Goal: Task Accomplishment & Management: Manage account settings

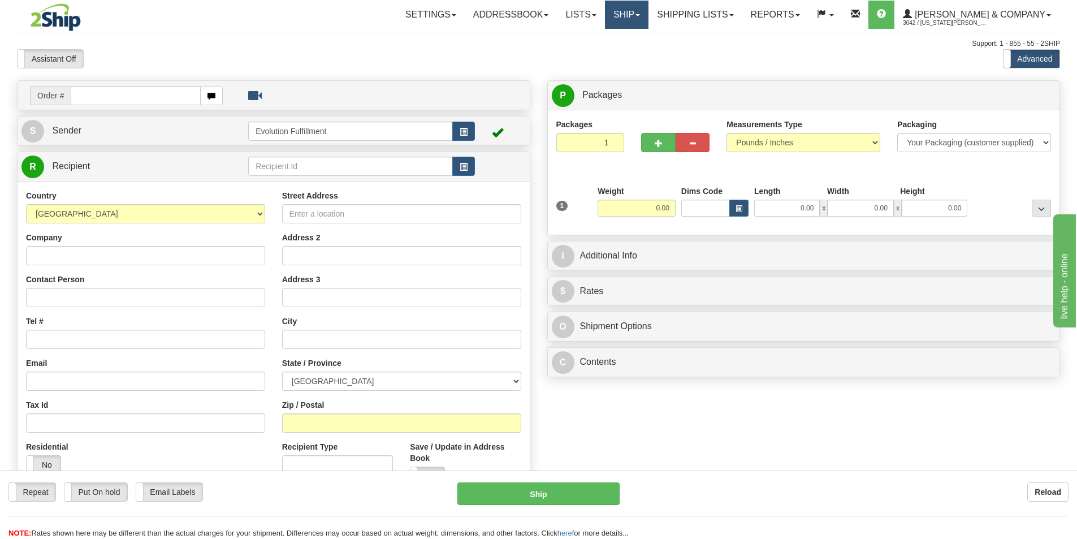
click at [649, 17] on link "Ship" at bounding box center [627, 15] width 44 height 28
click at [637, 52] on span "OnHold / Order Queue" at bounding box center [597, 54] width 80 height 9
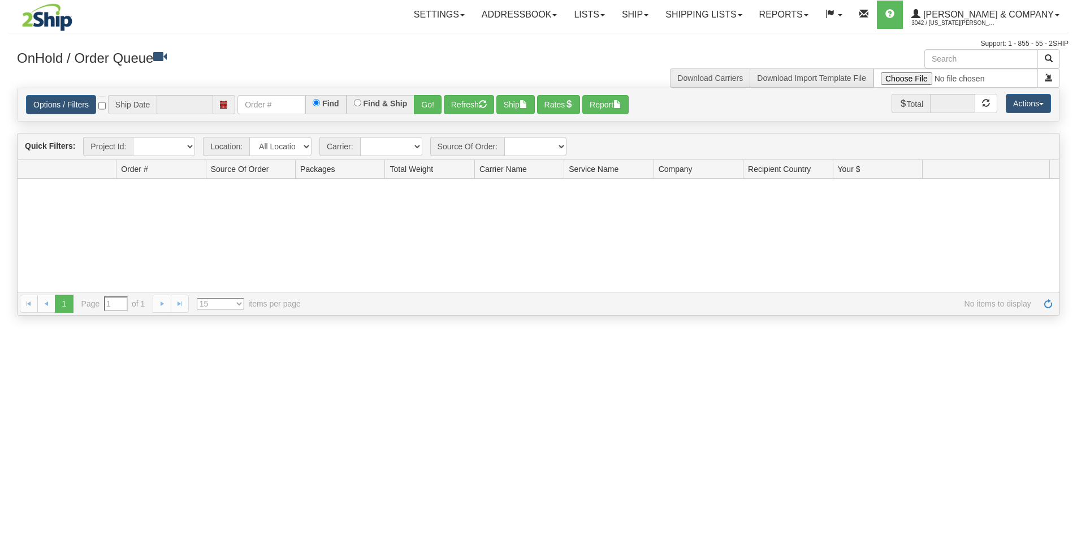
type input "[DATE]"
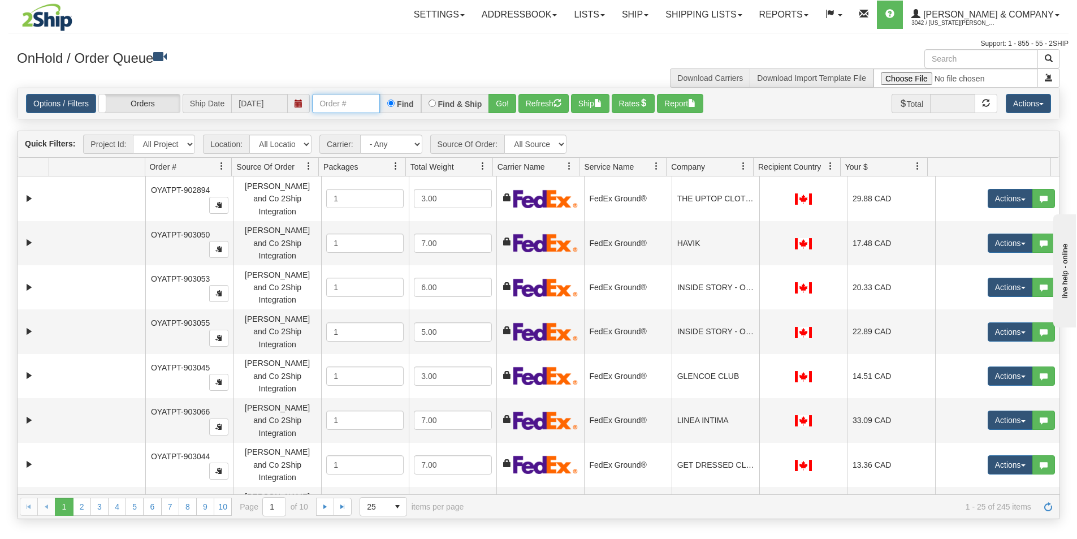
click at [360, 109] on input "text" at bounding box center [346, 103] width 68 height 19
type input "OYATPT-903710"
click at [495, 106] on button "Go!" at bounding box center [503, 103] width 28 height 19
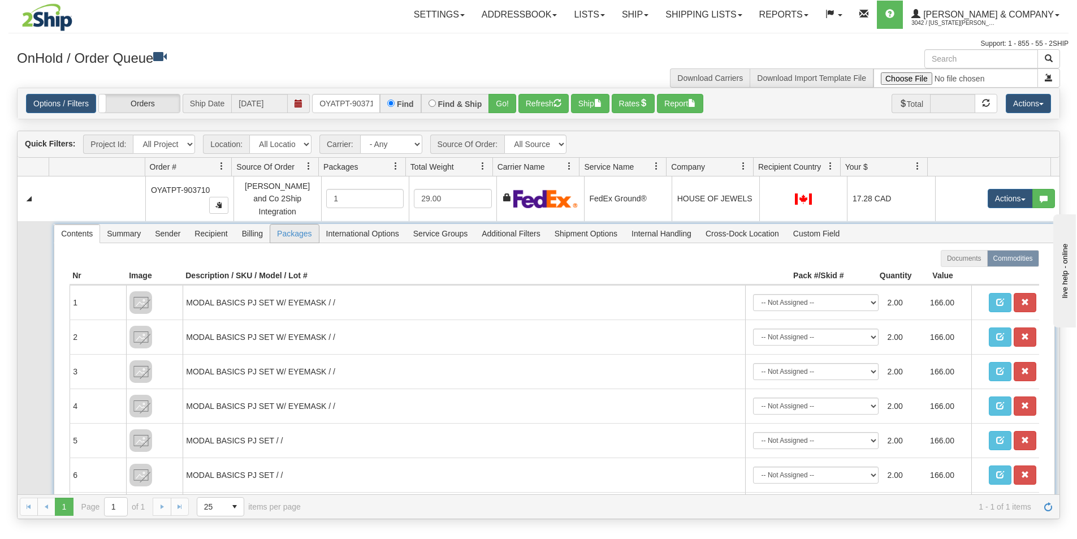
click at [285, 229] on span "Packages" at bounding box center [294, 234] width 48 height 18
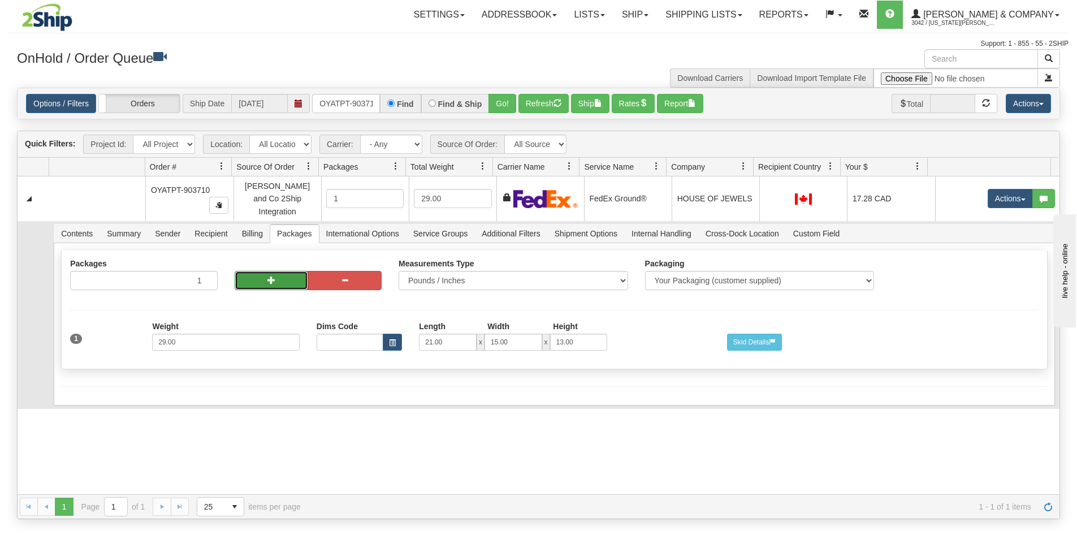
click at [278, 273] on button "button" at bounding box center [272, 280] width 74 height 19
radio input "true"
type input "2"
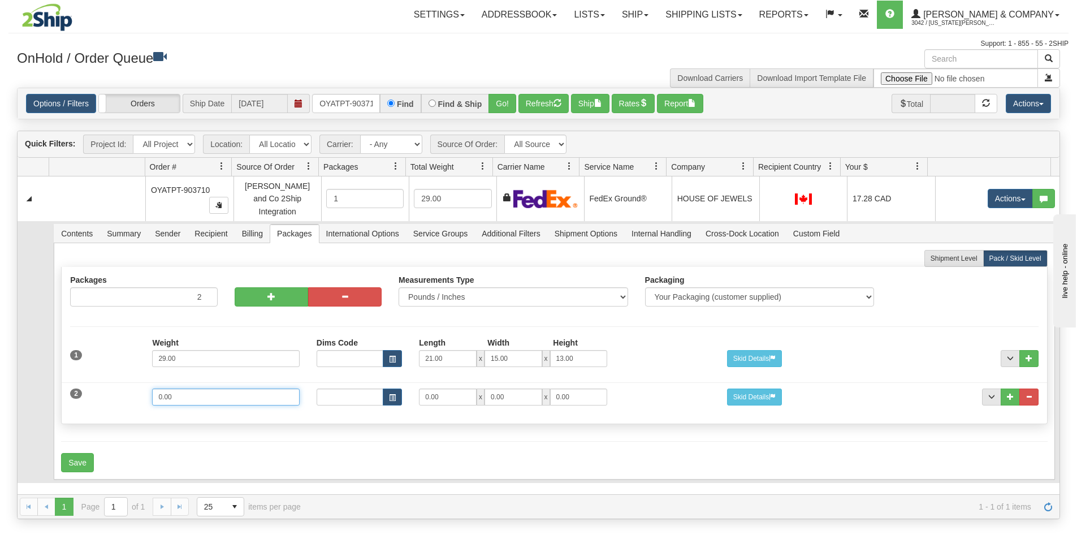
drag, startPoint x: 235, startPoint y: 388, endPoint x: 116, endPoint y: 380, distance: 119.6
click at [116, 380] on div "2 Weight 0.00 Dims Code Length Width Height 0.00 x 0.00 x" at bounding box center [554, 396] width 985 height 38
type input "3"
drag, startPoint x: 426, startPoint y: 391, endPoint x: 406, endPoint y: 390, distance: 20.4
click at [406, 390] on div "Dims Code Length Width Height 0.00 x 0.00 x 0.00" at bounding box center [513, 397] width 411 height 17
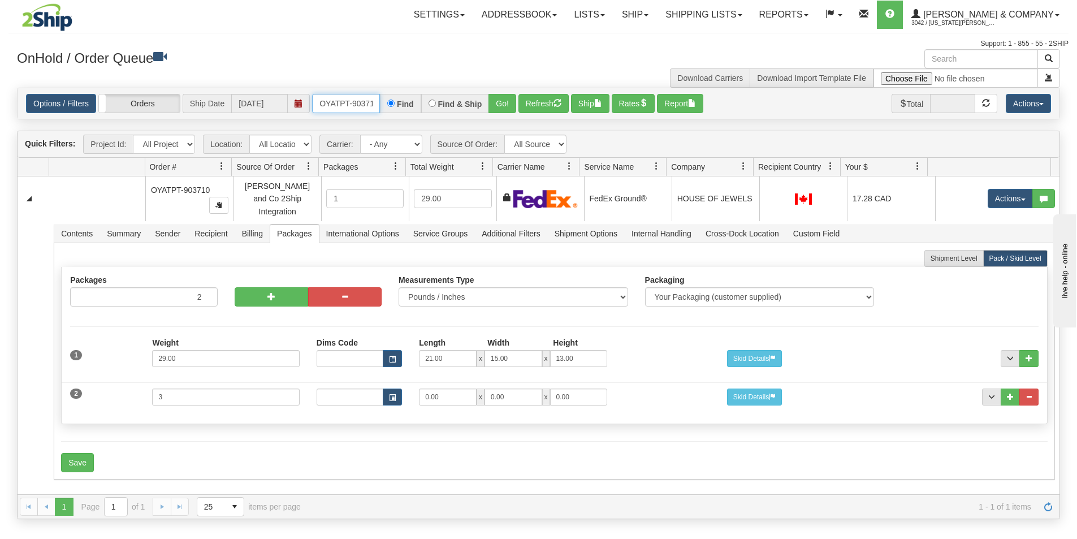
scroll to position [0, 6]
drag, startPoint x: 317, startPoint y: 102, endPoint x: 413, endPoint y: 107, distance: 96.3
click at [413, 107] on div "OYATPT-903710 Find Find & Ship Go!" at bounding box center [414, 103] width 204 height 19
click at [507, 110] on button "Go!" at bounding box center [503, 103] width 28 height 19
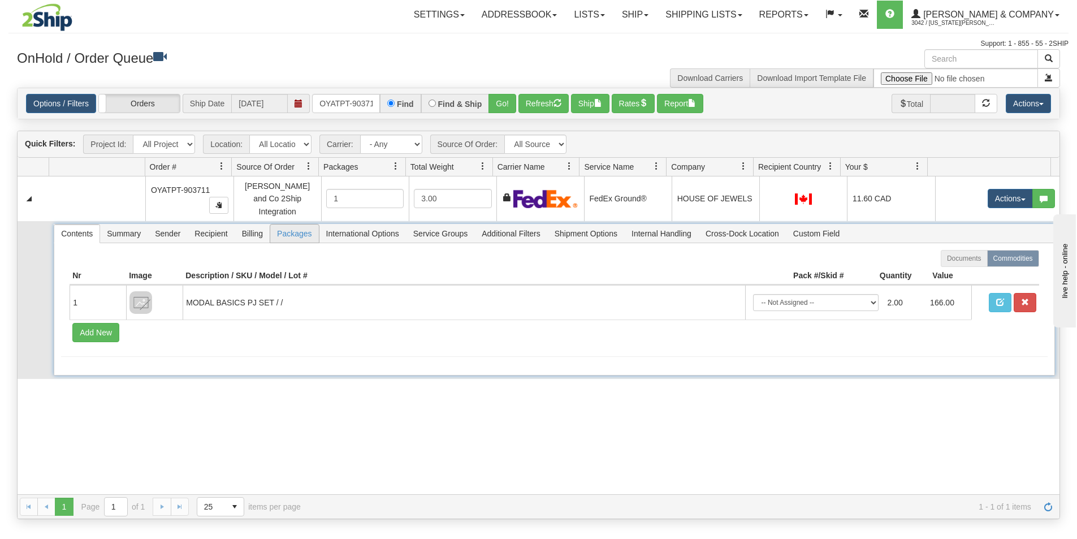
click at [286, 227] on span "Packages" at bounding box center [294, 234] width 48 height 18
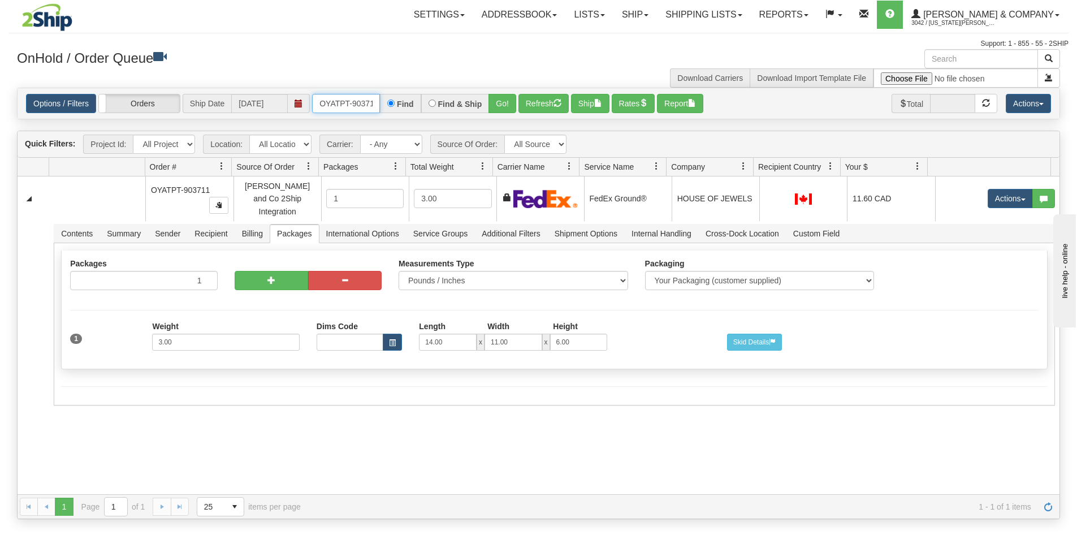
scroll to position [0, 6]
drag, startPoint x: 318, startPoint y: 100, endPoint x: 412, endPoint y: 130, distance: 98.9
click at [412, 130] on div "Is equal to Is not equal to Contains Does not contains CAD USD EUR ZAR [PERSON_…" at bounding box center [538, 304] width 1061 height 432
type input "OYATPT-903710"
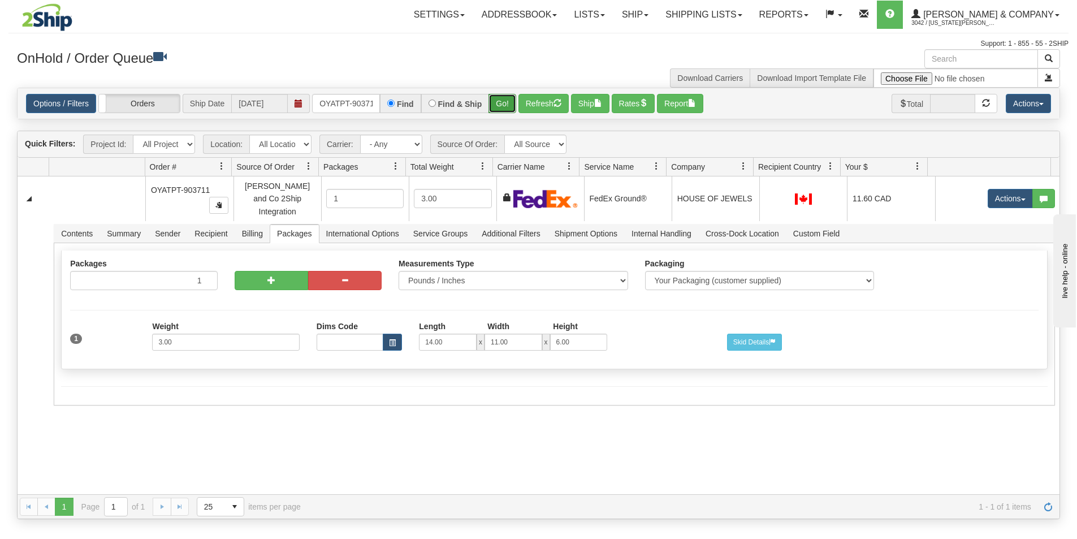
click at [496, 107] on button "Go!" at bounding box center [503, 103] width 28 height 19
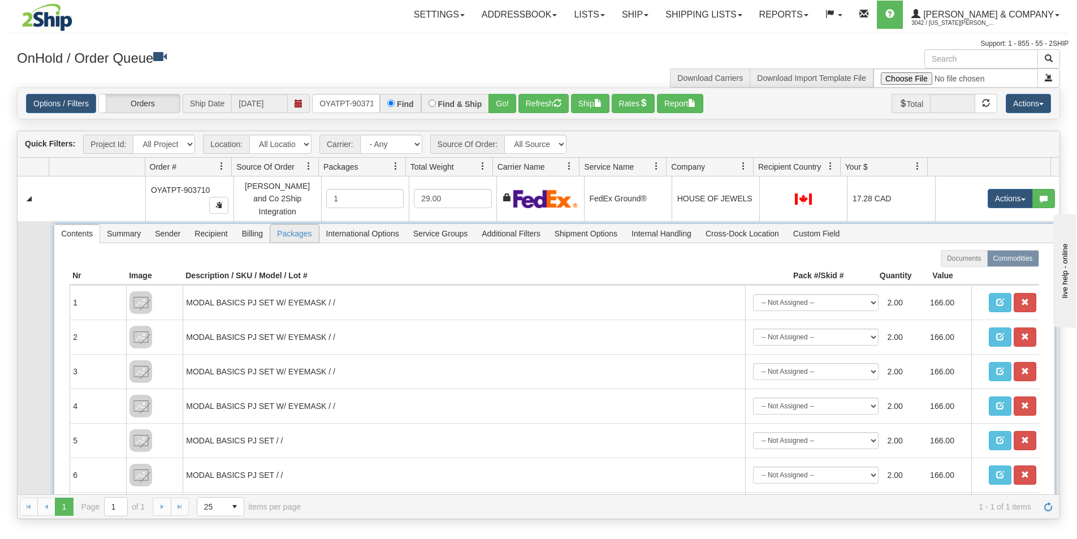
click at [281, 229] on span "Packages" at bounding box center [294, 234] width 48 height 18
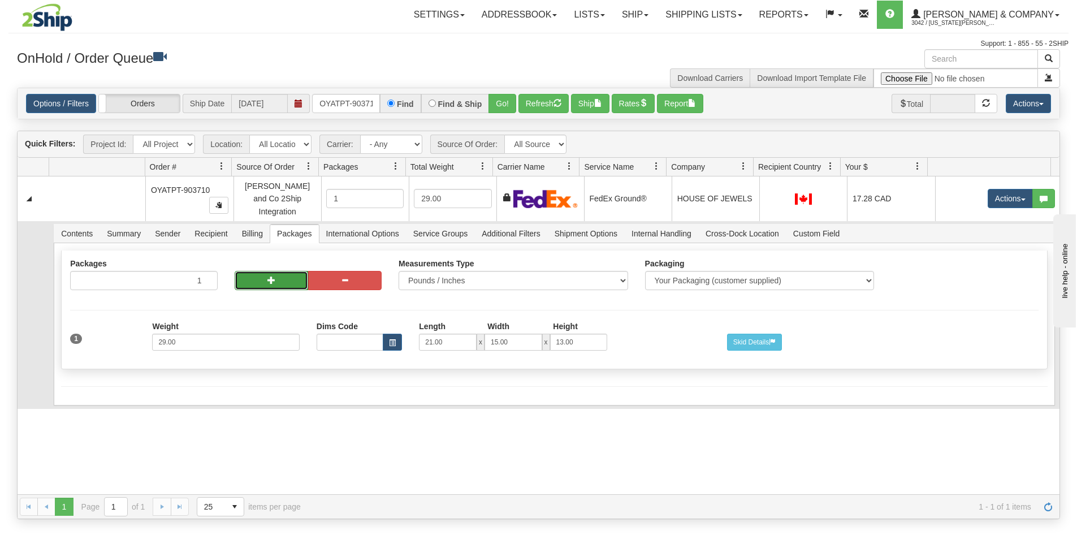
click at [255, 275] on button "button" at bounding box center [272, 280] width 74 height 19
radio input "true"
type input "2"
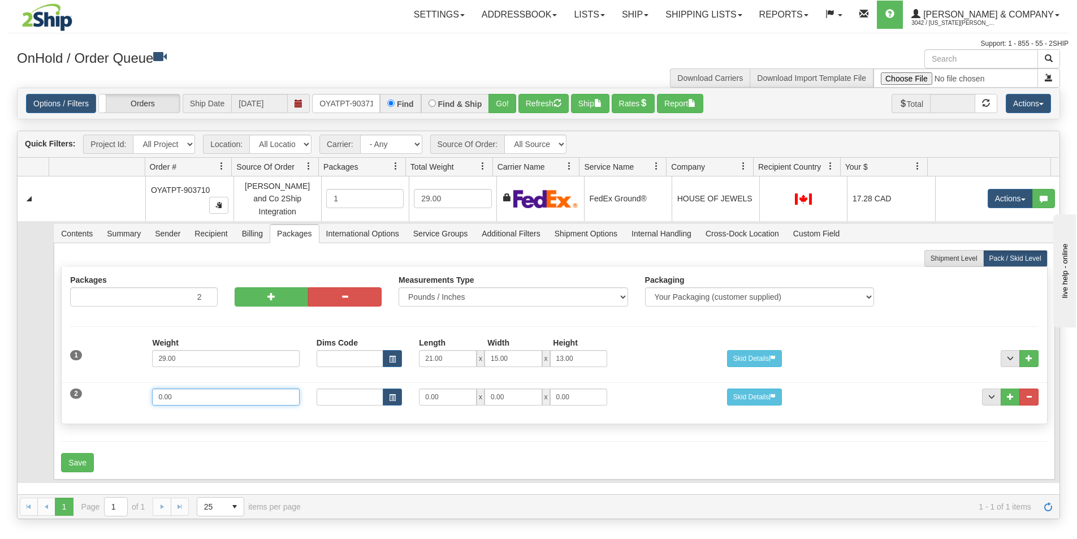
drag, startPoint x: 210, startPoint y: 386, endPoint x: 22, endPoint y: 371, distance: 188.4
click at [22, 371] on tr "Contents Summary Sender Recipient Billing Packages International Options Servic…" at bounding box center [539, 352] width 1042 height 262
type input "3"
type input "14"
type input "11"
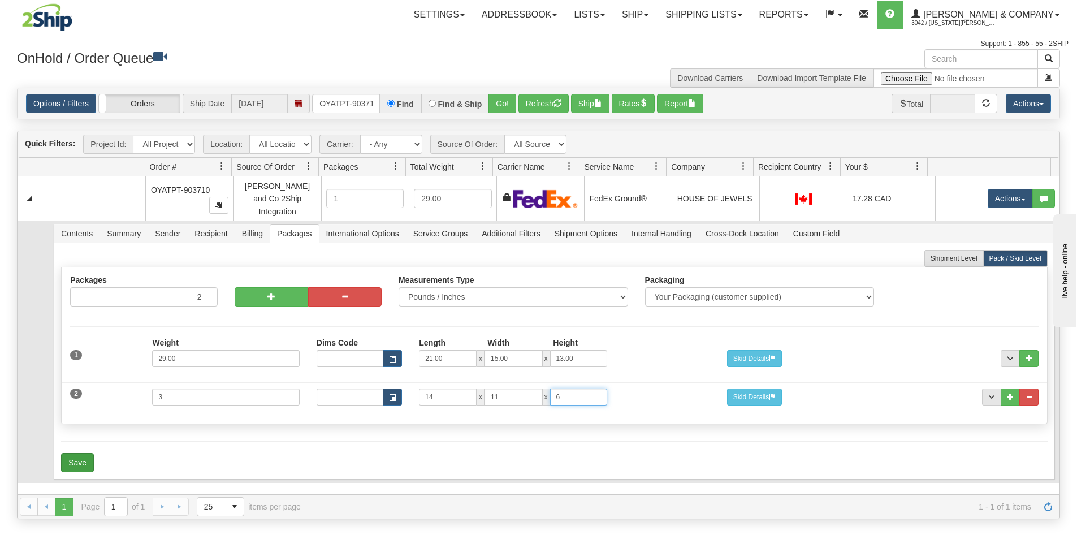
type input "6"
click at [68, 459] on button "Save" at bounding box center [77, 462] width 33 height 19
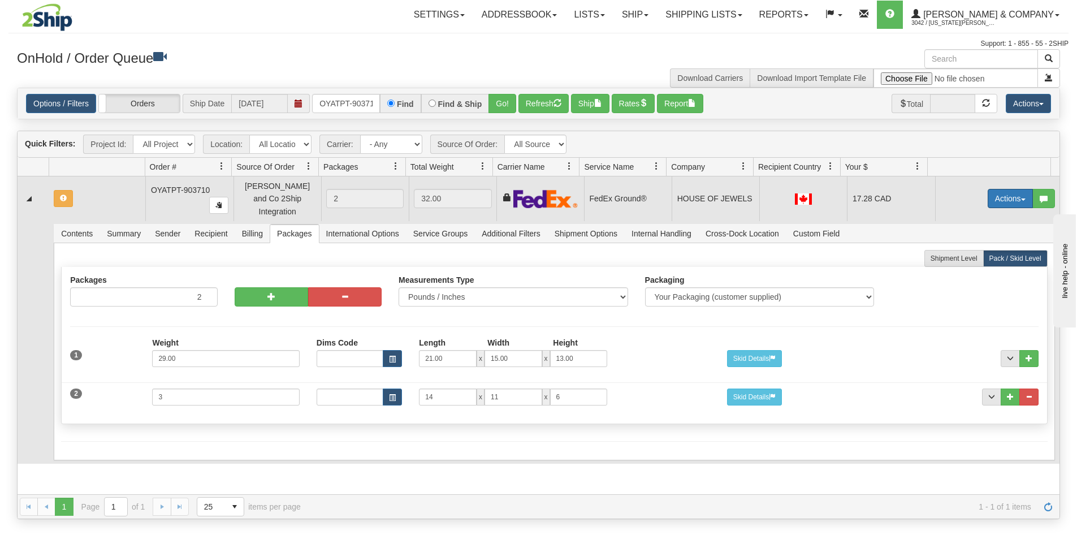
click at [1008, 193] on button "Actions" at bounding box center [1010, 198] width 45 height 19
click at [971, 230] on span "Refresh Rates" at bounding box center [983, 234] width 58 height 9
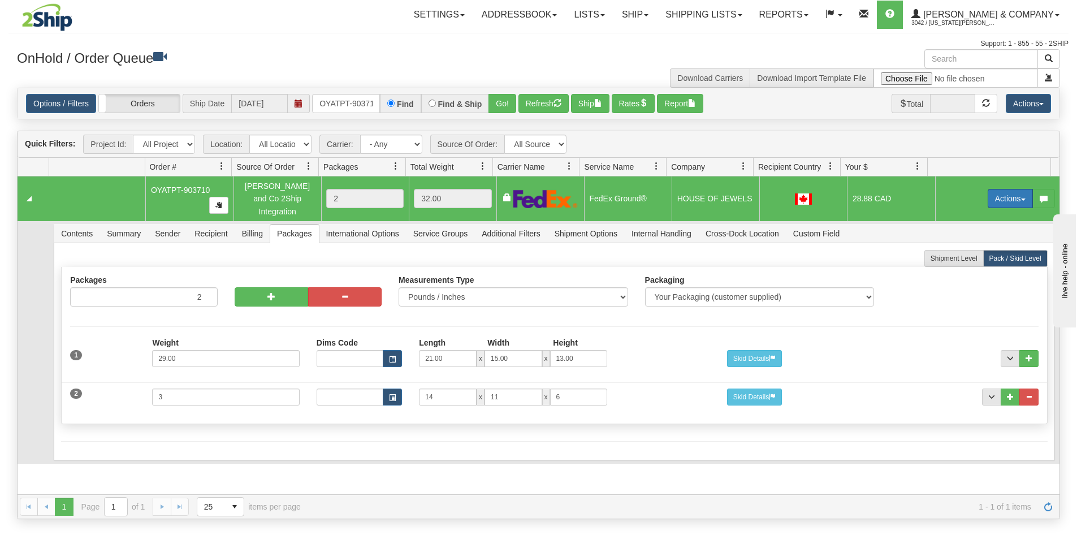
click at [988, 192] on button "Actions" at bounding box center [1010, 198] width 45 height 19
click at [969, 230] on span "Refresh Rates" at bounding box center [983, 234] width 58 height 9
drag, startPoint x: 319, startPoint y: 101, endPoint x: 379, endPoint y: 114, distance: 61.3
click at [379, 114] on div "Options / Filters Group Shipments Orders Ship Date [DATE] OYATPT-903710 Find Fi…" at bounding box center [539, 103] width 1042 height 31
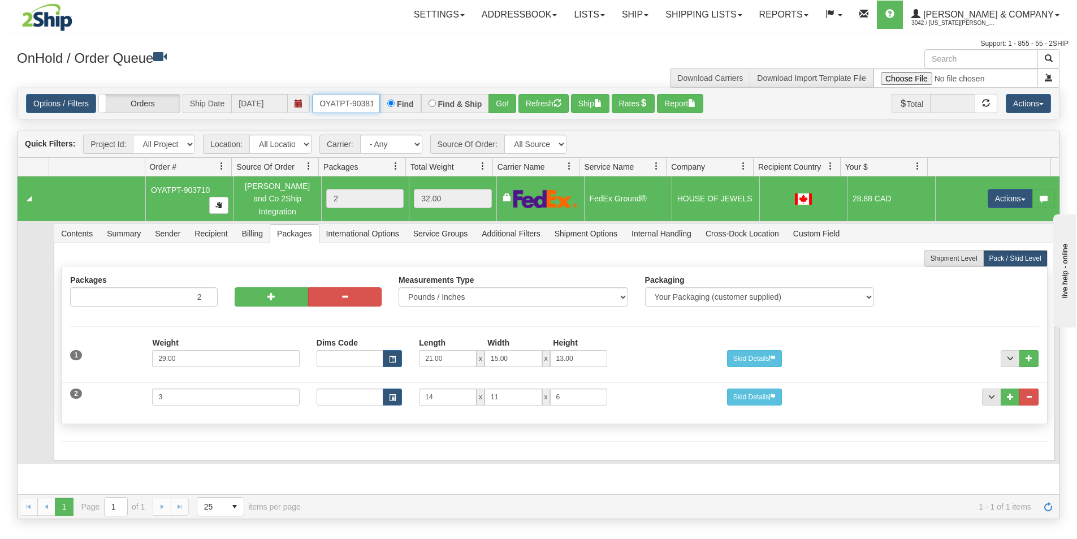
type input "OYATPT-903810"
click at [501, 107] on button "Go!" at bounding box center [503, 103] width 28 height 19
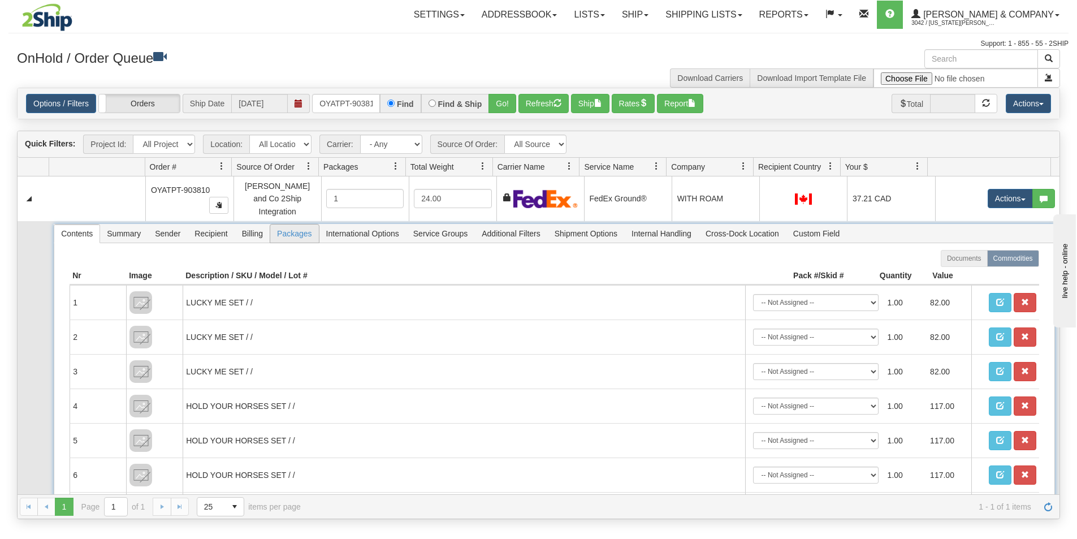
click at [286, 225] on span "Packages" at bounding box center [294, 234] width 48 height 18
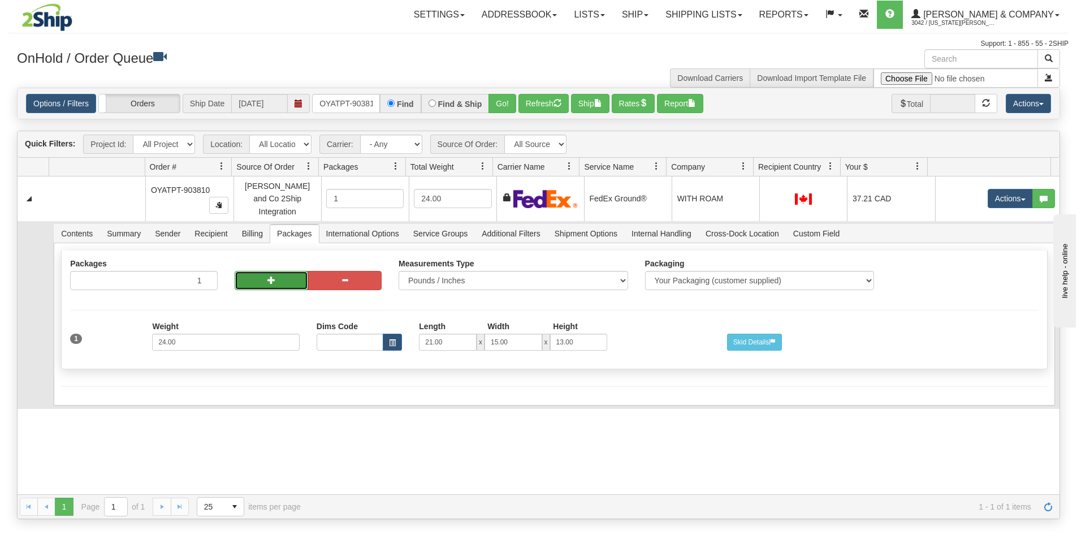
click at [273, 281] on button "button" at bounding box center [272, 280] width 74 height 19
radio input "true"
type input "2"
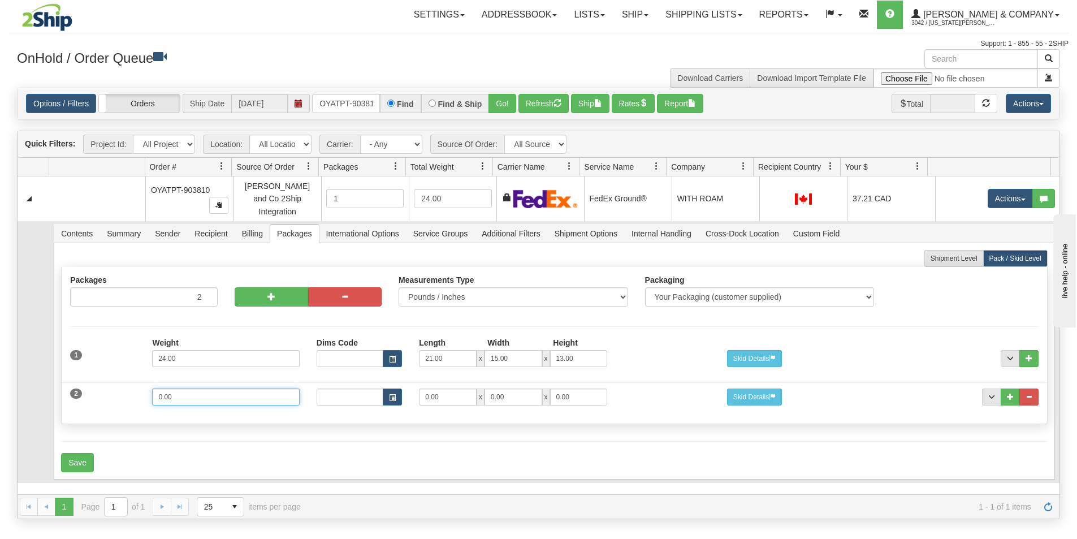
drag, startPoint x: 183, startPoint y: 391, endPoint x: 116, endPoint y: 380, distance: 68.3
click at [116, 380] on div "2 Weight 0.00 Dims Code Length Width Height 0.00 x 0.00 x" at bounding box center [554, 396] width 985 height 38
type input "9"
type input "15"
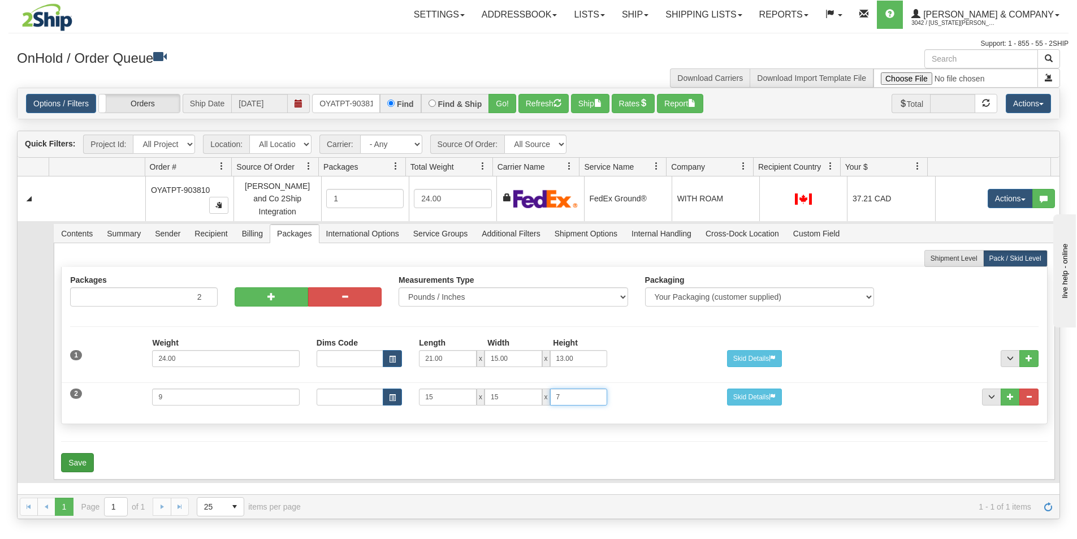
type input "7"
click at [85, 454] on button "Save" at bounding box center [77, 462] width 33 height 19
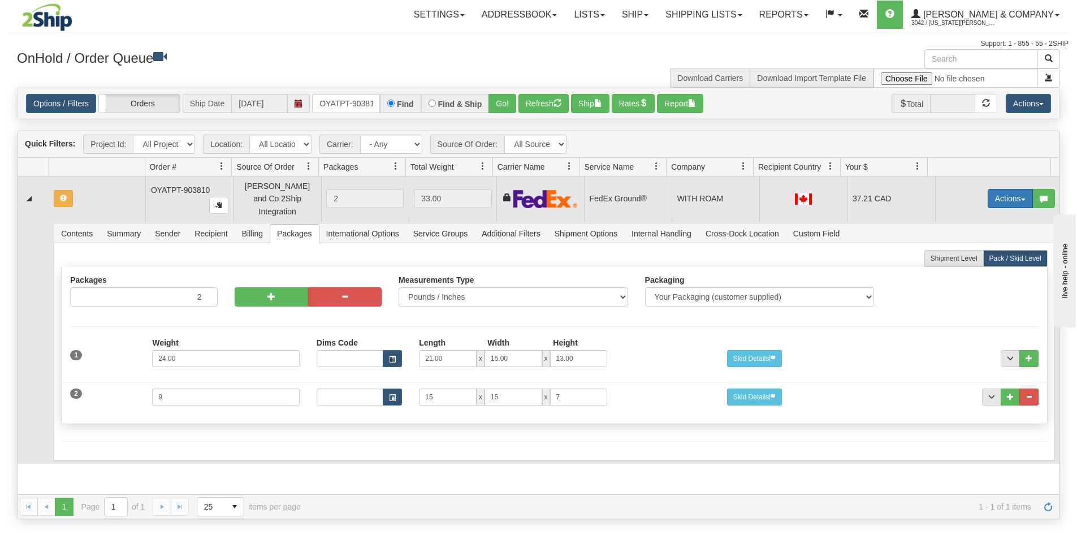
click at [1007, 199] on button "Actions" at bounding box center [1010, 198] width 45 height 19
click at [981, 231] on span "Refresh Rates" at bounding box center [983, 234] width 58 height 9
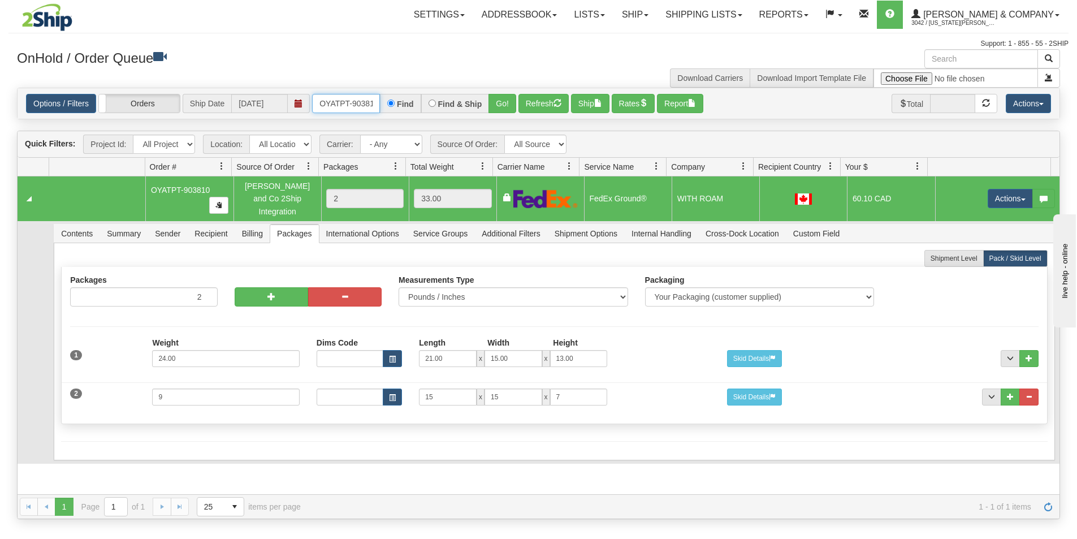
scroll to position [0, 6]
drag, startPoint x: 320, startPoint y: 103, endPoint x: 395, endPoint y: 114, distance: 75.5
click at [395, 114] on div "Options / Filters Group Shipments Orders Ship Date [DATE] OYATPT-903810 Find Fi…" at bounding box center [539, 103] width 1042 height 31
drag, startPoint x: 317, startPoint y: 102, endPoint x: 395, endPoint y: 115, distance: 79.2
click at [395, 115] on div "Options / Filters Group Shipments Orders Ship Date [DATE] OYATPT-903735 Find Fi…" at bounding box center [539, 103] width 1042 height 31
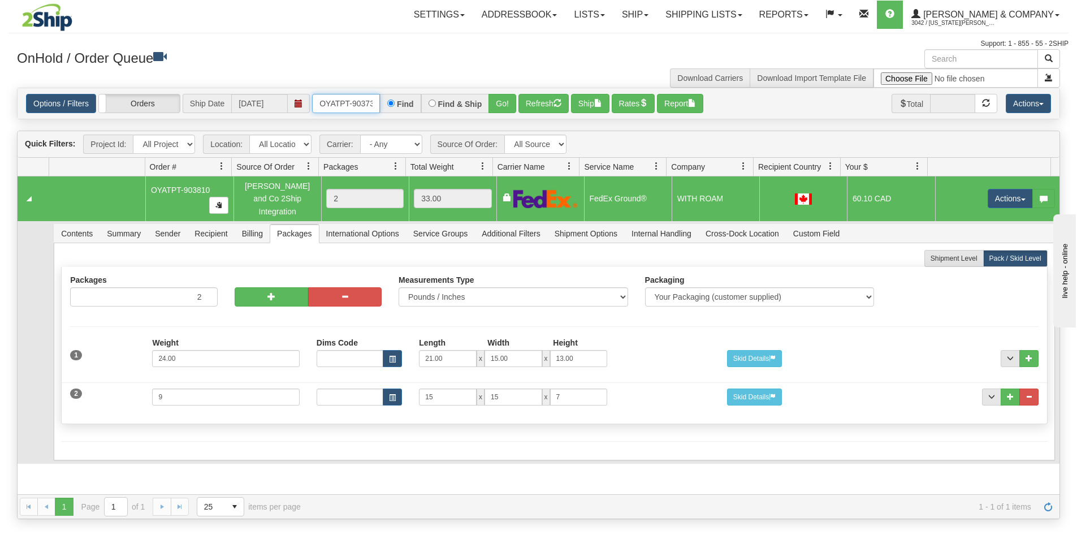
type input "OYATPT-903735"
click at [498, 106] on button "Go!" at bounding box center [503, 103] width 28 height 19
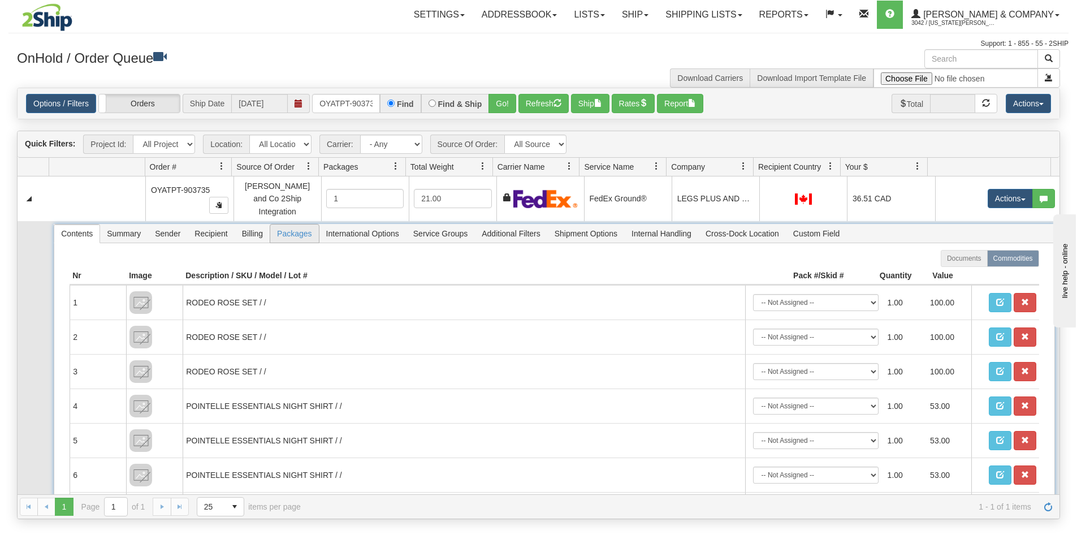
click at [296, 225] on span "Packages" at bounding box center [294, 234] width 48 height 18
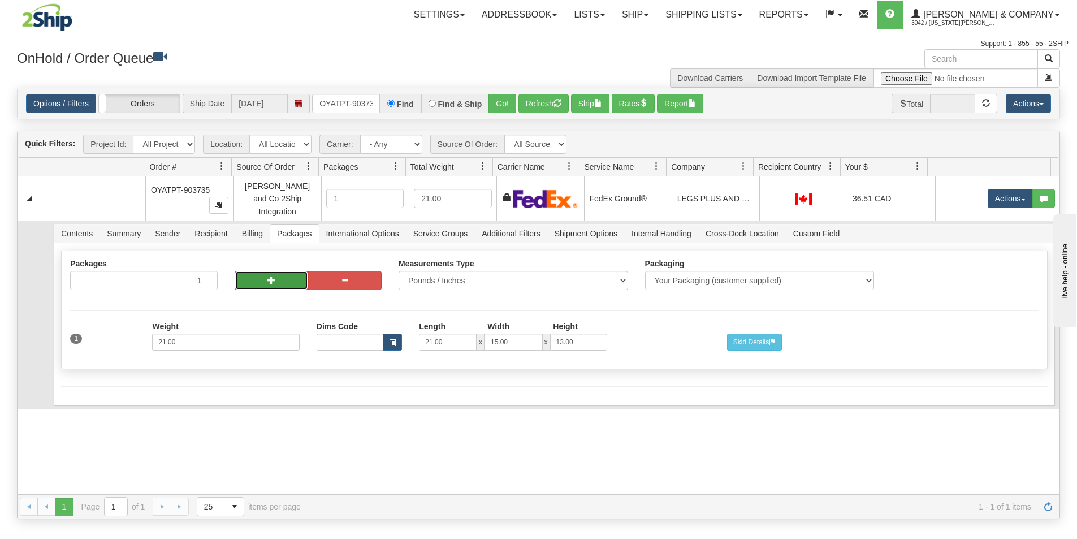
click at [258, 271] on button "button" at bounding box center [272, 280] width 74 height 19
radio input "true"
type input "2"
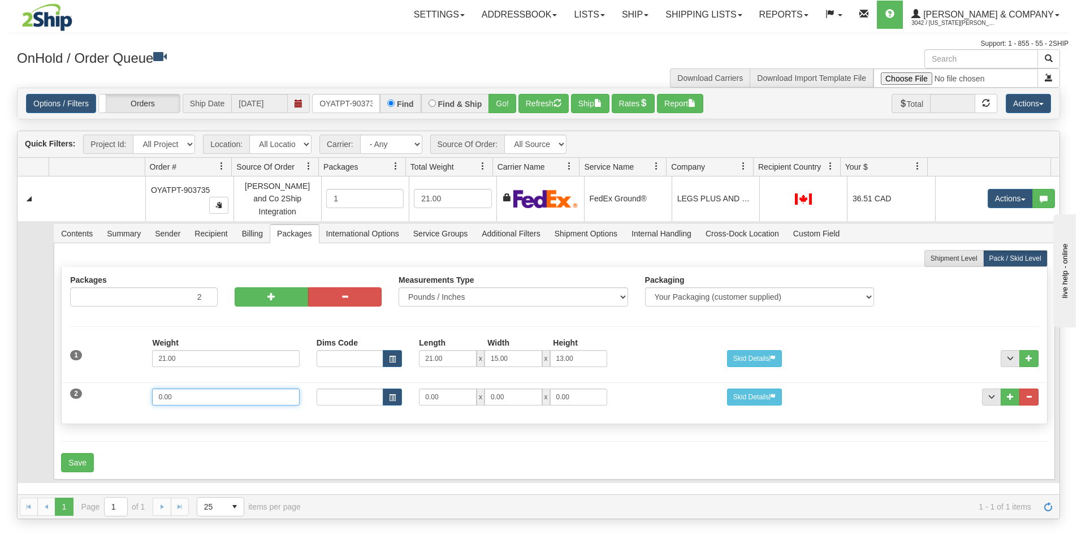
drag, startPoint x: 239, startPoint y: 383, endPoint x: 126, endPoint y: 358, distance: 116.5
click at [126, 358] on div "1 Weight 21.00 Dims Code Length Width Height" at bounding box center [554, 376] width 968 height 77
type input "15"
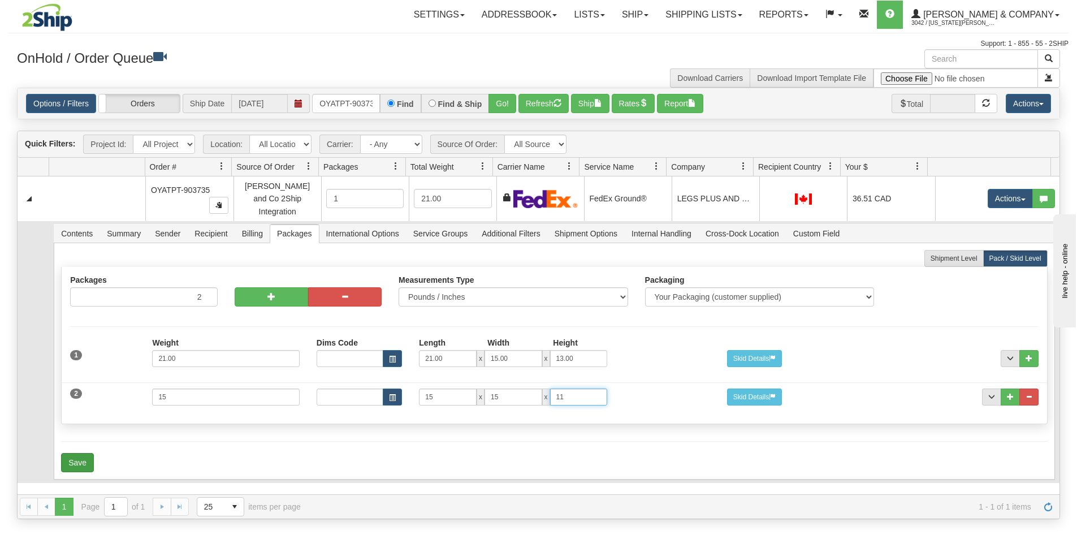
type input "11"
click at [74, 455] on button "Save" at bounding box center [77, 462] width 33 height 19
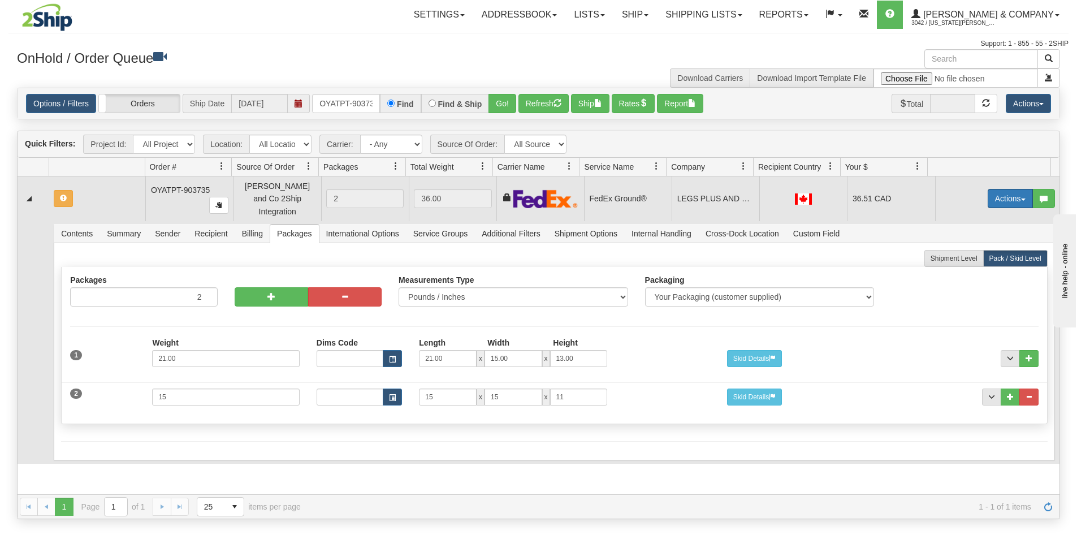
click at [1010, 194] on button "Actions" at bounding box center [1010, 198] width 45 height 19
click at [964, 231] on span "Refresh Rates" at bounding box center [983, 234] width 58 height 9
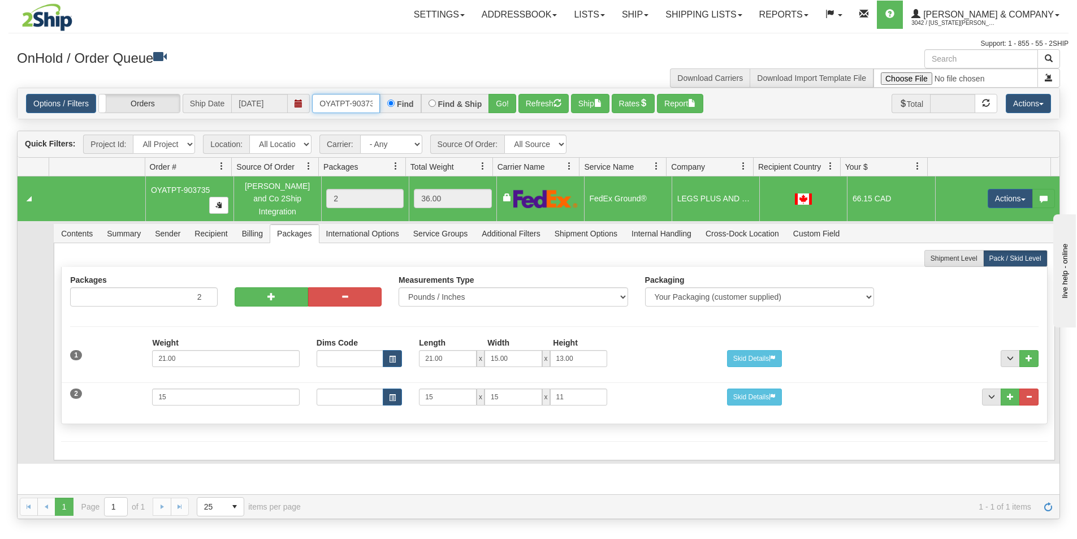
scroll to position [0, 6]
drag, startPoint x: 320, startPoint y: 97, endPoint x: 374, endPoint y: 109, distance: 56.0
click at [374, 109] on input "OYATPT-903735" at bounding box center [346, 103] width 68 height 19
type input "OYATPT-903780"
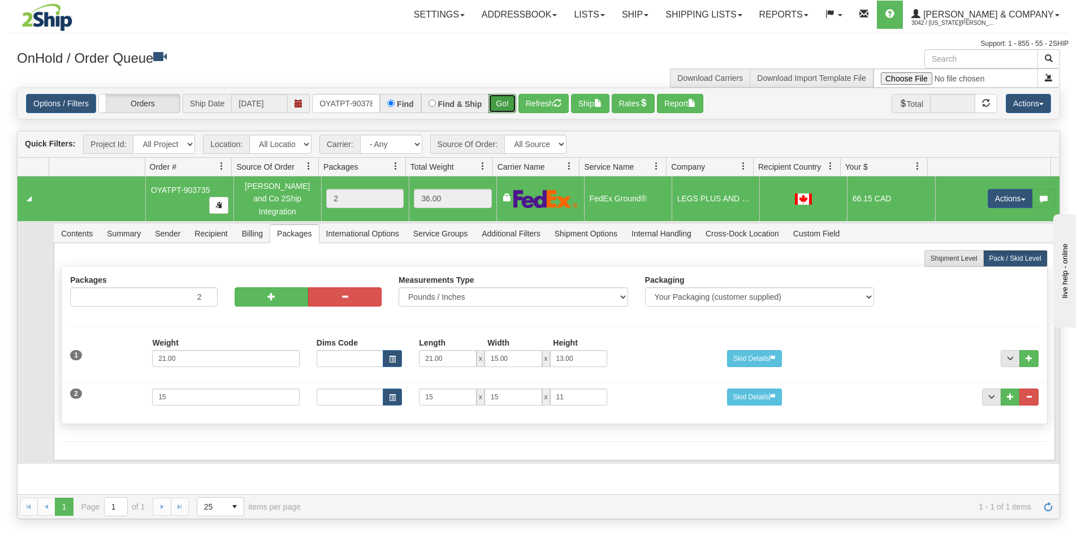
click at [495, 107] on button "Go!" at bounding box center [503, 103] width 28 height 19
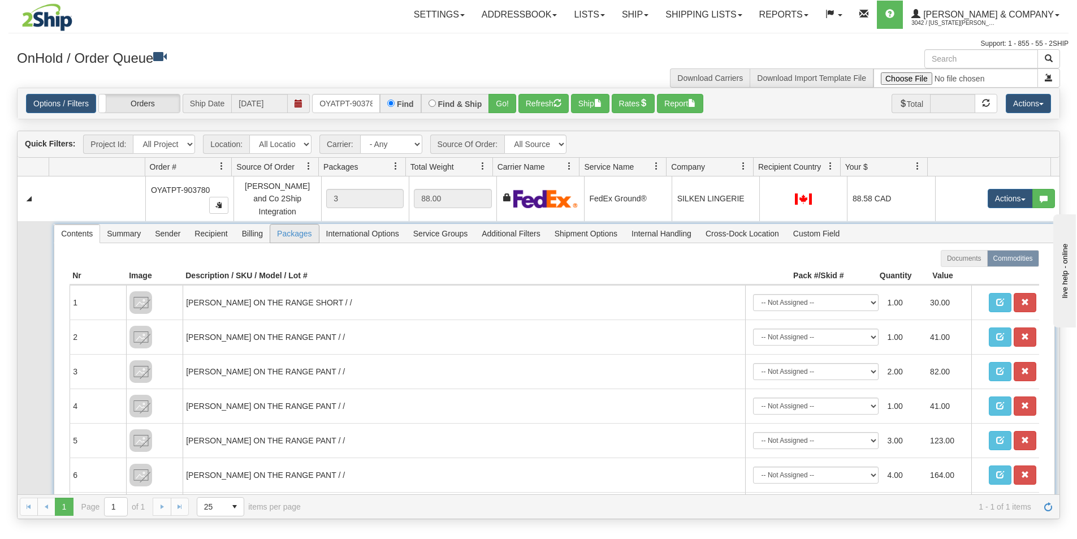
click at [286, 229] on span "Packages" at bounding box center [294, 234] width 48 height 18
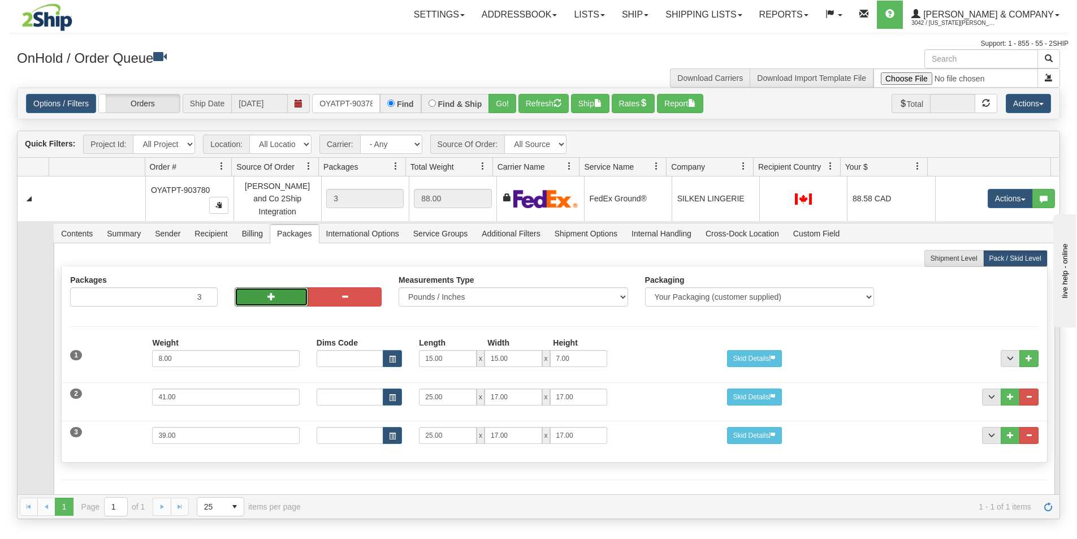
click at [258, 287] on button "button" at bounding box center [272, 296] width 74 height 19
type input "5"
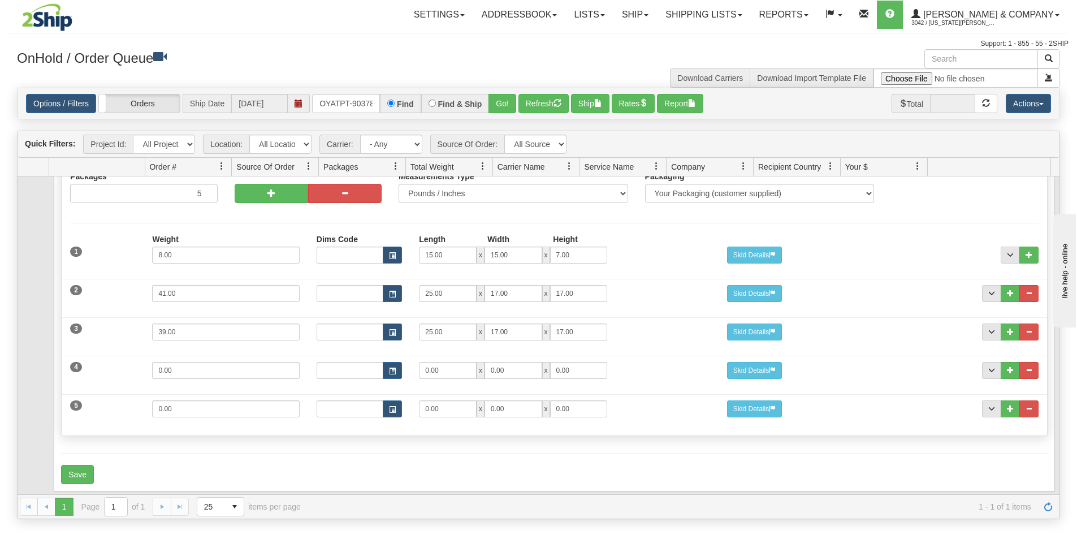
scroll to position [104, 0]
click at [1024, 403] on button "..." at bounding box center [1029, 408] width 19 height 17
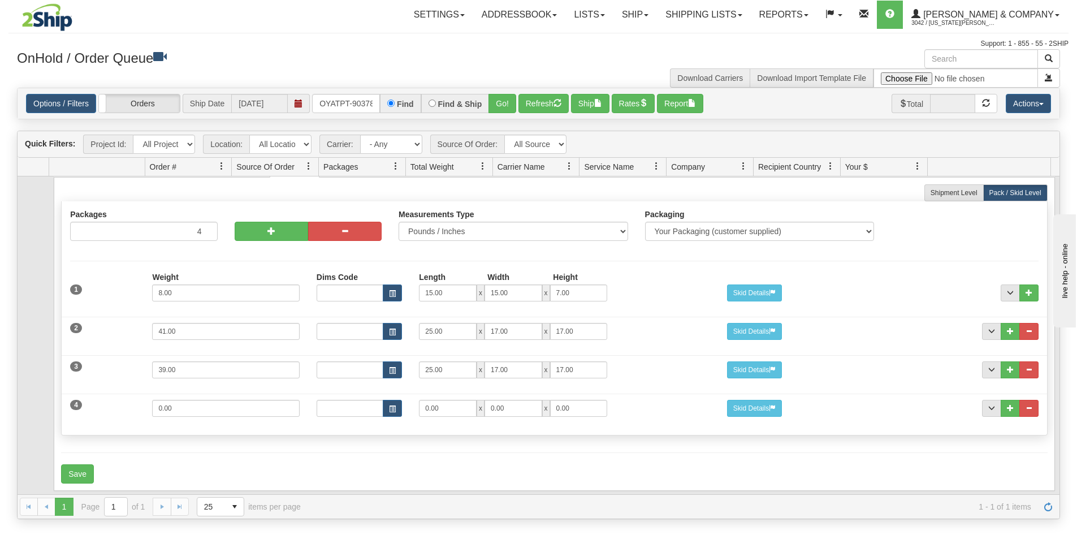
scroll to position [66, 0]
drag, startPoint x: 215, startPoint y: 403, endPoint x: 106, endPoint y: 396, distance: 108.8
click at [106, 396] on div "4 Weight 0.00 Dims Code Length Width Height 0.00 x 0.00 x" at bounding box center [554, 407] width 985 height 38
type input "7"
drag, startPoint x: 430, startPoint y: 398, endPoint x: 400, endPoint y: 389, distance: 30.8
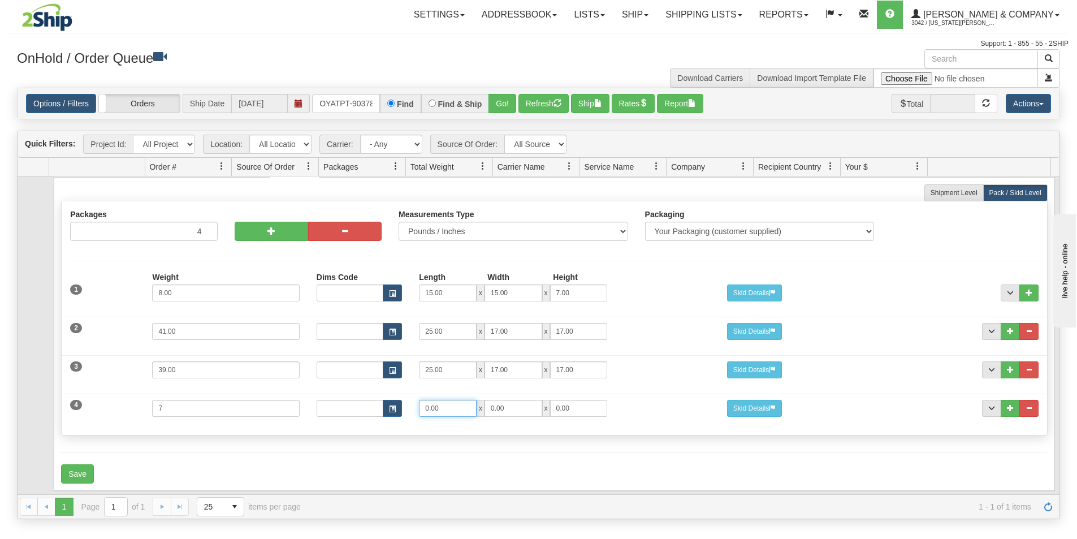
click at [401, 389] on div "4 Weight 7 Dims Code Length Width Height 0.00 x 0.00 x 0.00" at bounding box center [554, 407] width 985 height 38
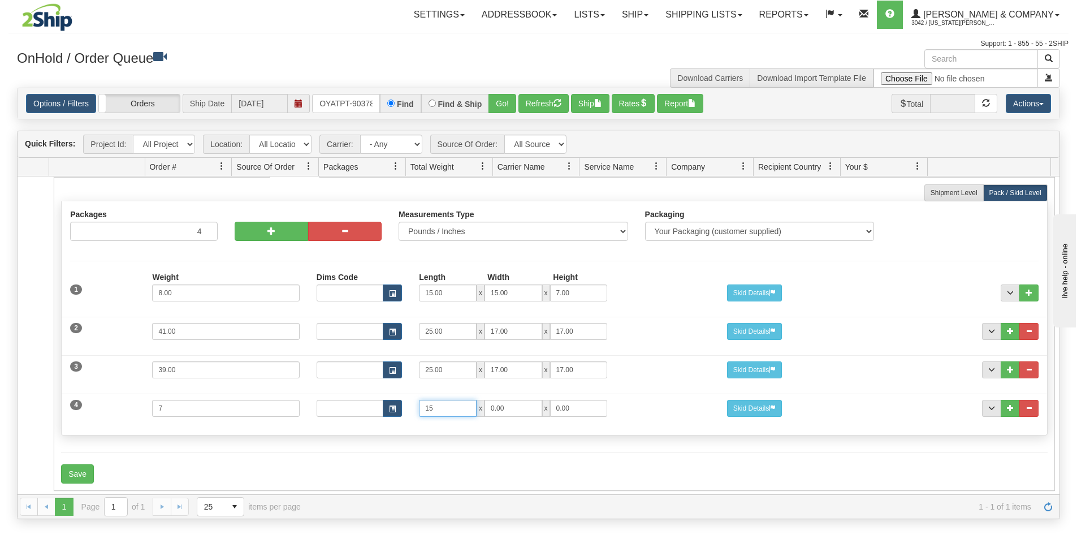
type input "15"
type input "11"
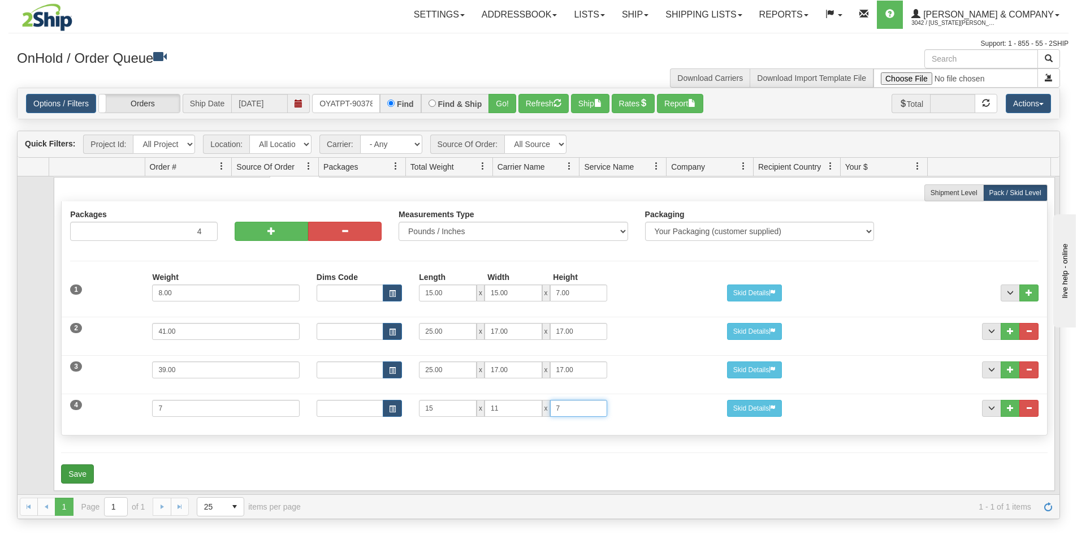
type input "7"
click at [76, 464] on button "Save" at bounding box center [77, 473] width 33 height 19
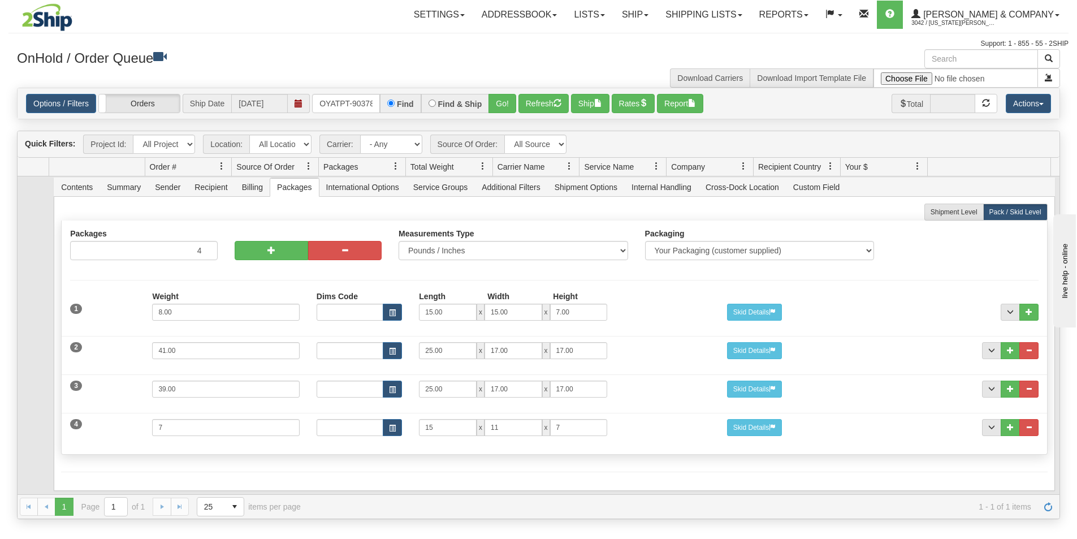
scroll to position [0, 0]
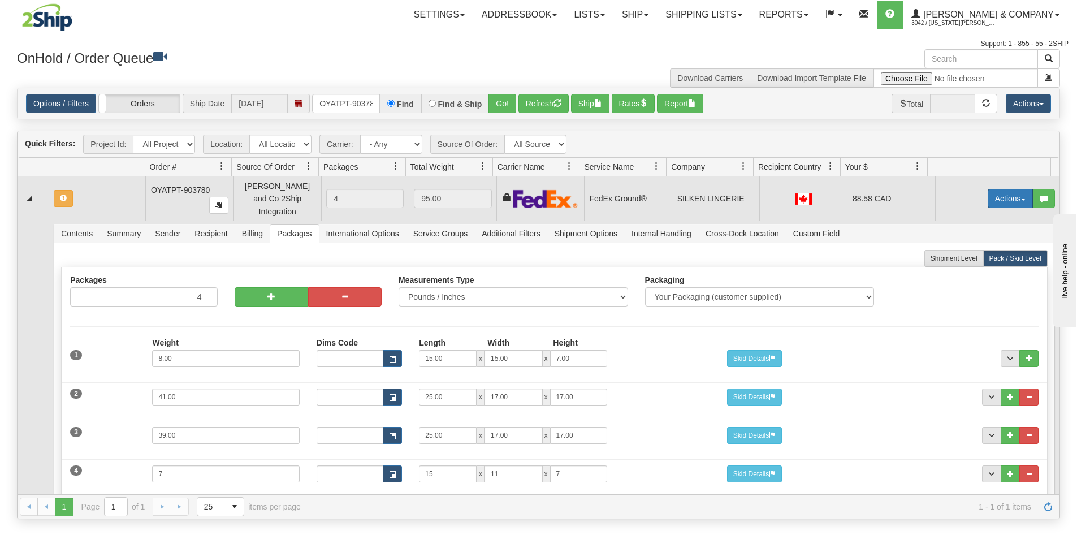
click at [1005, 192] on button "Actions" at bounding box center [1010, 198] width 45 height 19
click at [976, 230] on span "Refresh Rates" at bounding box center [983, 234] width 58 height 9
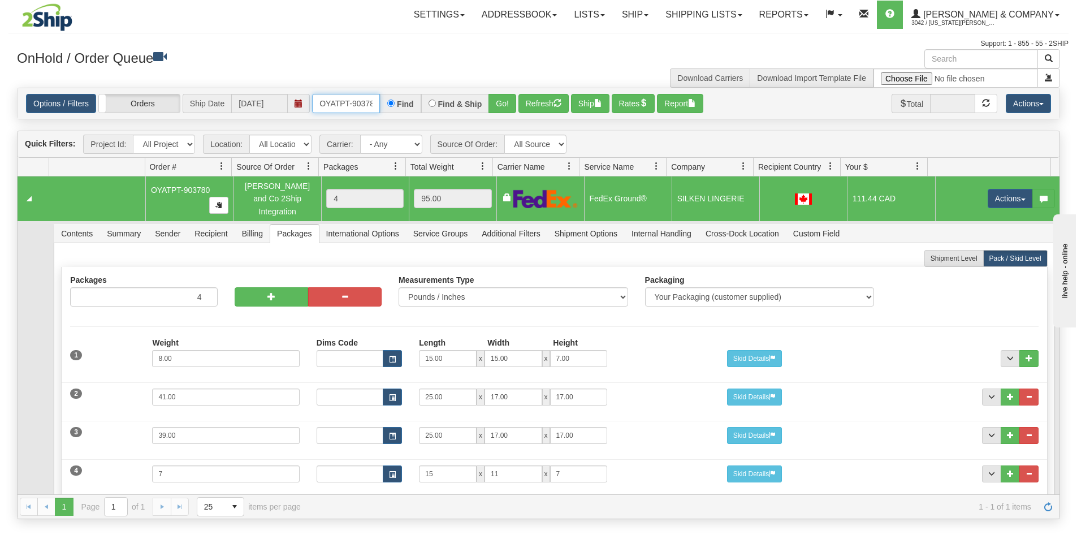
scroll to position [0, 6]
drag, startPoint x: 320, startPoint y: 105, endPoint x: 405, endPoint y: 117, distance: 85.7
click at [405, 117] on div "Options / Filters Group Shipments Orders Ship Date [DATE] OYATPT-903780 Find Fi…" at bounding box center [539, 103] width 1042 height 31
type input "OYATPT-903828"
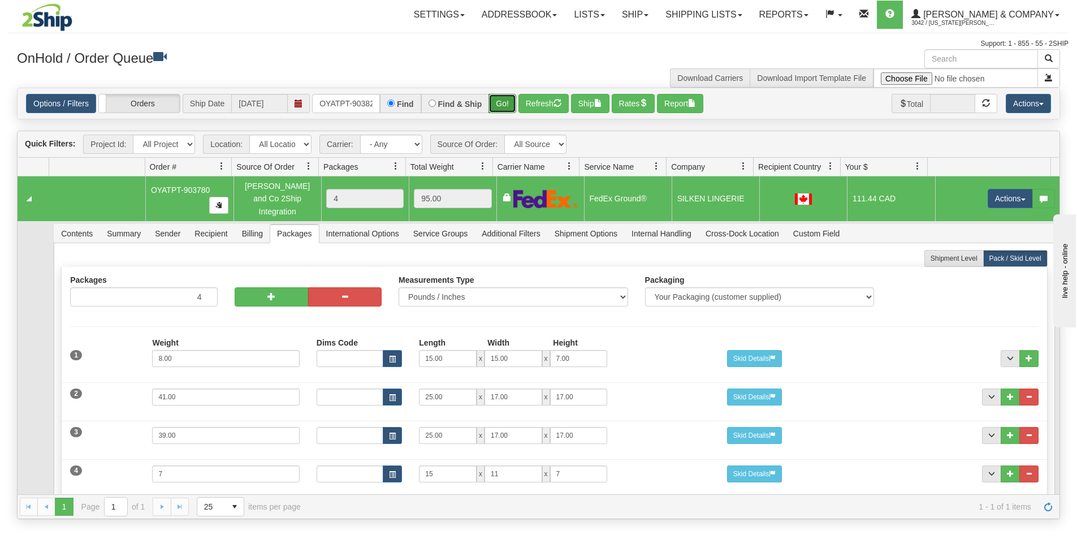
click at [494, 109] on button "Go!" at bounding box center [503, 103] width 28 height 19
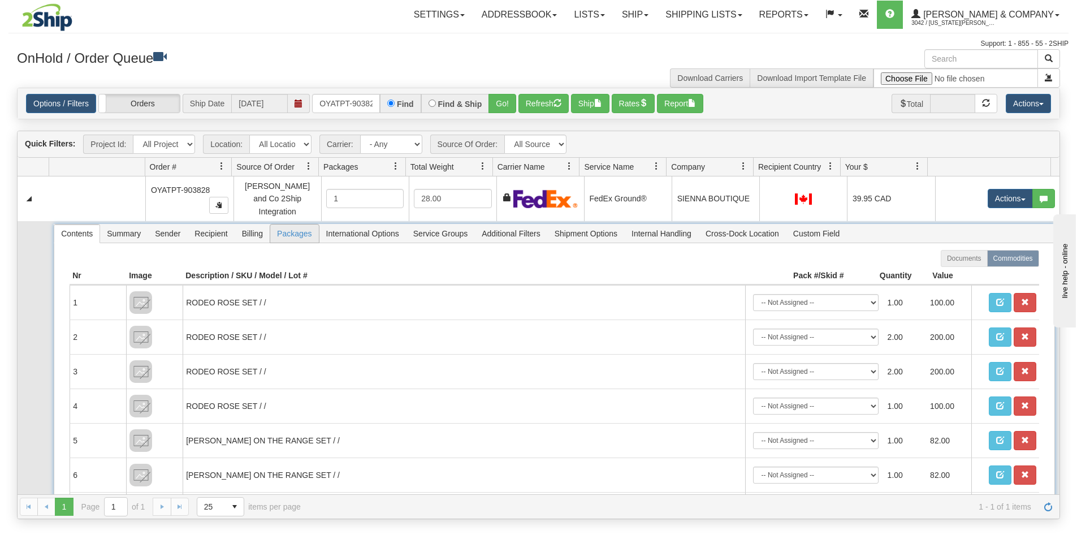
click at [290, 227] on span "Packages" at bounding box center [294, 234] width 48 height 18
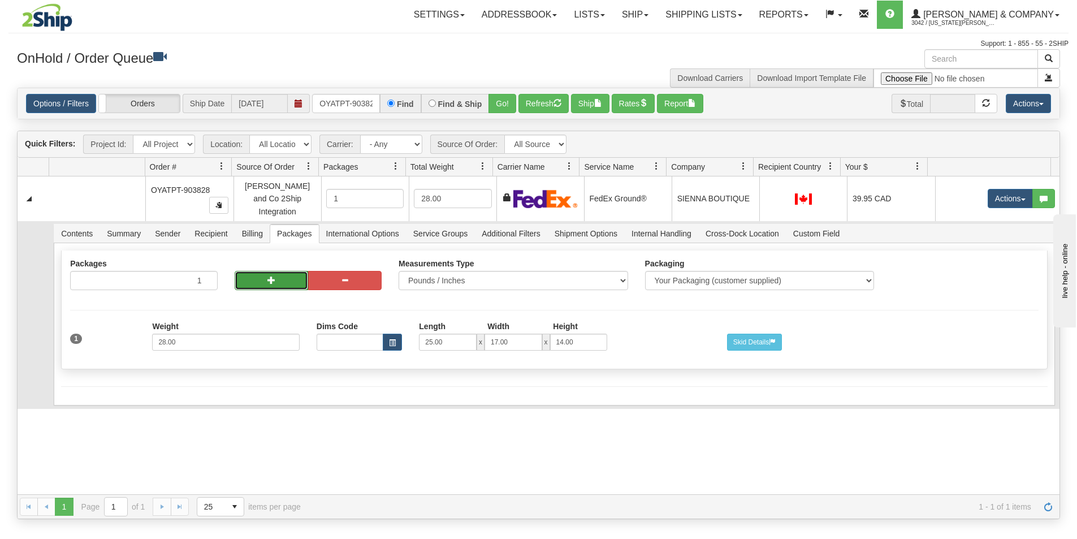
click at [261, 275] on button "button" at bounding box center [272, 280] width 74 height 19
radio input "true"
type input "2"
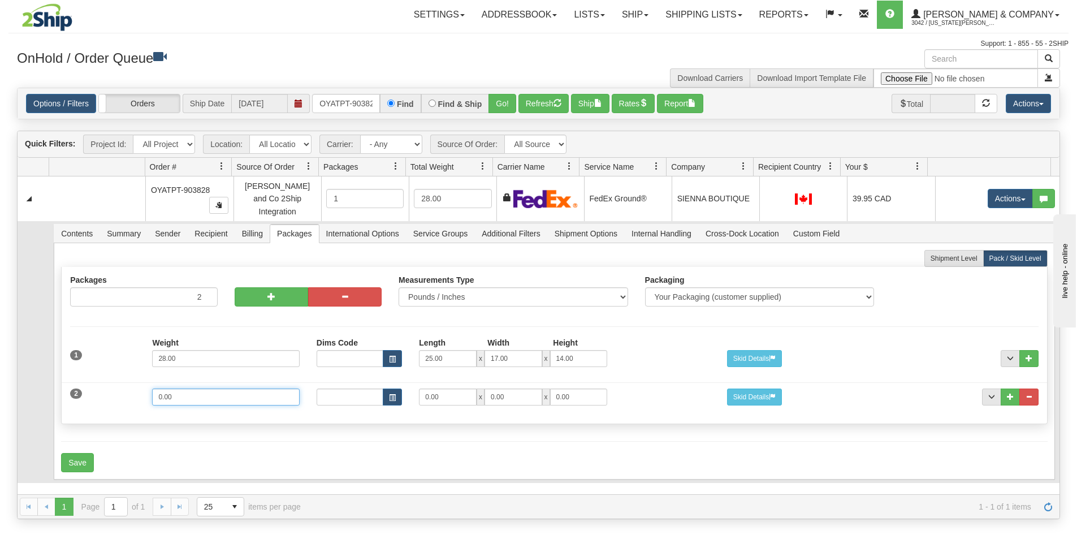
drag, startPoint x: 199, startPoint y: 393, endPoint x: 48, endPoint y: 384, distance: 151.3
click at [49, 385] on td "Contents Summary Sender Recipient Billing Packages International Options Servic…" at bounding box center [554, 352] width 1011 height 262
type input "9"
type input "15"
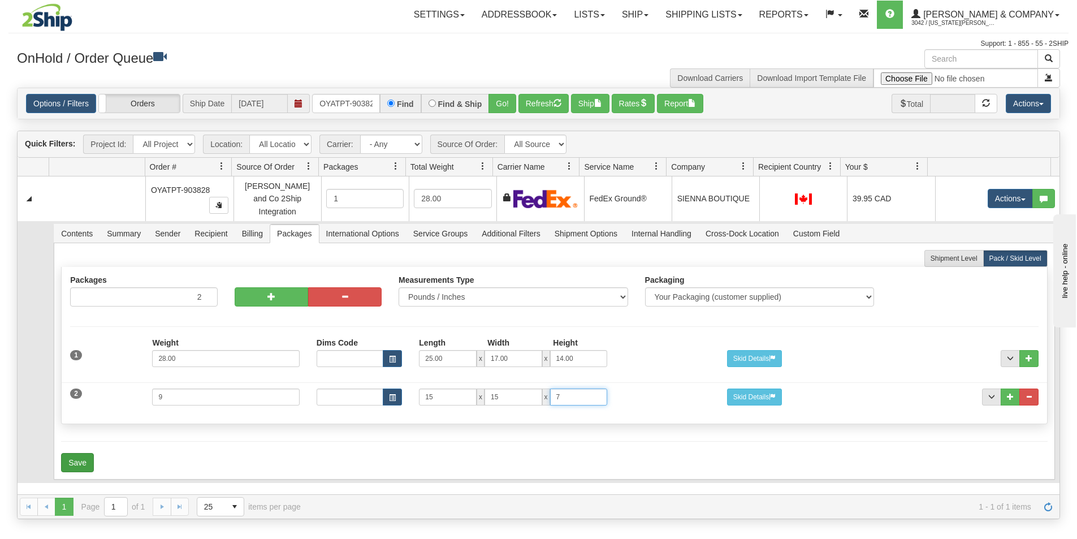
type input "7"
click at [78, 453] on button "Save" at bounding box center [77, 462] width 33 height 19
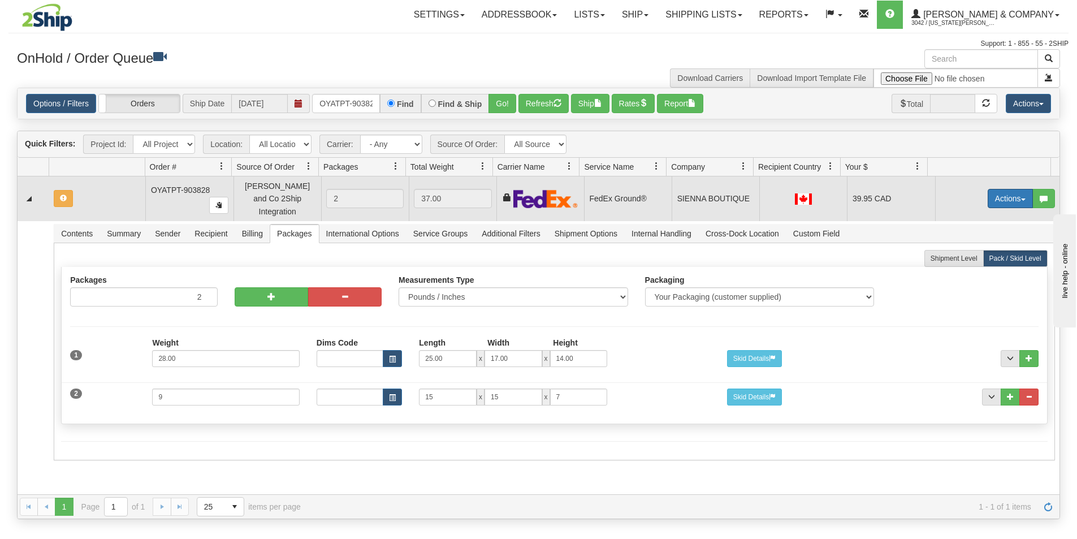
click at [989, 193] on button "Actions" at bounding box center [1010, 198] width 45 height 19
click at [975, 230] on span "Refresh Rates" at bounding box center [983, 234] width 58 height 9
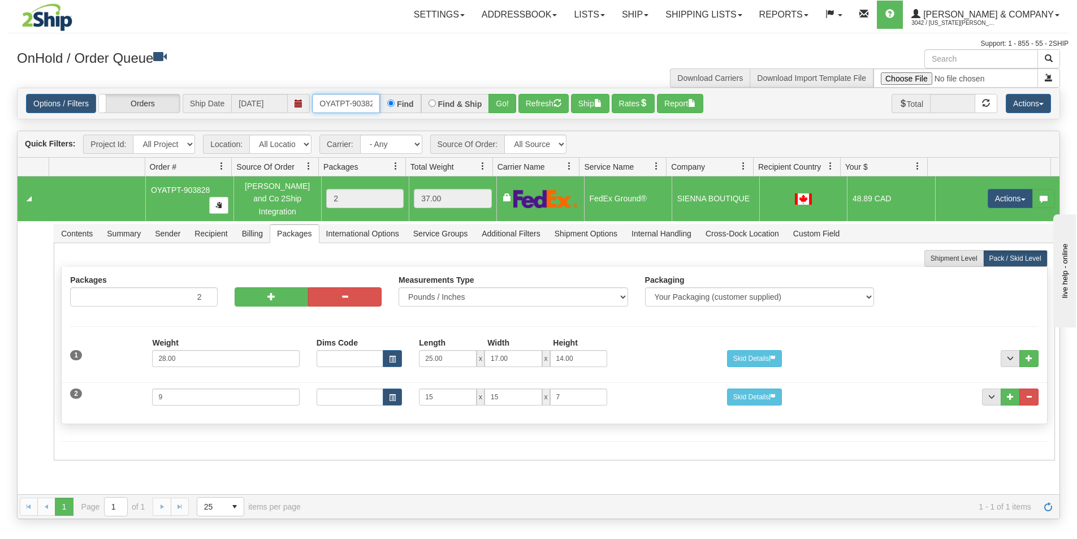
scroll to position [0, 6]
drag, startPoint x: 317, startPoint y: 103, endPoint x: 419, endPoint y: 108, distance: 101.9
click at [419, 108] on div "OYATPT-903828 Find Find & Ship Go!" at bounding box center [414, 103] width 204 height 19
click at [498, 105] on button "Go!" at bounding box center [503, 103] width 28 height 19
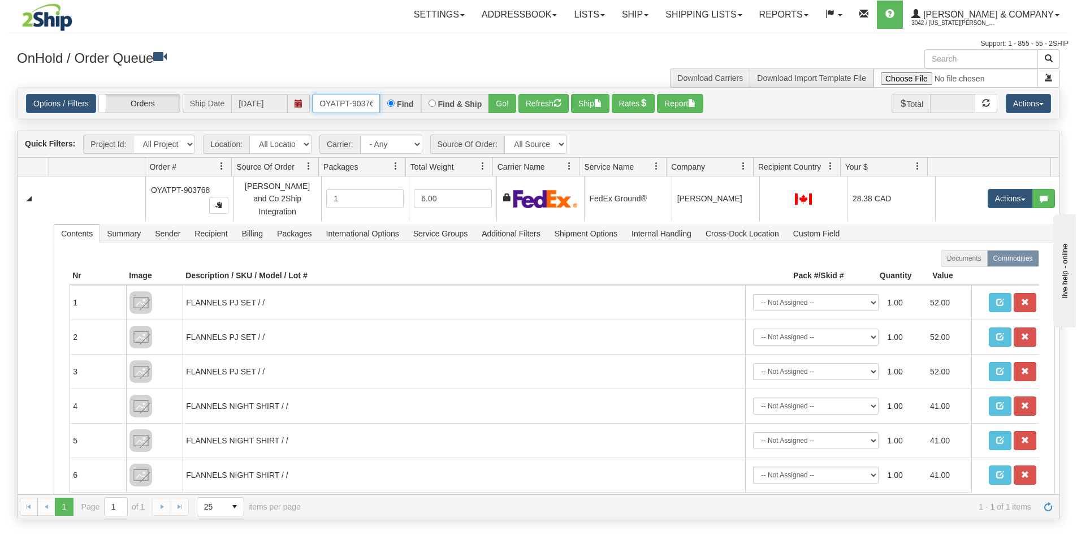
scroll to position [0, 6]
drag, startPoint x: 318, startPoint y: 104, endPoint x: 395, endPoint y: 120, distance: 79.1
click at [395, 120] on div "Is equal to Is not equal to Contains Does not contains CAD USD EUR ZAR [PERSON_…" at bounding box center [538, 304] width 1061 height 432
type input "OYATPT-903768"
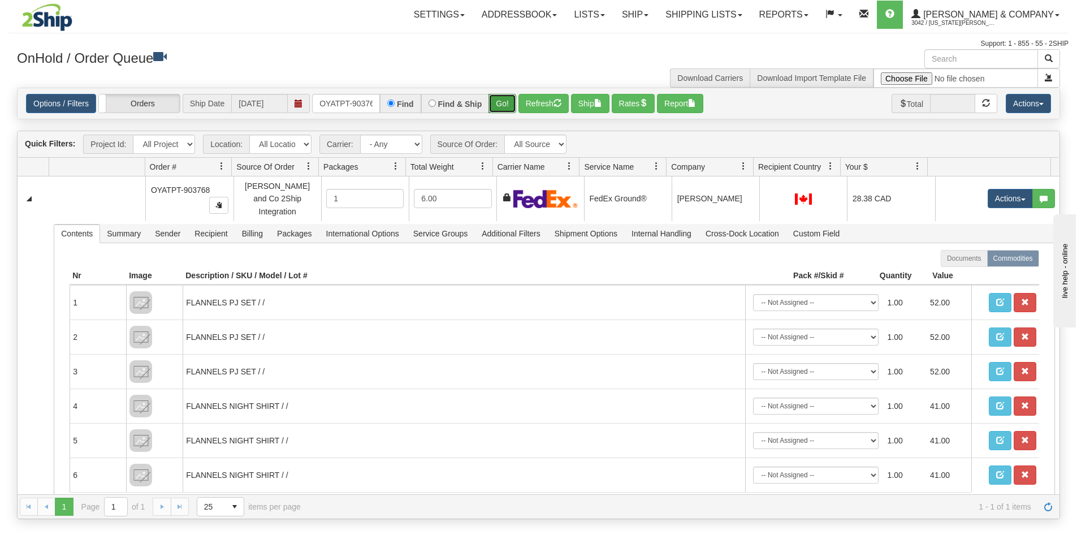
click at [507, 108] on button "Go!" at bounding box center [503, 103] width 28 height 19
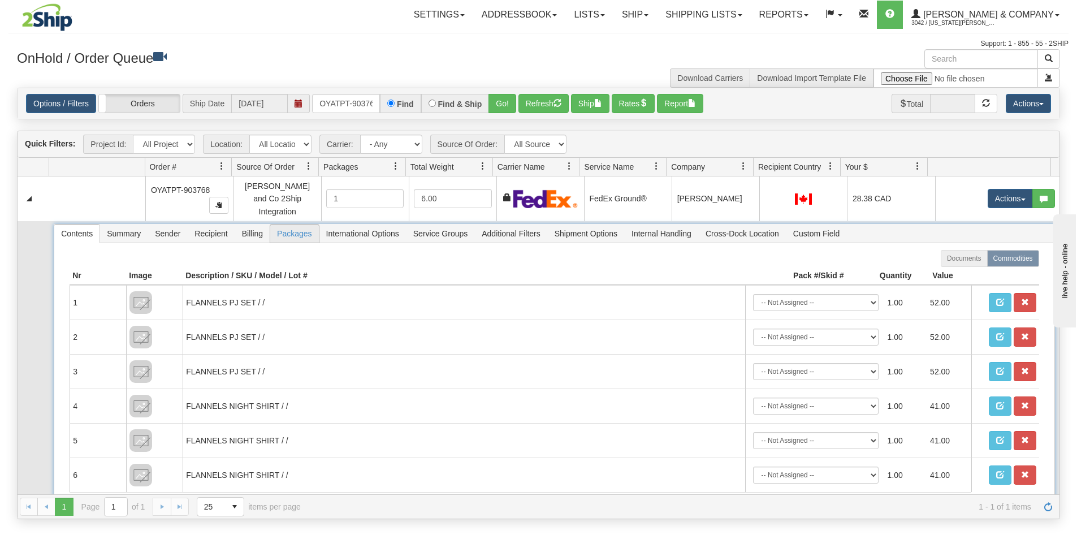
click at [304, 225] on span "Packages" at bounding box center [294, 234] width 48 height 18
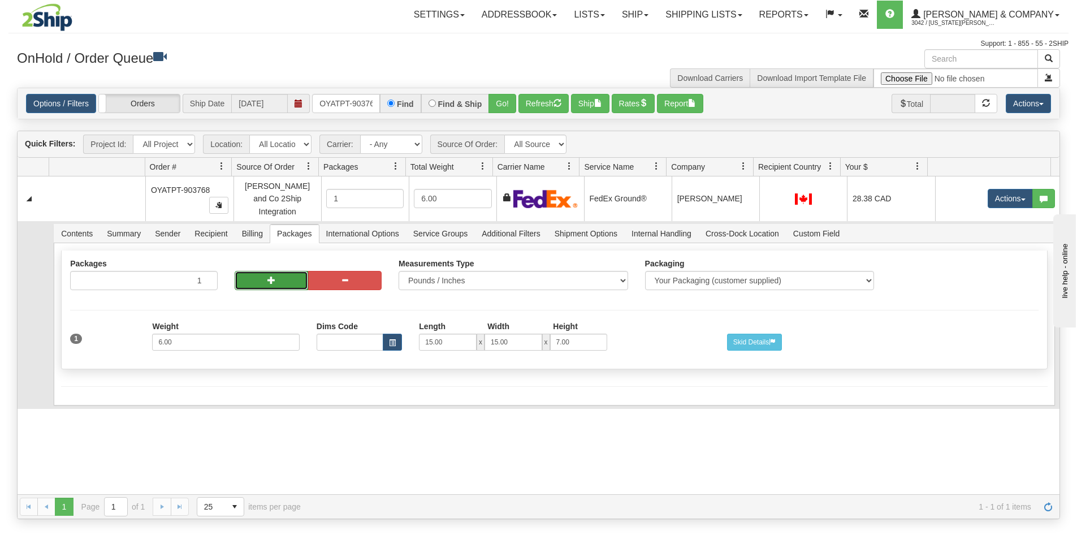
click at [271, 276] on span "button" at bounding box center [272, 280] width 8 height 8
radio input "true"
type input "2"
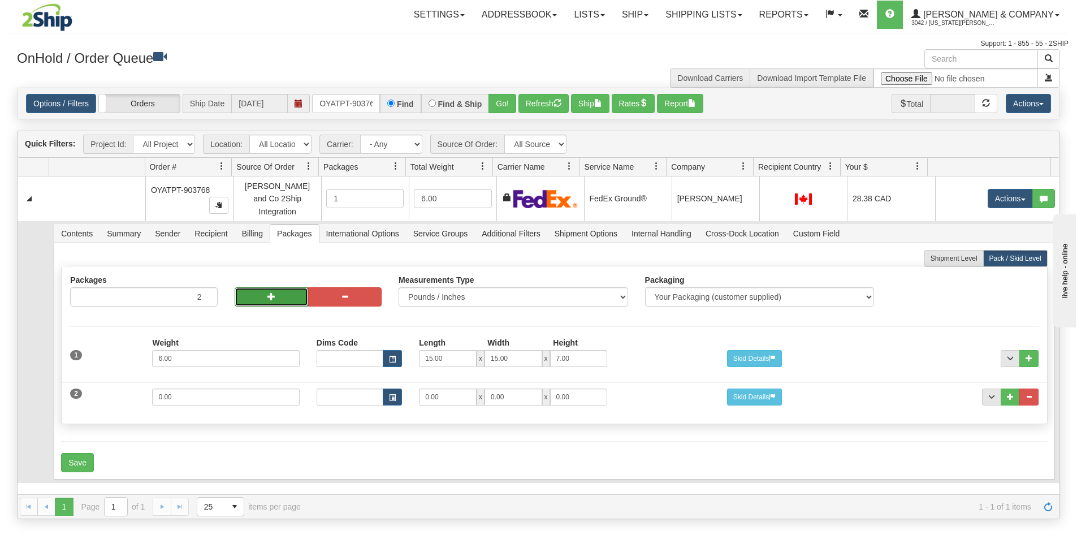
click at [269, 292] on span "button" at bounding box center [272, 296] width 8 height 8
type input "3"
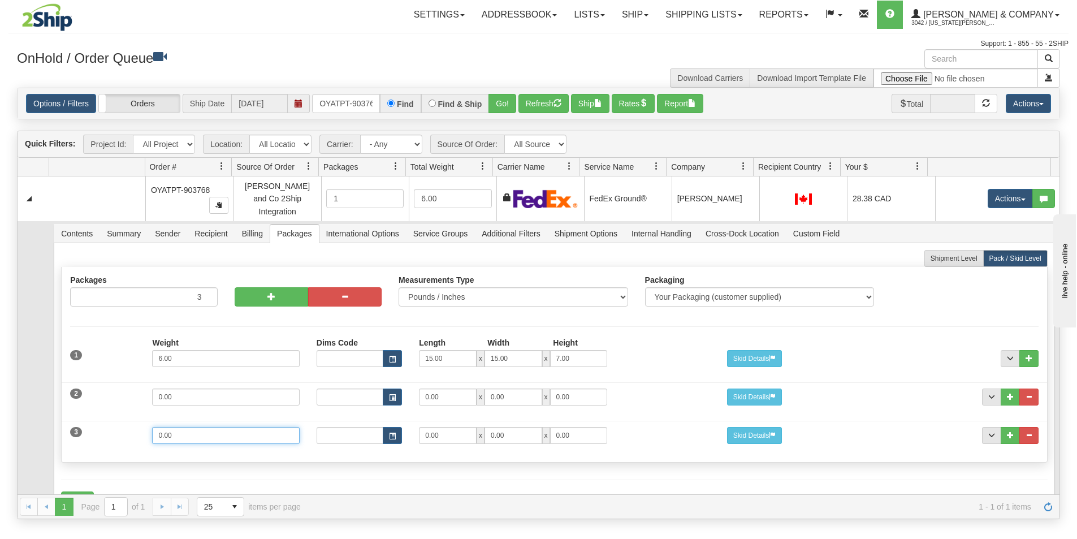
drag, startPoint x: 183, startPoint y: 428, endPoint x: 104, endPoint y: 417, distance: 79.8
click at [107, 424] on div "3 Weight 0.00 Dims Code Length Width Height 0.00 x 0.00 x" at bounding box center [554, 434] width 985 height 38
type input "2"
type input "13"
drag, startPoint x: 507, startPoint y: 428, endPoint x: 475, endPoint y: 419, distance: 33.5
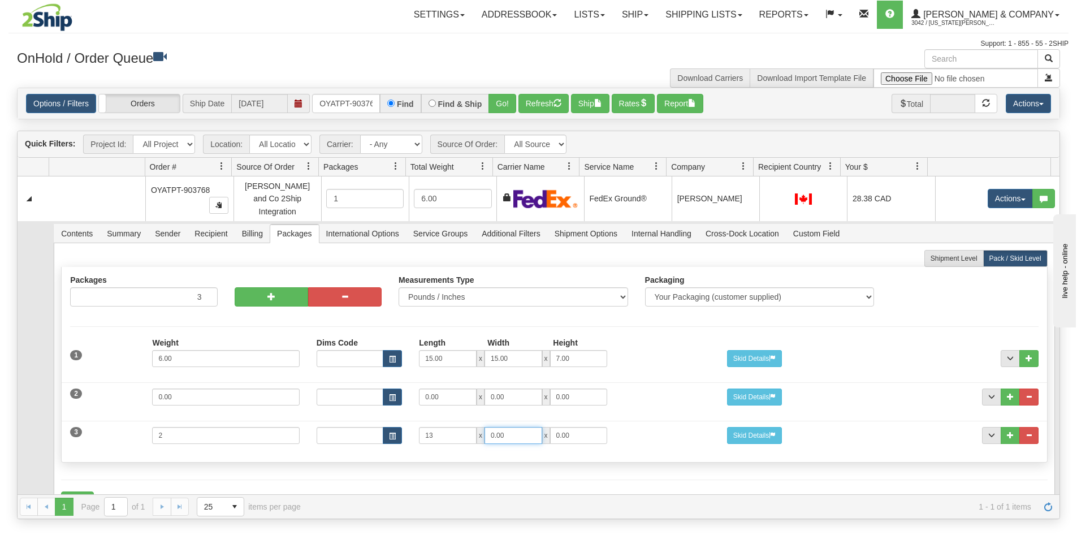
click at [477, 427] on div "13 x 0.00 x 0.00" at bounding box center [513, 435] width 188 height 17
type input "10"
type input "4"
drag, startPoint x: 213, startPoint y: 395, endPoint x: 130, endPoint y: 380, distance: 84.4
click at [131, 380] on div "2 Weight 0.00 Dims Code Length Width Height 0.00 x 0.00 x" at bounding box center [554, 396] width 985 height 38
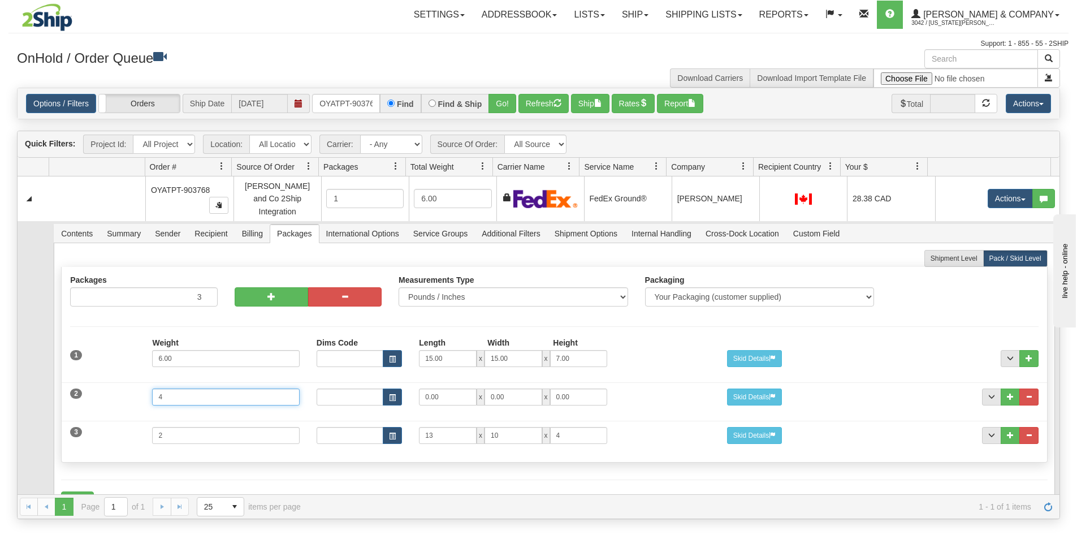
type input "4"
type input "14"
type input "11"
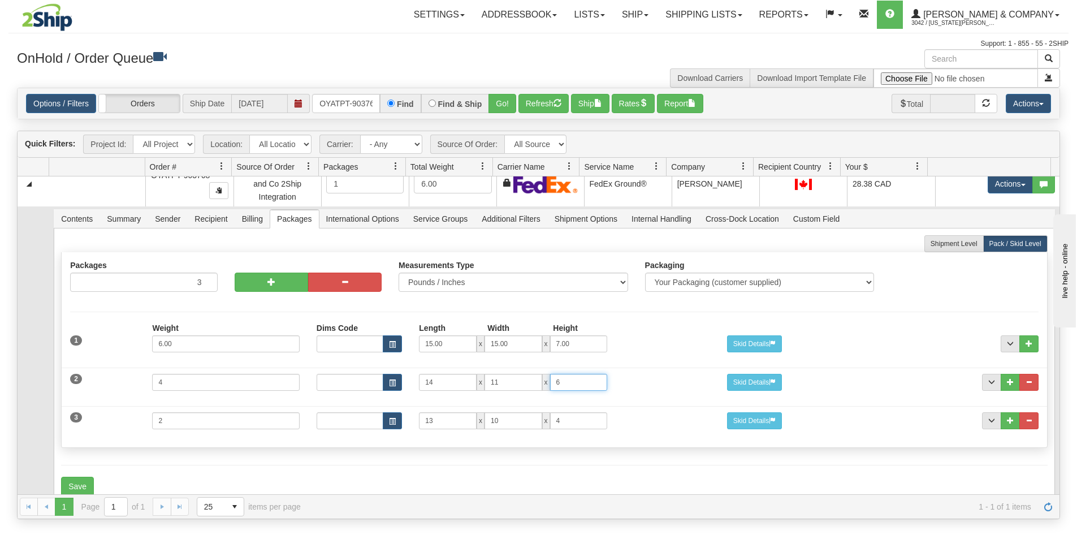
scroll to position [27, 0]
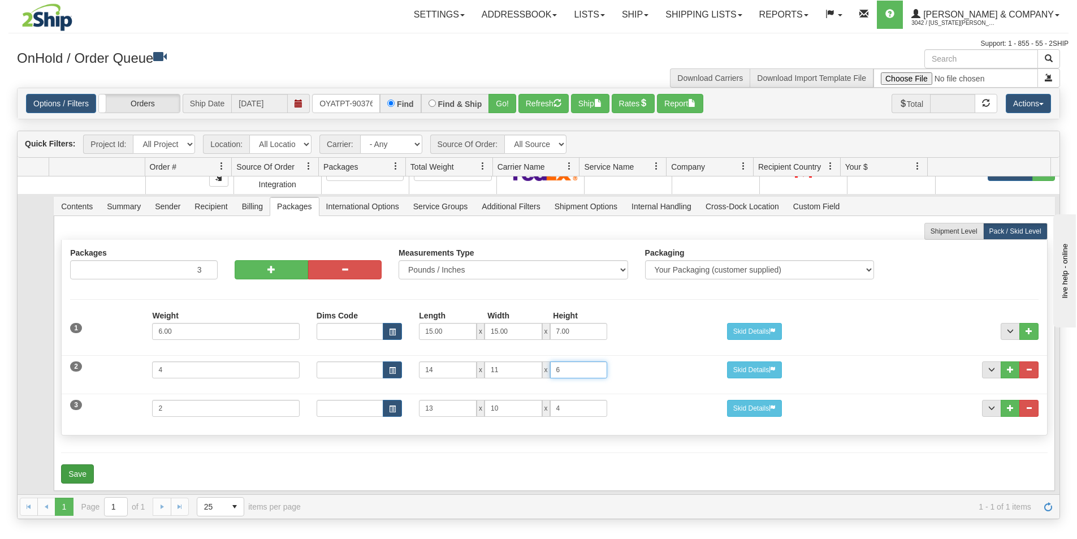
type input "6"
click at [72, 464] on button "Save" at bounding box center [77, 473] width 33 height 19
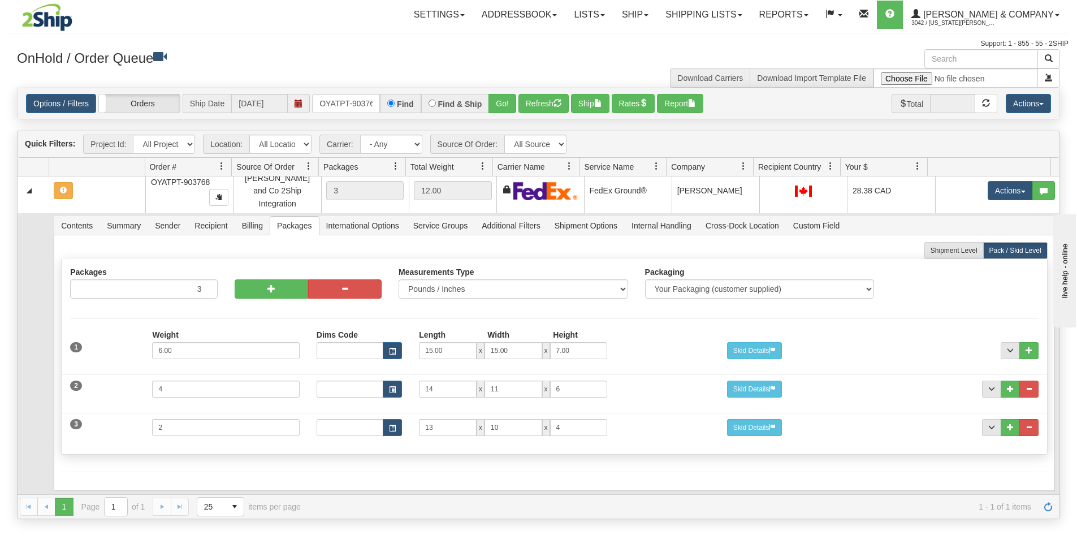
scroll to position [0, 0]
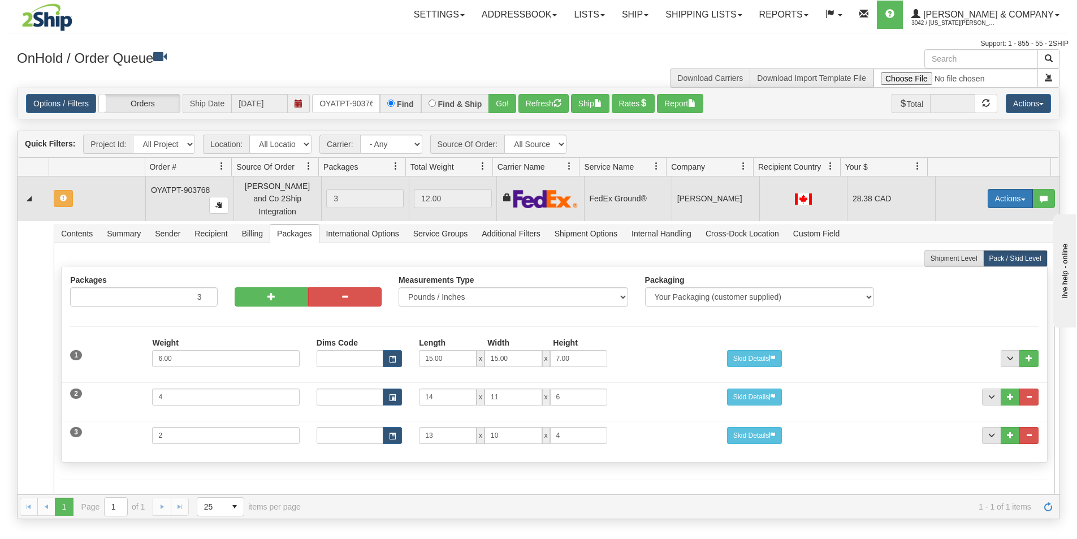
click at [997, 192] on button "Actions" at bounding box center [1010, 198] width 45 height 19
click at [967, 230] on span "Refresh Rates" at bounding box center [983, 234] width 58 height 9
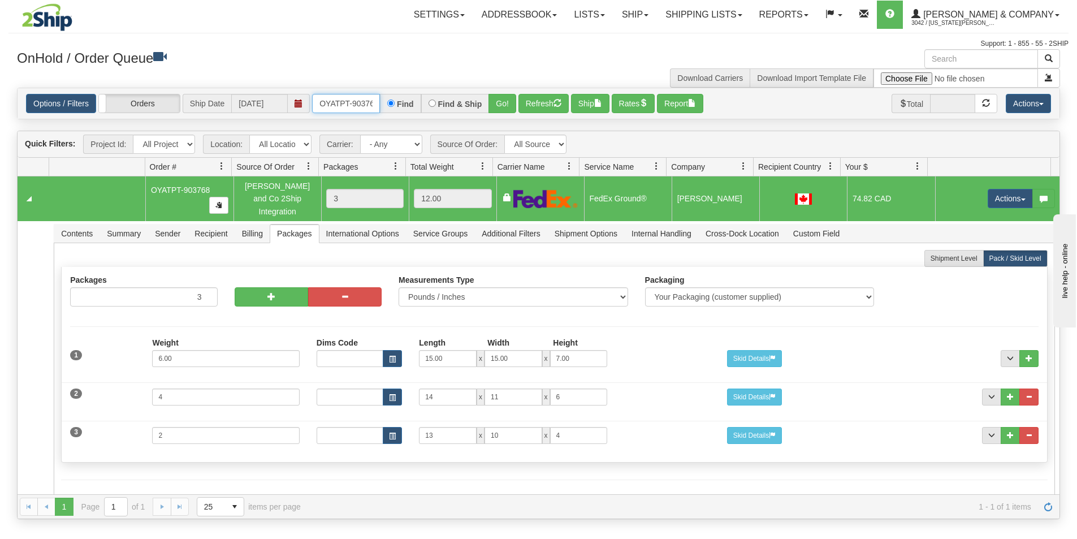
scroll to position [0, 6]
drag, startPoint x: 319, startPoint y: 102, endPoint x: 387, endPoint y: 109, distance: 68.8
click at [387, 109] on div "OYATPT-903768 Find Find & Ship Go!" at bounding box center [414, 103] width 204 height 19
type input "OYATPT-903821"
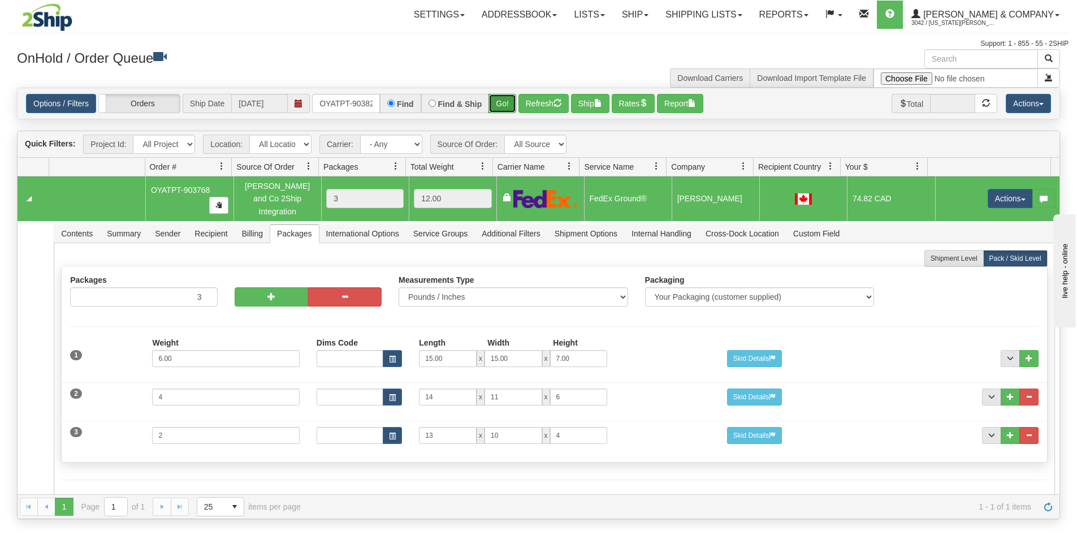
click at [499, 104] on button "Go!" at bounding box center [503, 103] width 28 height 19
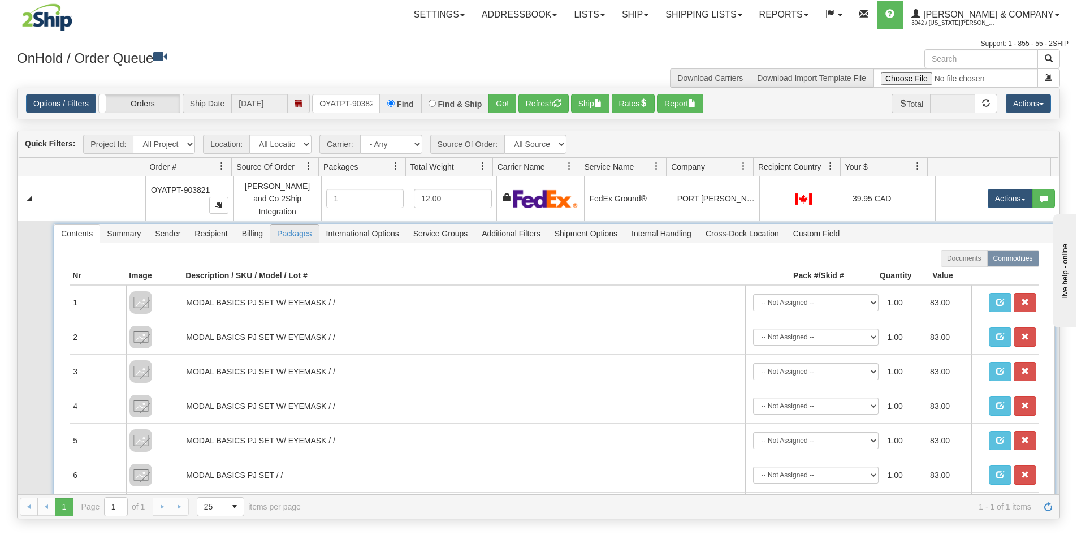
click at [283, 225] on span "Packages" at bounding box center [294, 234] width 48 height 18
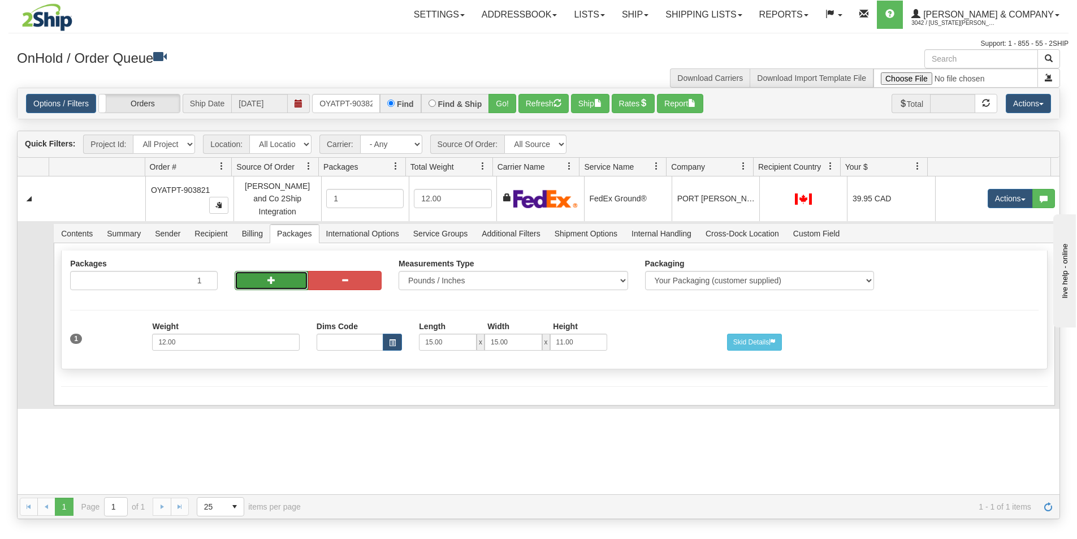
click at [273, 276] on span "button" at bounding box center [272, 280] width 8 height 8
radio input "true"
type input "2"
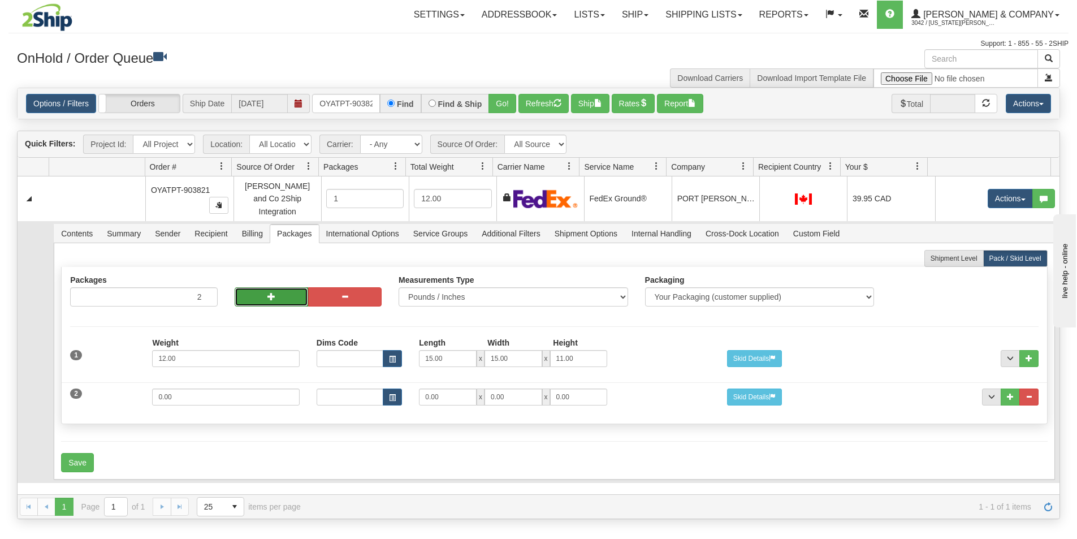
click at [270, 292] on span "button" at bounding box center [272, 296] width 8 height 8
type input "3"
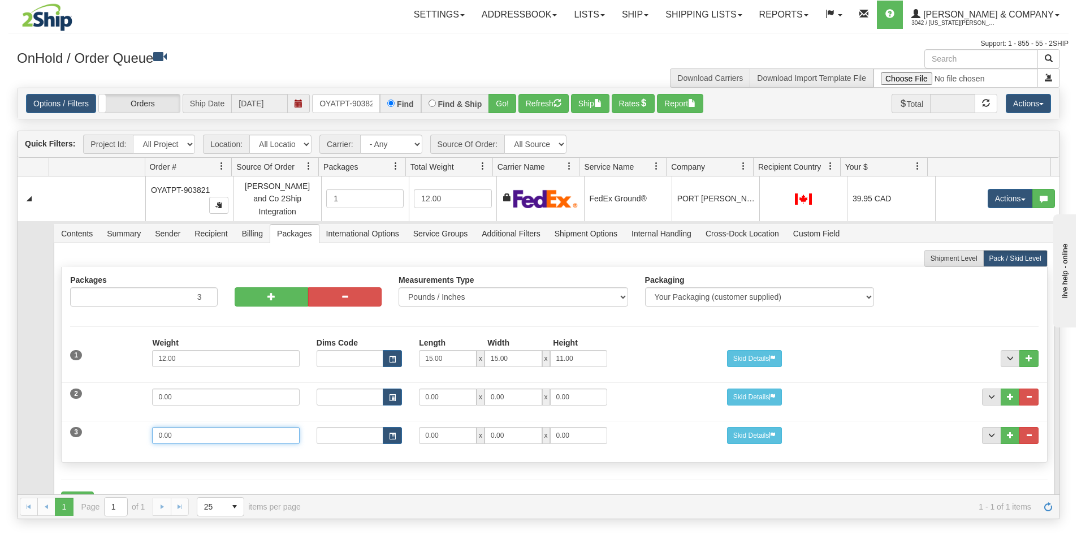
drag, startPoint x: 182, startPoint y: 429, endPoint x: 127, endPoint y: 436, distance: 55.3
click at [127, 436] on div "3 Weight 0.00 Dims Code Length Width Height 0.00 x 0.00 x" at bounding box center [554, 434] width 985 height 38
type input "4"
drag, startPoint x: 448, startPoint y: 426, endPoint x: 411, endPoint y: 419, distance: 37.9
click at [411, 427] on div "0.00 x 0.00 x 0.00" at bounding box center [513, 435] width 205 height 17
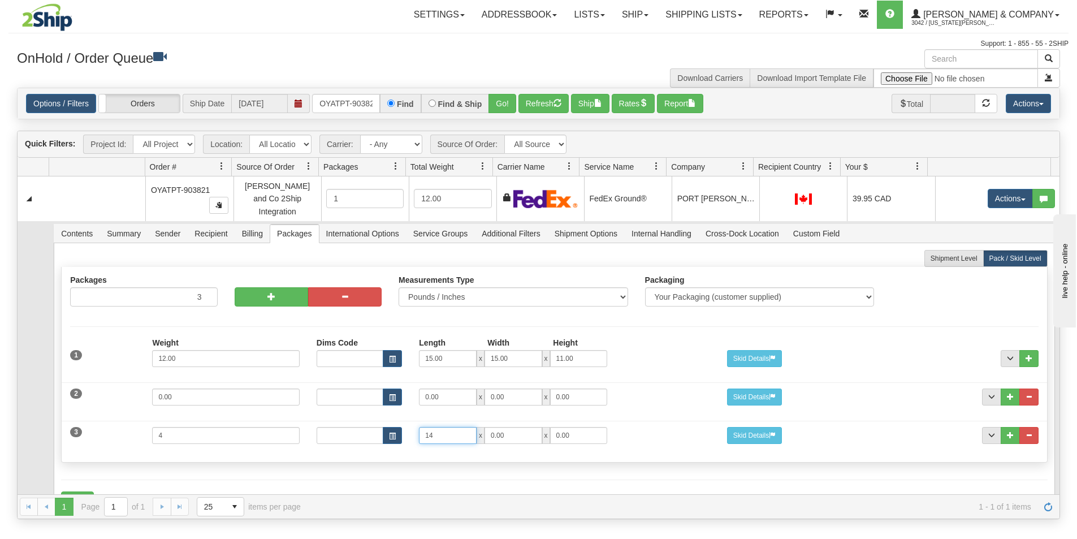
type input "14"
type input "11"
type input "6"
drag, startPoint x: 175, startPoint y: 387, endPoint x: 105, endPoint y: 383, distance: 70.2
click at [109, 385] on div "2 Weight 0.00 Dims Code Length Width Height 0.00 x 0.00 x" at bounding box center [554, 396] width 985 height 38
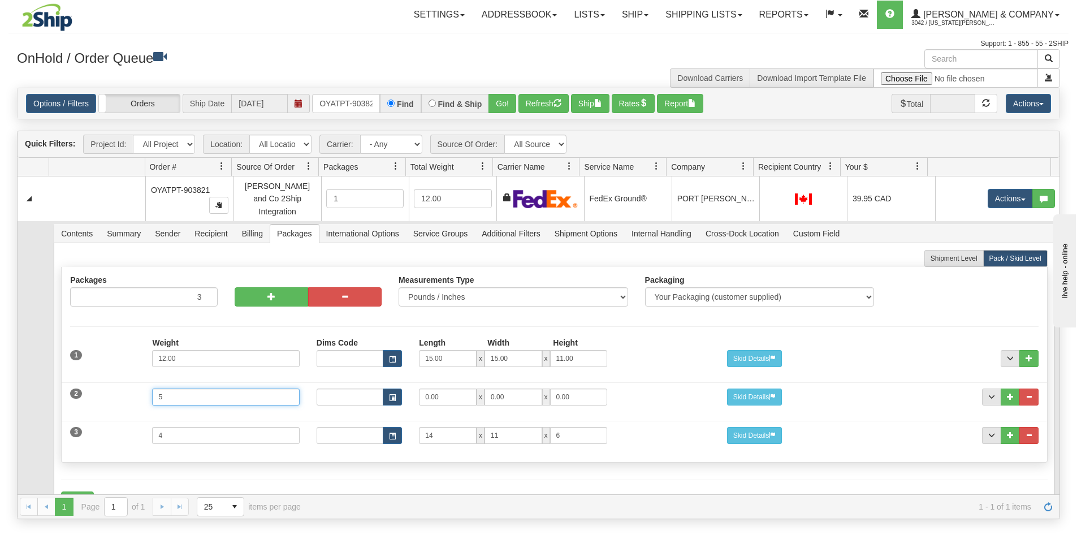
type input "5"
type input "15"
type input "7"
click at [83, 492] on button "Save" at bounding box center [77, 501] width 33 height 19
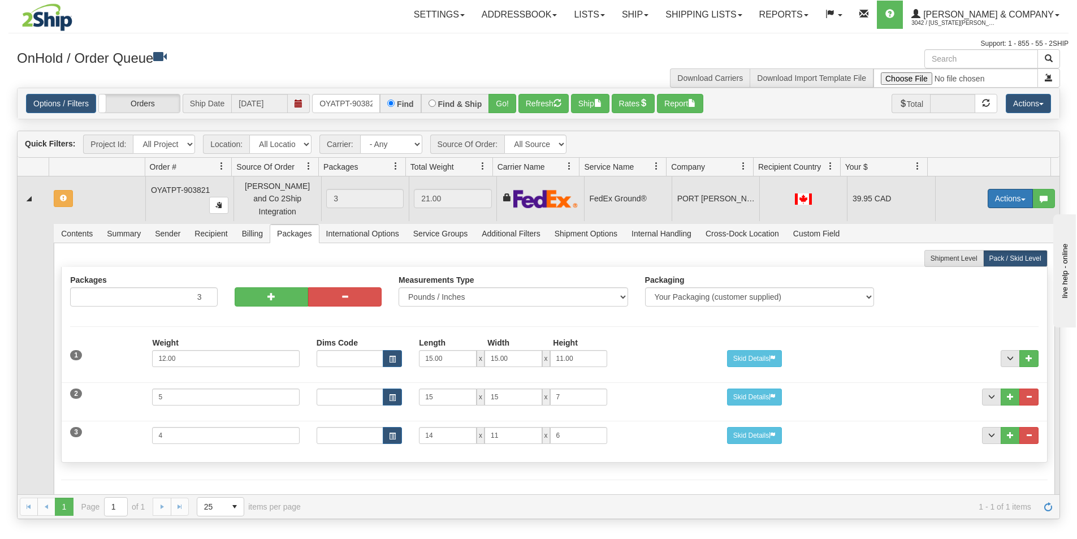
click at [994, 191] on button "Actions" at bounding box center [1010, 198] width 45 height 19
click at [976, 231] on span "Refresh Rates" at bounding box center [983, 234] width 58 height 9
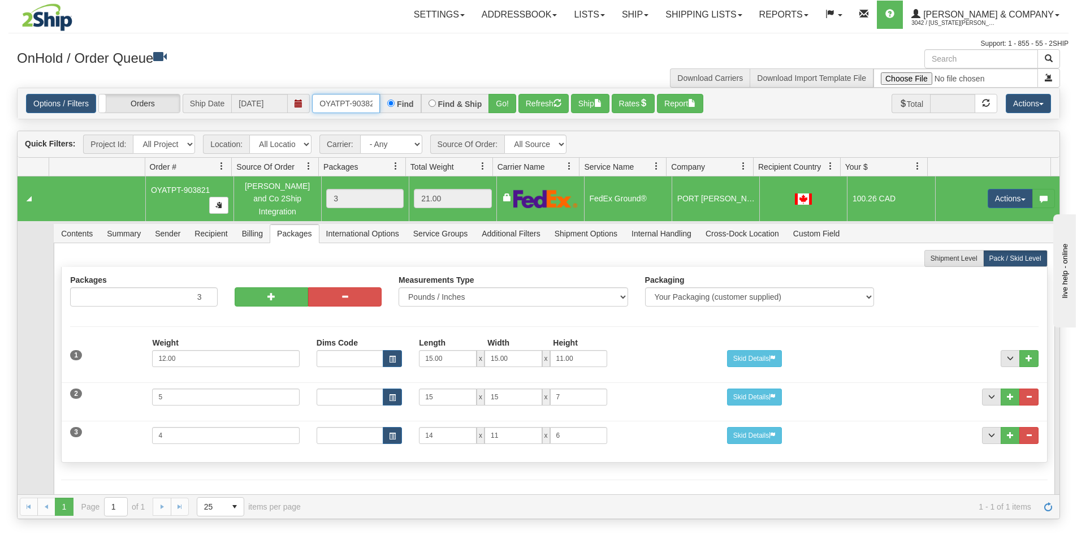
scroll to position [0, 6]
drag, startPoint x: 320, startPoint y: 101, endPoint x: 380, endPoint y: 114, distance: 61.2
click at [380, 114] on div "Options / Filters Group Shipments Orders Ship Date [DATE] OYATPT-903821 Find Fi…" at bounding box center [539, 103] width 1042 height 31
type input "OYATPT-903713"
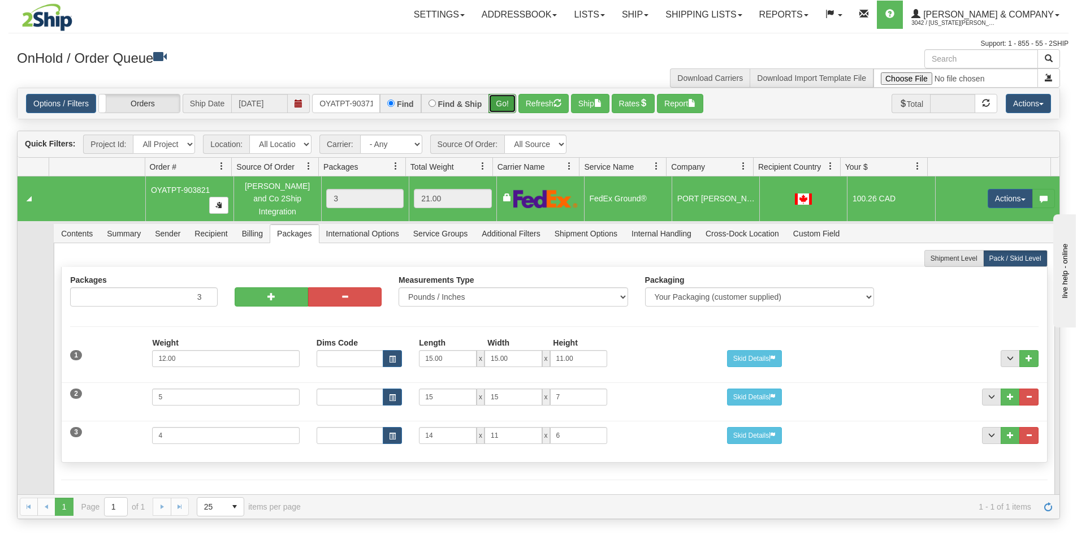
click at [503, 108] on button "Go!" at bounding box center [503, 103] width 28 height 19
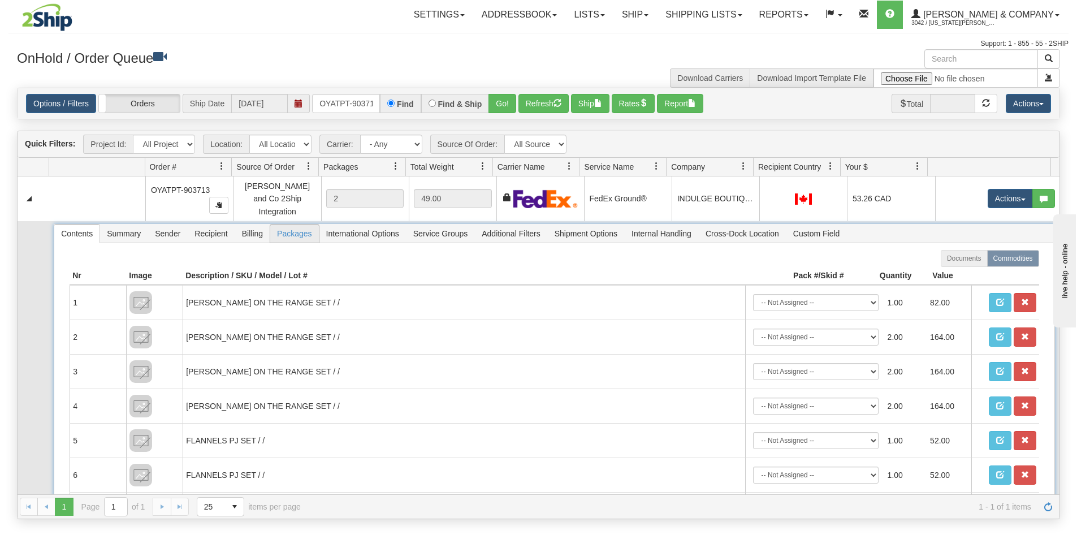
click at [298, 233] on span "Packages" at bounding box center [294, 234] width 48 height 18
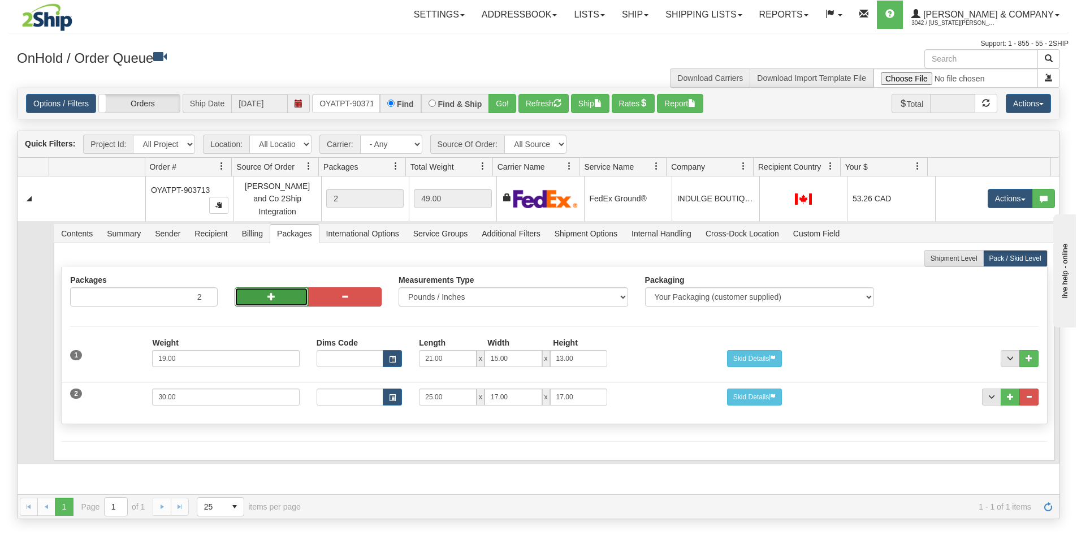
click at [268, 292] on span "button" at bounding box center [272, 296] width 8 height 8
type input "4"
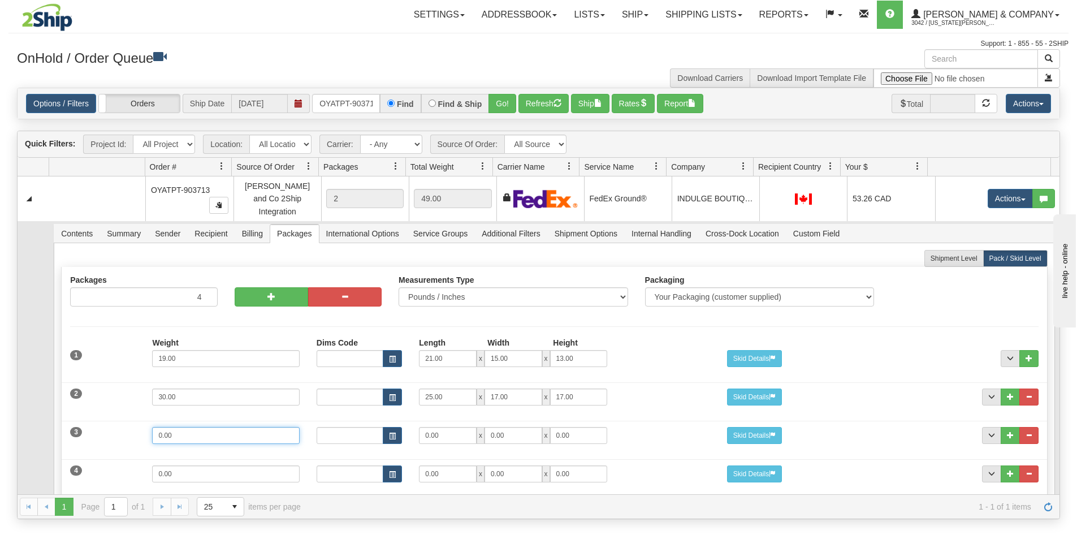
drag, startPoint x: 165, startPoint y: 429, endPoint x: 24, endPoint y: 431, distance: 141.4
click at [24, 431] on tr "Contents Summary Sender Recipient Billing Packages International Options Servic…" at bounding box center [539, 390] width 1042 height 339
type input "5"
type input "15"
type input "11"
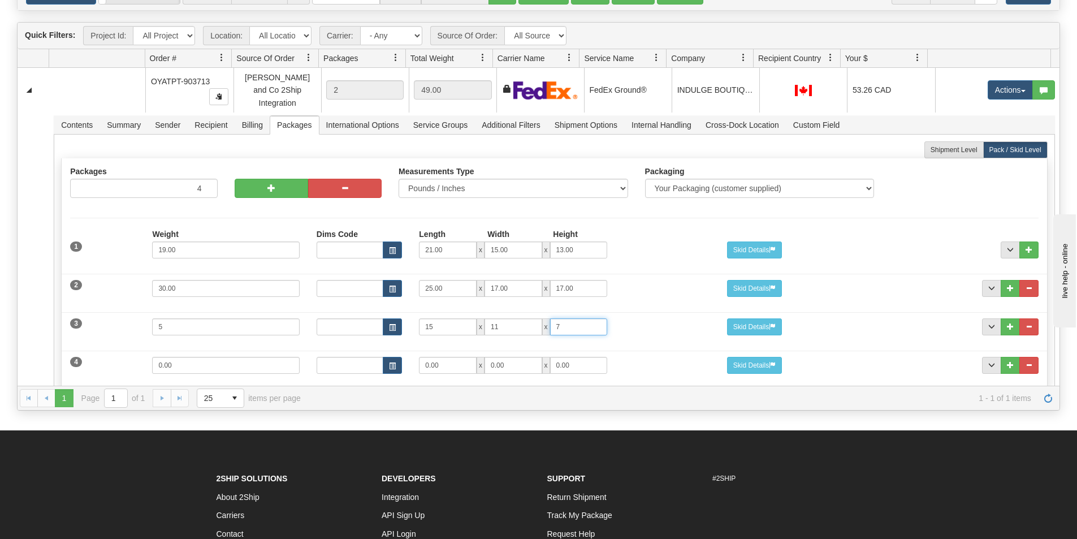
scroll to position [113, 0]
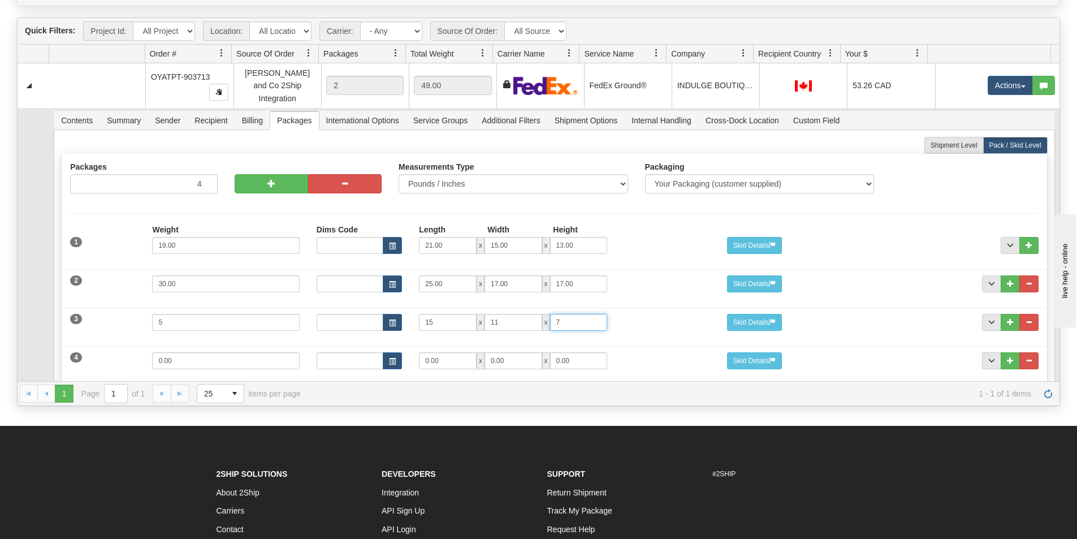
type input "7"
drag, startPoint x: 188, startPoint y: 354, endPoint x: 132, endPoint y: 346, distance: 56.6
click at [132, 347] on div "4 Weight 0.00 Dims Code Length Width Height 0.00 x 0.00 x" at bounding box center [554, 359] width 985 height 38
type input "10"
type input "15"
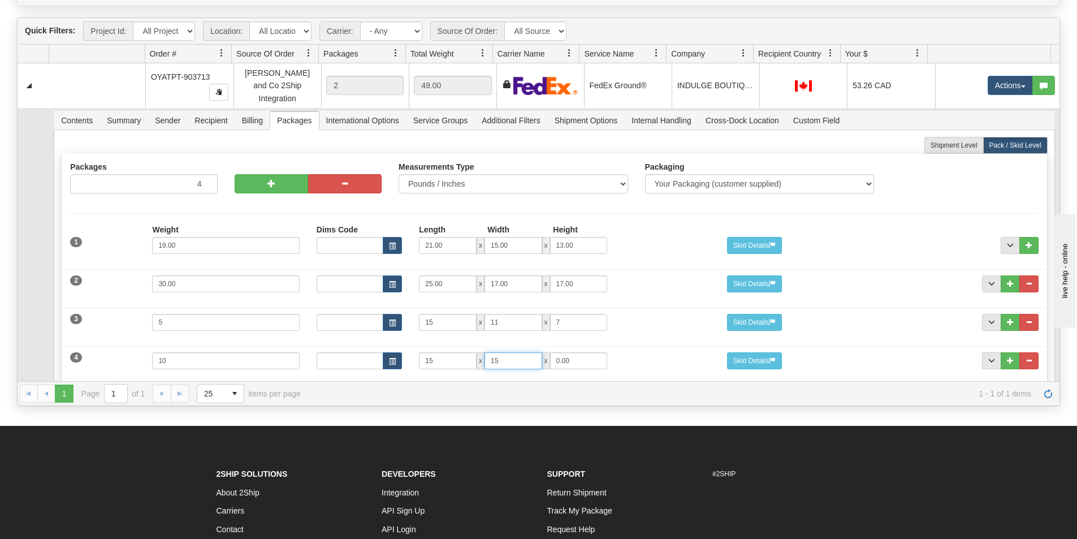
type input "15"
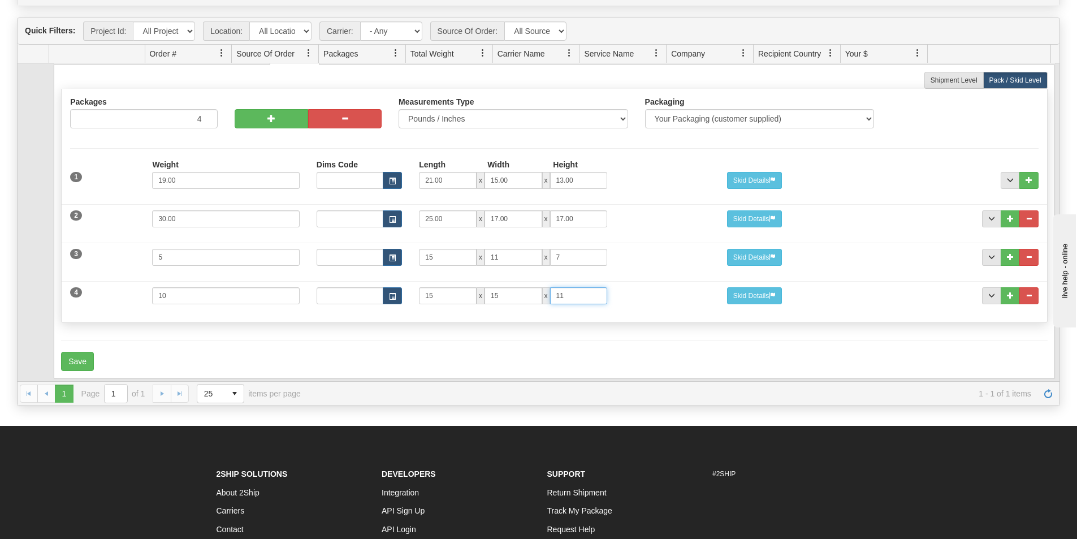
scroll to position [66, 0]
type input "11"
click at [81, 353] on button "Save" at bounding box center [77, 360] width 33 height 19
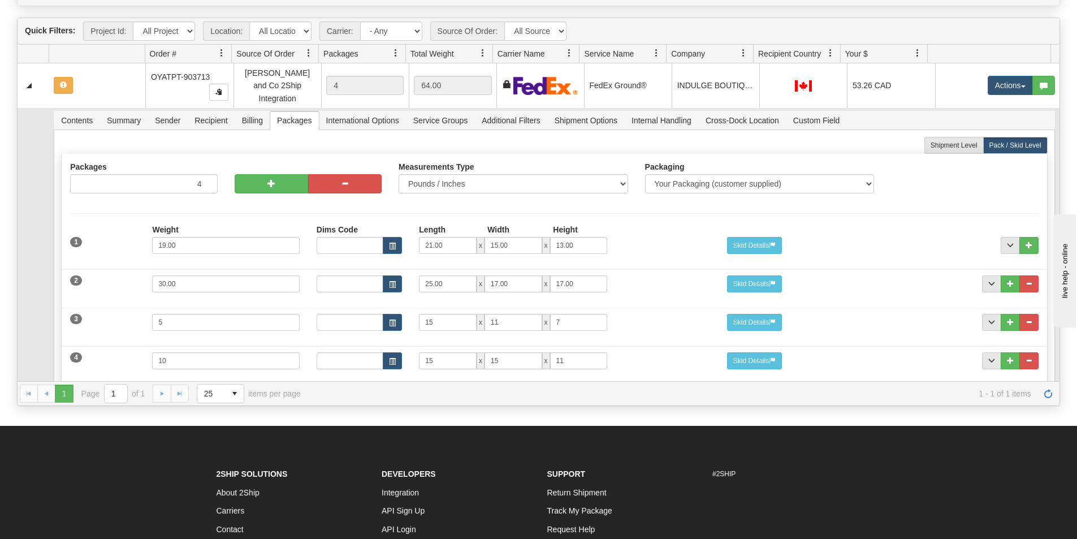
scroll to position [0, 0]
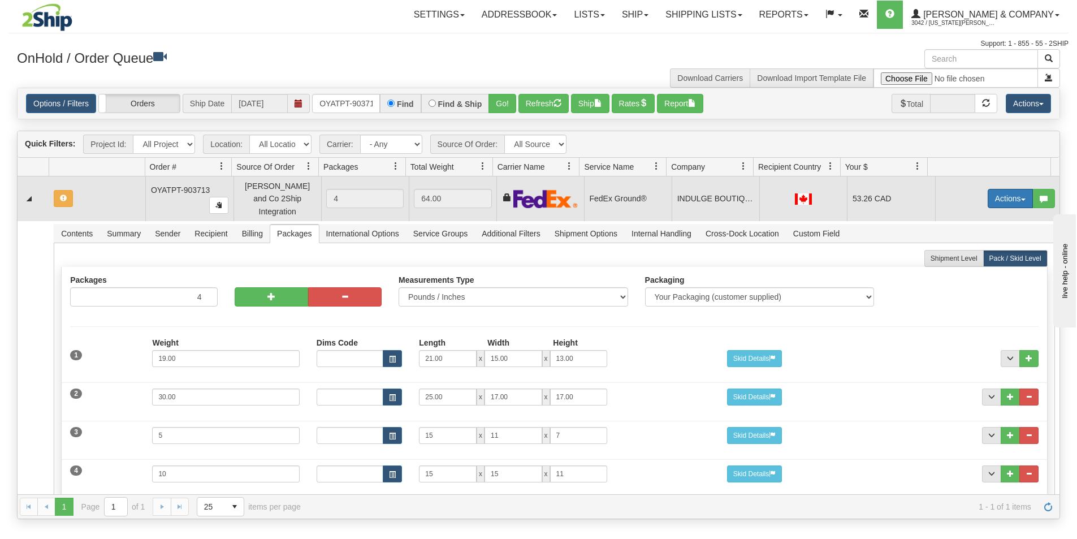
click at [1014, 189] on button "Actions" at bounding box center [1010, 198] width 45 height 19
click at [969, 230] on span "Refresh Rates" at bounding box center [983, 234] width 58 height 9
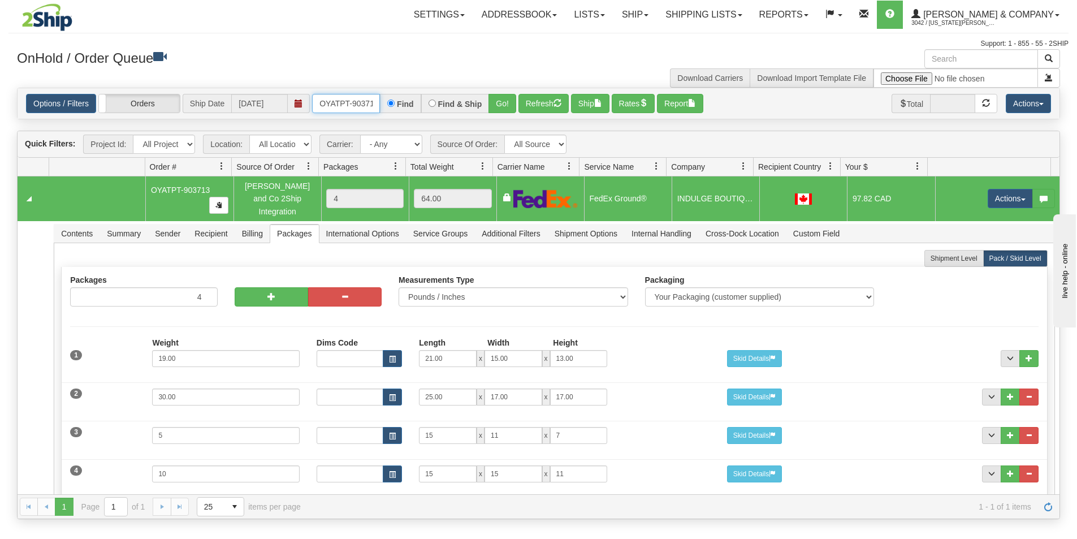
scroll to position [0, 6]
drag, startPoint x: 320, startPoint y: 101, endPoint x: 407, endPoint y: 111, distance: 87.7
click at [407, 111] on div "OYATPT-903713 Find Find & Ship Go!" at bounding box center [414, 103] width 204 height 19
type input "OYATPT-903716"
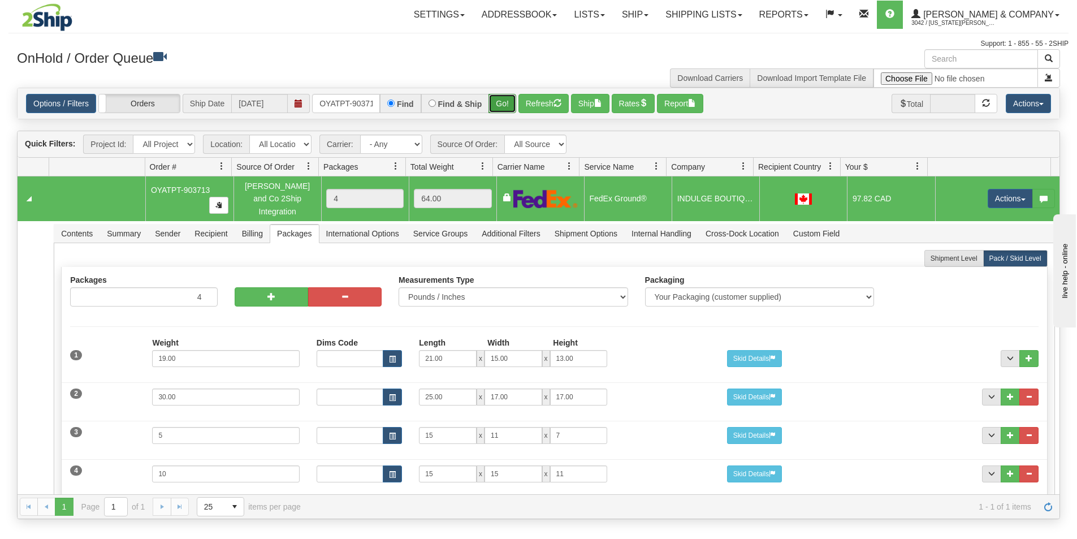
click at [506, 105] on button "Go!" at bounding box center [503, 103] width 28 height 19
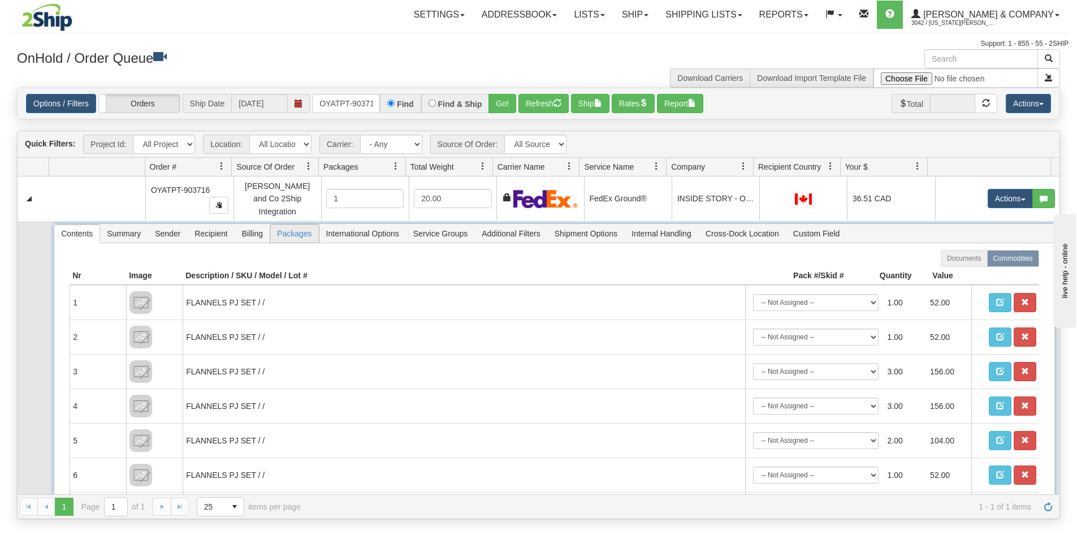
click at [288, 229] on span "Packages" at bounding box center [294, 234] width 48 height 18
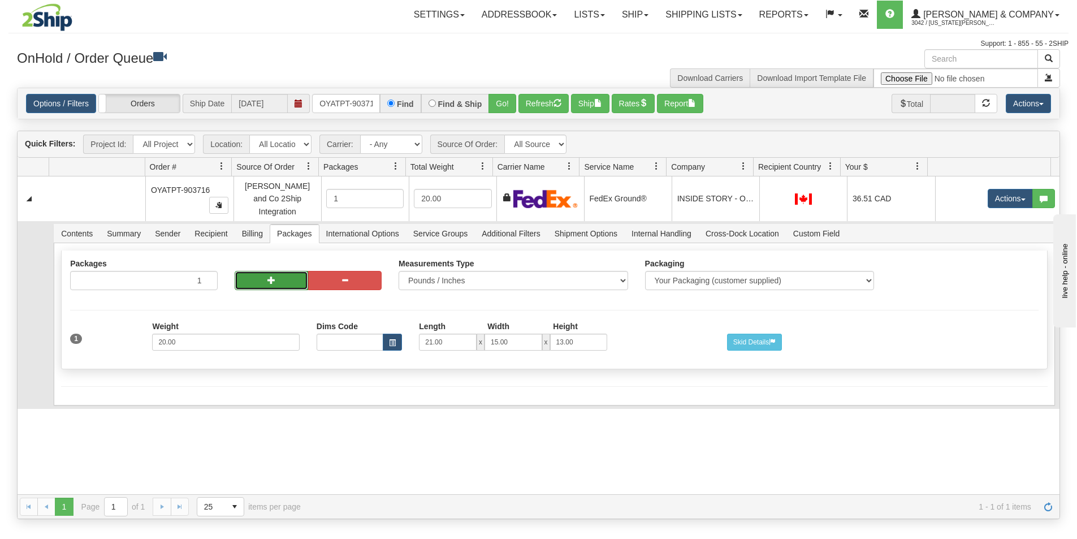
click at [260, 277] on button "button" at bounding box center [272, 280] width 74 height 19
radio input "true"
type input "2"
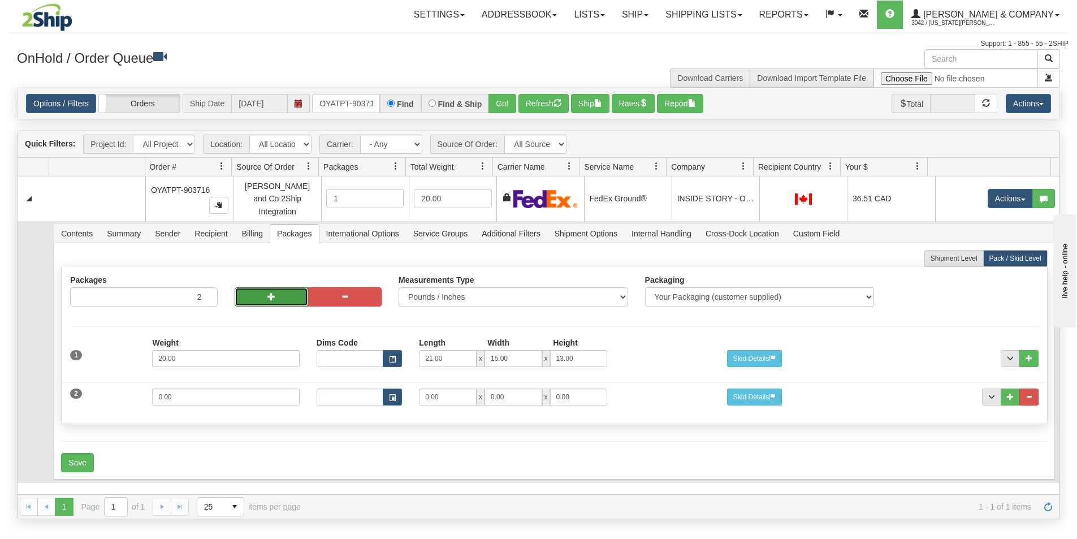
click at [262, 290] on button "button" at bounding box center [272, 296] width 74 height 19
type input "3"
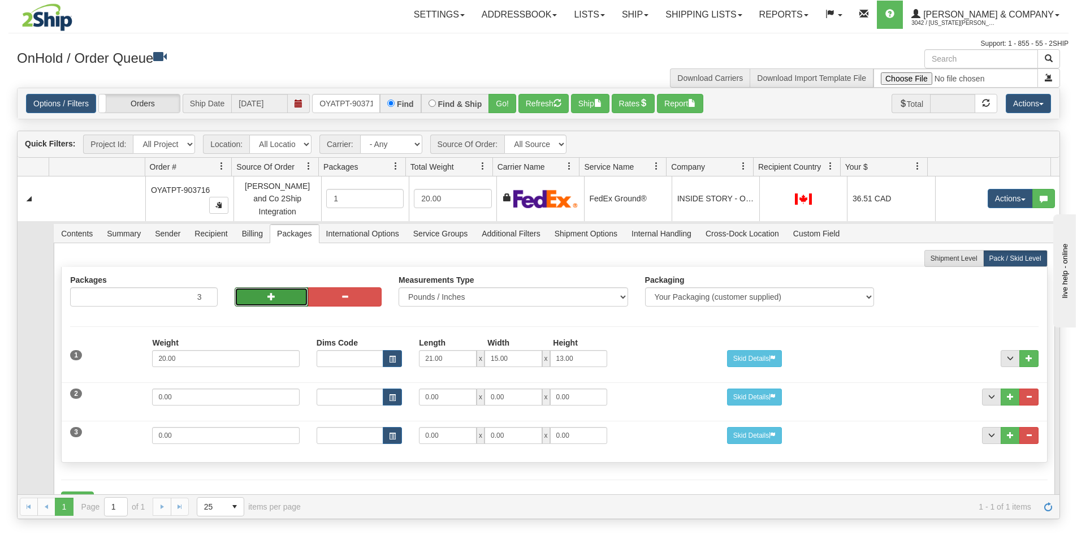
click at [262, 290] on button "button" at bounding box center [272, 296] width 74 height 19
type input "4"
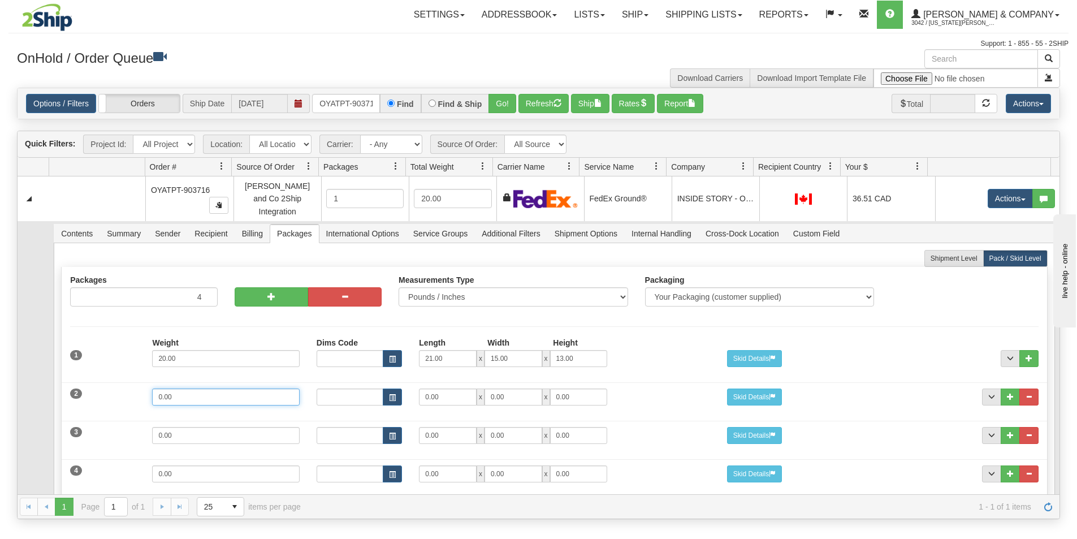
drag, startPoint x: 213, startPoint y: 389, endPoint x: 38, endPoint y: 374, distance: 175.4
click at [38, 374] on tr "Contents Summary Sender Recipient Billing Packages International Options Servic…" at bounding box center [539, 390] width 1042 height 339
type input "3"
type input "14"
type input "11"
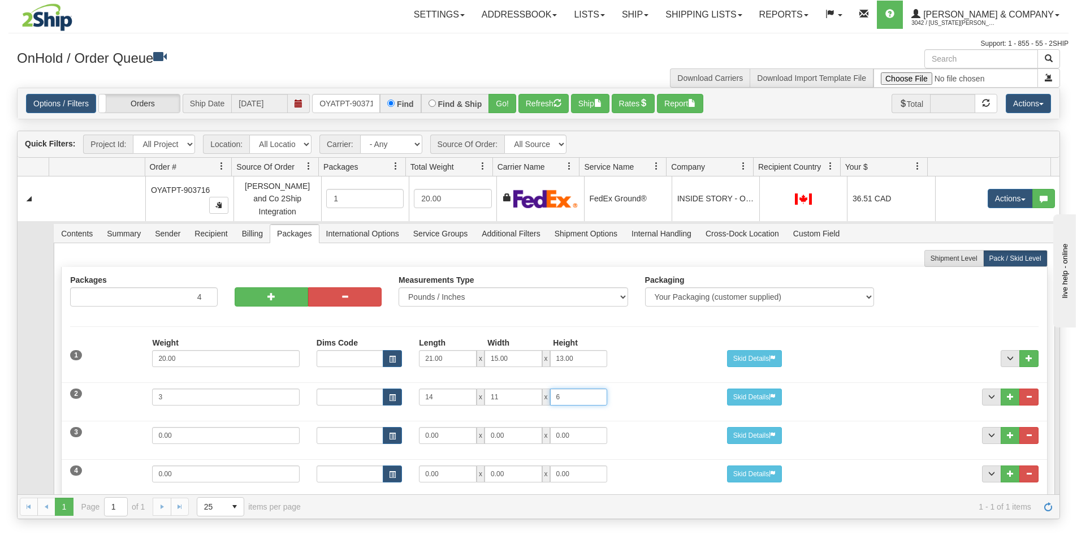
type input "6"
drag, startPoint x: 195, startPoint y: 431, endPoint x: 97, endPoint y: 417, distance: 98.8
click at [107, 417] on div "3 Weight 0.00 Dims Code Length Width Height 0.00 x 0.00 x" at bounding box center [554, 434] width 985 height 38
type input "15"
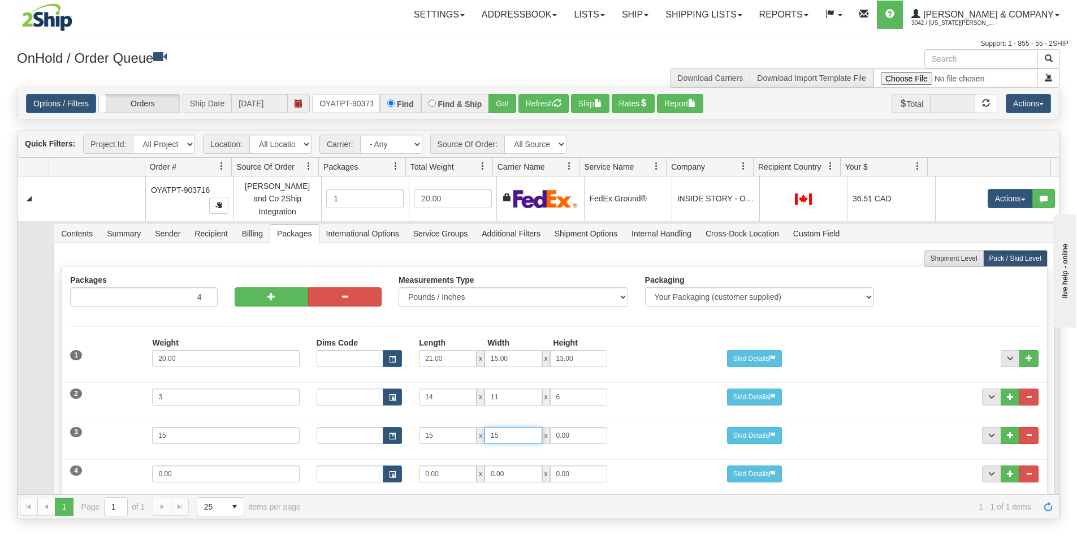
type input "15"
type input "11"
drag, startPoint x: 182, startPoint y: 467, endPoint x: 110, endPoint y: 448, distance: 74.4
click at [113, 454] on div "4 Weight 0.00 Dims Code Length Width Height 0.00 x 0.00 x" at bounding box center [554, 473] width 985 height 38
type input "9"
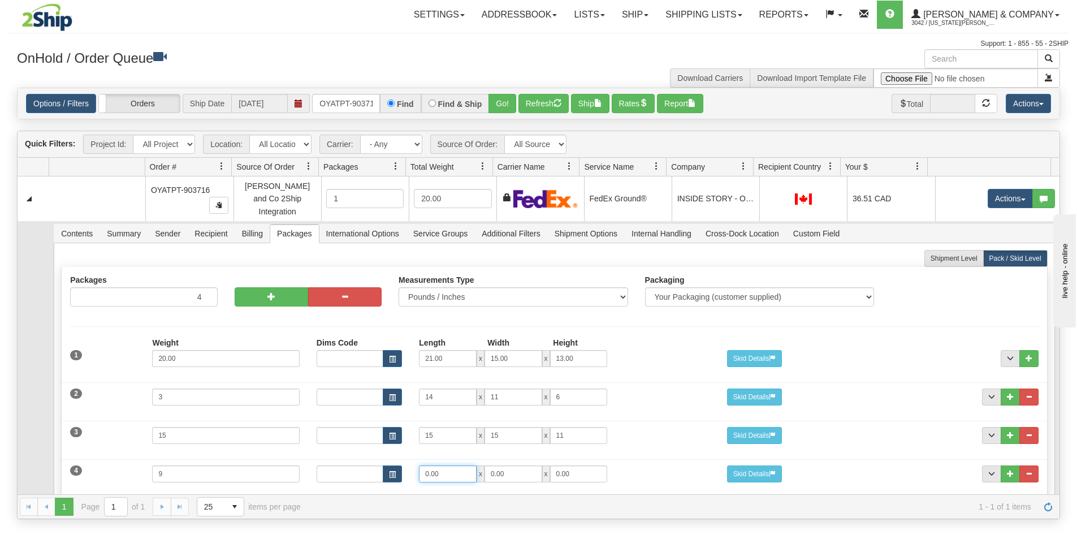
drag, startPoint x: 447, startPoint y: 470, endPoint x: 399, endPoint y: 460, distance: 48.5
click at [399, 465] on div "Dims Code Length Width Height 0.00 x 0.00 x 0.00" at bounding box center [513, 473] width 411 height 17
type input "15"
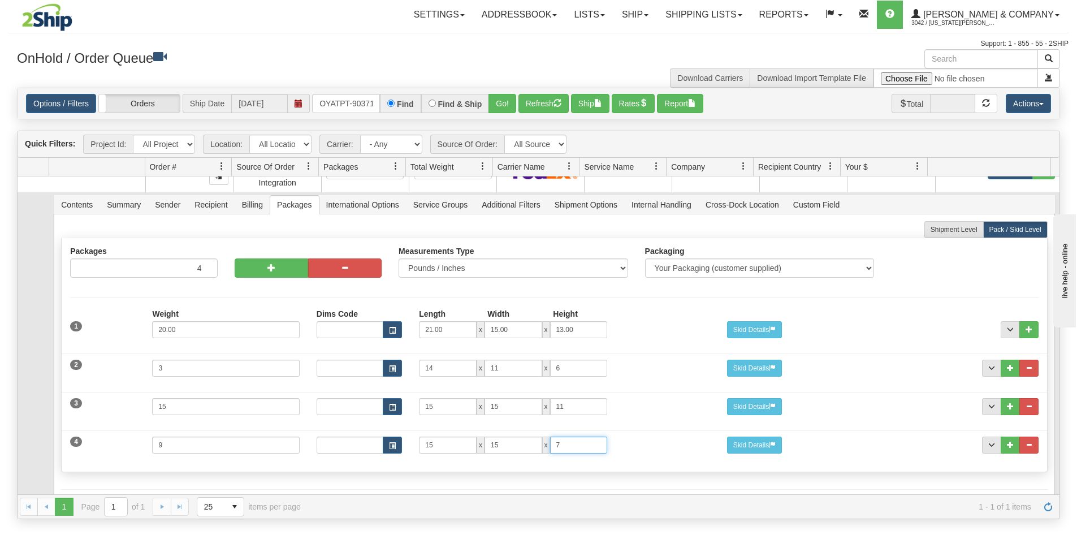
scroll to position [57, 0]
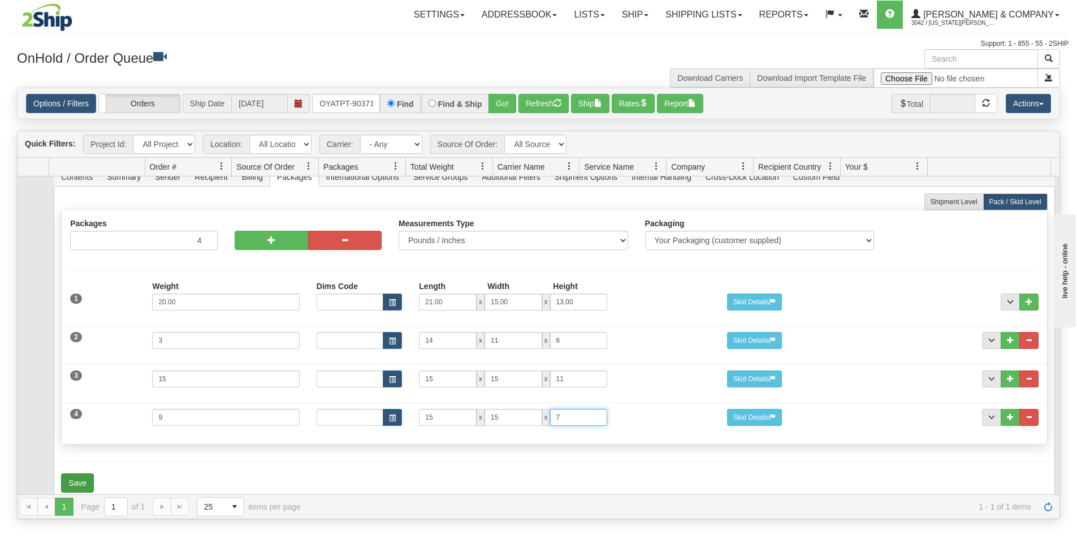
type input "7"
click at [84, 473] on button "Save" at bounding box center [77, 482] width 33 height 19
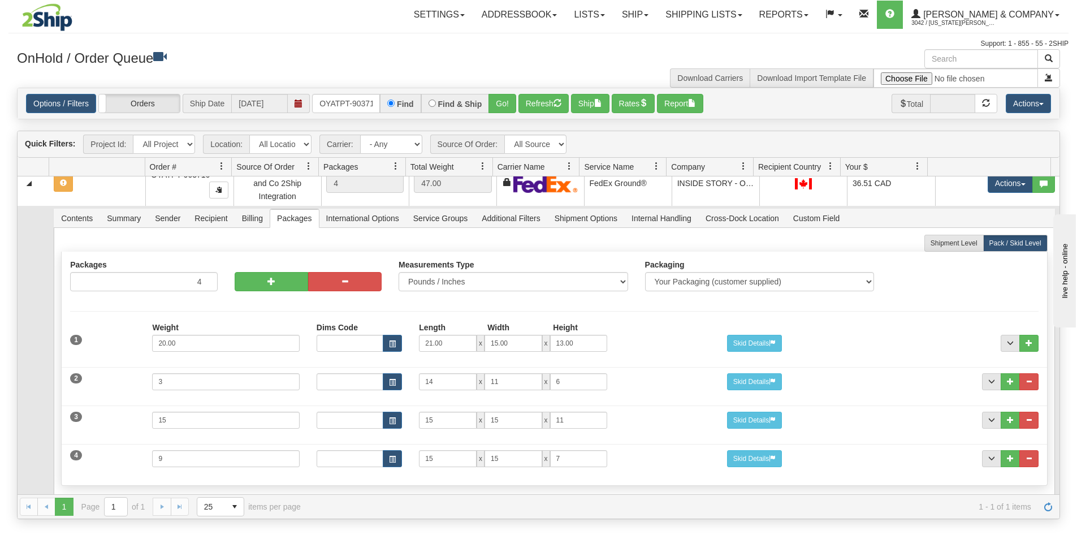
scroll to position [0, 0]
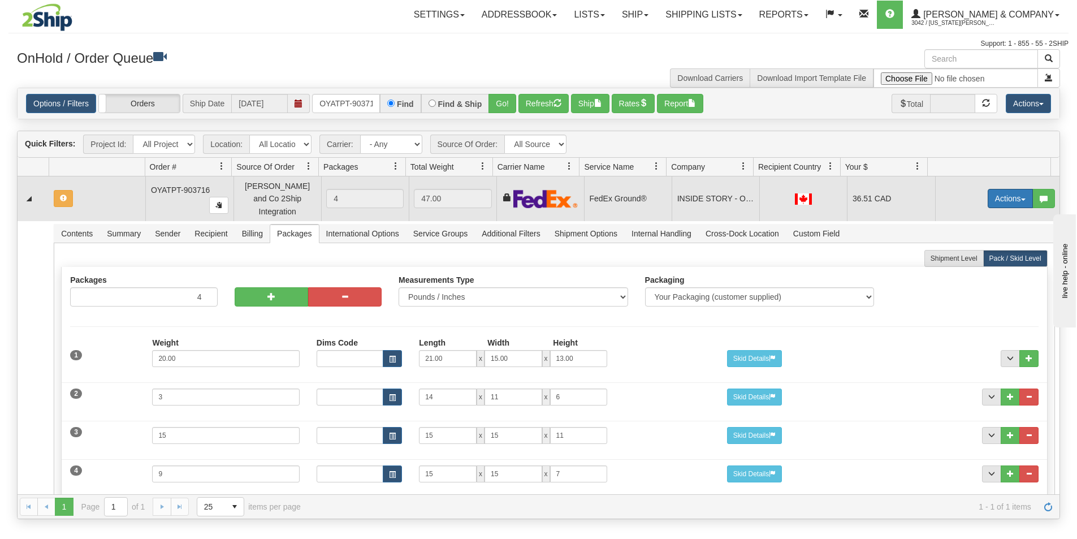
click at [1000, 192] on button "Actions" at bounding box center [1010, 198] width 45 height 19
click at [976, 230] on span "Refresh Rates" at bounding box center [983, 234] width 58 height 9
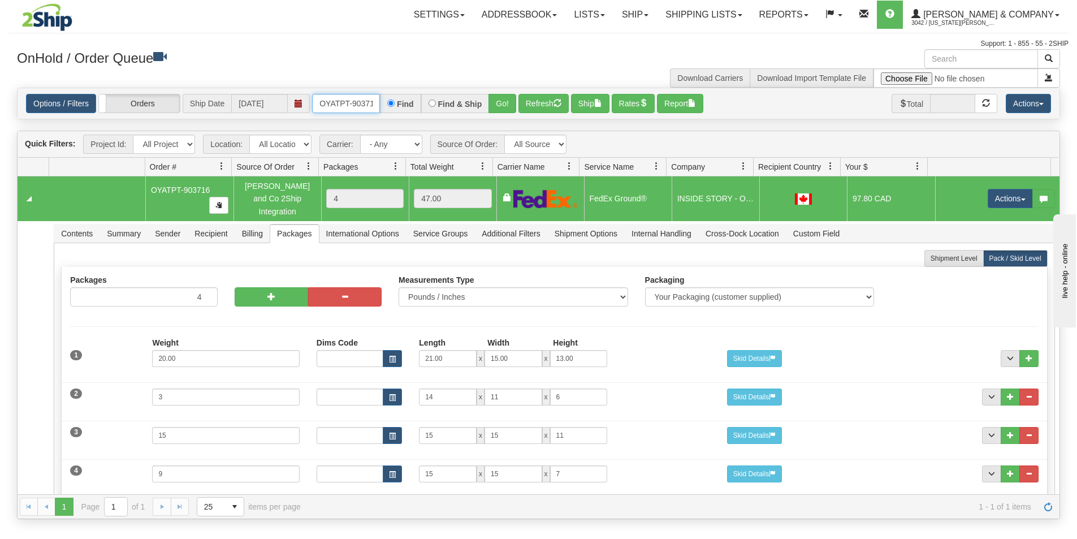
scroll to position [0, 6]
drag, startPoint x: 317, startPoint y: 101, endPoint x: 378, endPoint y: 114, distance: 62.6
click at [378, 114] on div "Options / Filters Group Shipments Orders Ship Date [DATE] OYATPT-903716 Find Fi…" at bounding box center [539, 103] width 1042 height 31
type input "OYATPT-903825"
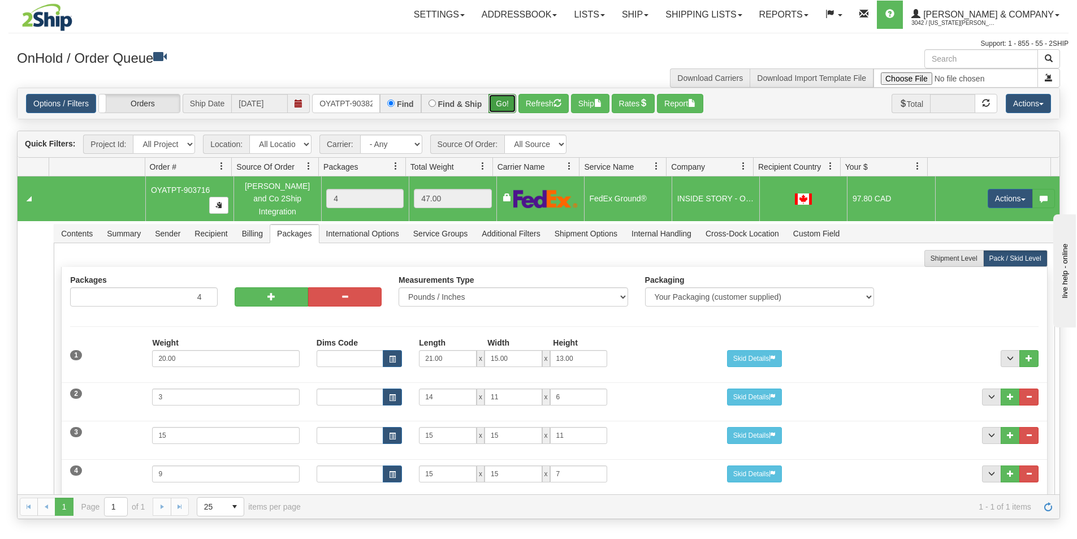
click at [507, 96] on button "Go!" at bounding box center [503, 103] width 28 height 19
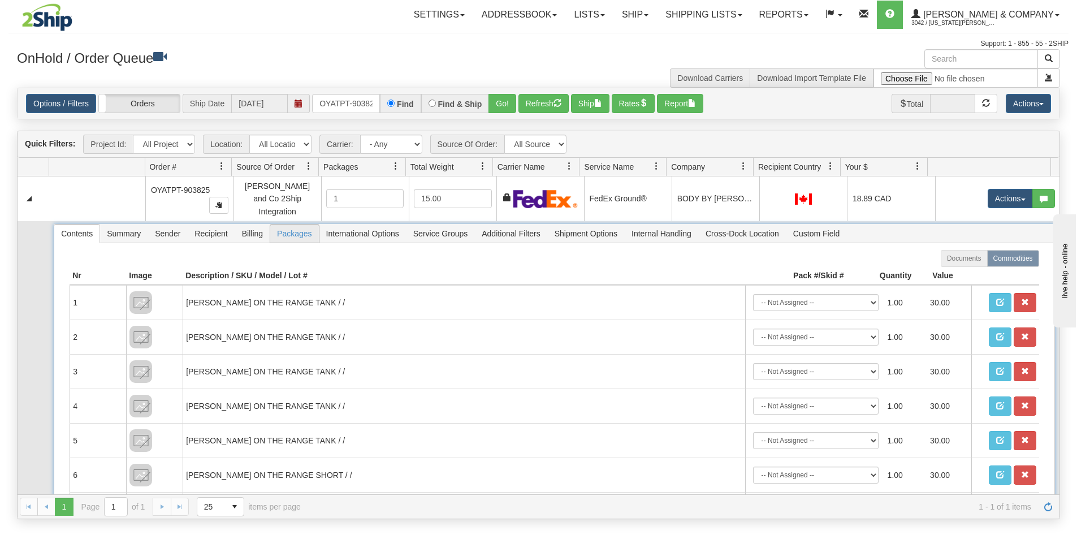
click at [283, 229] on span "Packages" at bounding box center [294, 234] width 48 height 18
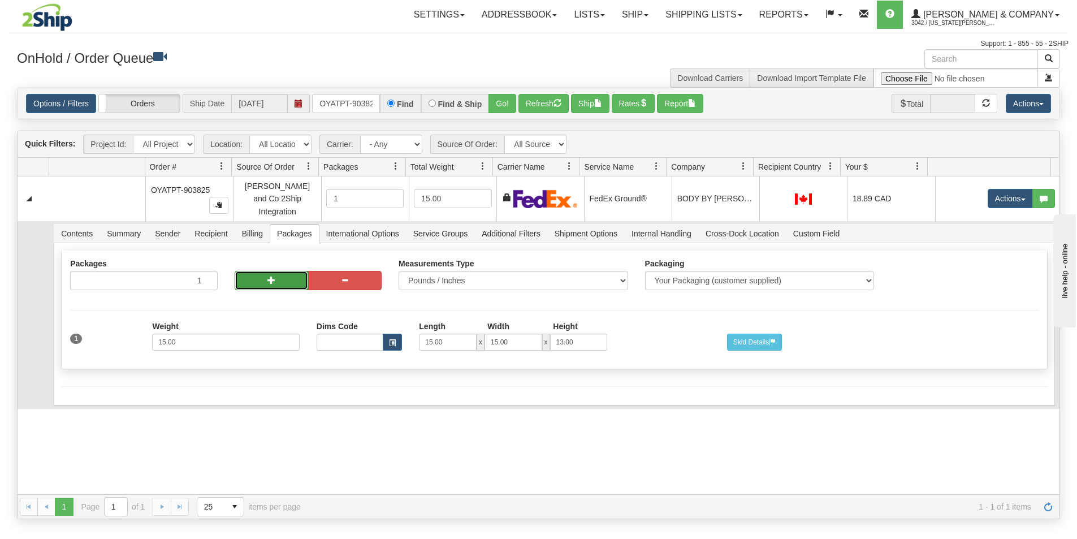
click at [272, 279] on button "button" at bounding box center [272, 280] width 74 height 19
radio input "true"
type input "2"
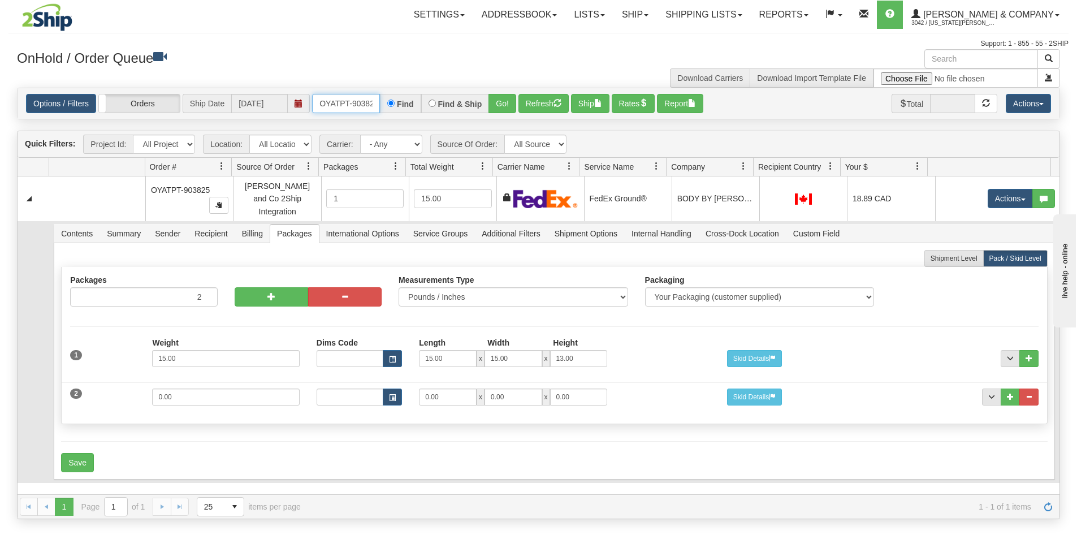
scroll to position [0, 6]
drag, startPoint x: 347, startPoint y: 102, endPoint x: 376, endPoint y: 102, distance: 28.8
click at [376, 102] on input "OYATPT-903825" at bounding box center [346, 103] width 68 height 19
drag, startPoint x: 168, startPoint y: 391, endPoint x: 62, endPoint y: 386, distance: 106.5
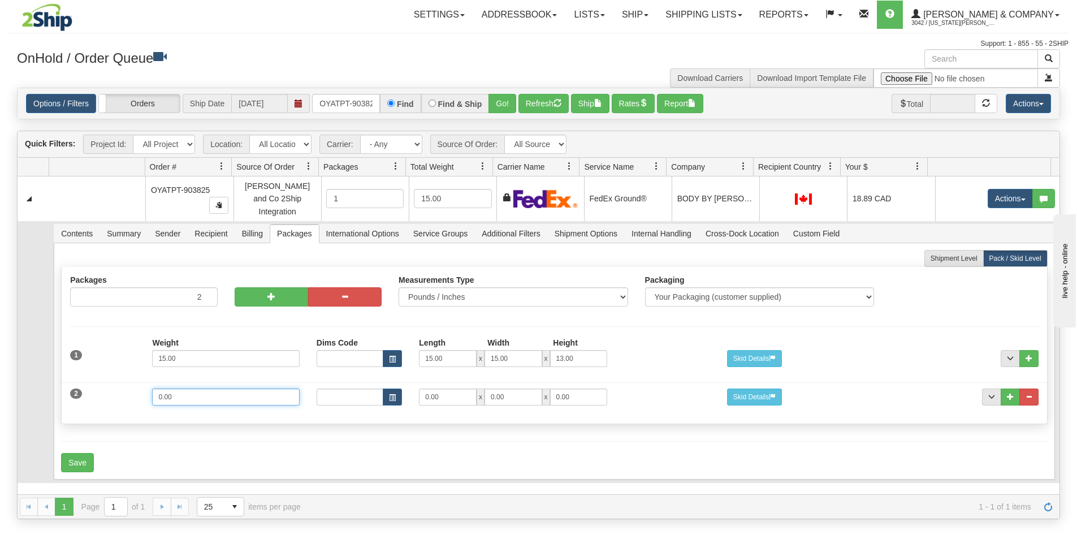
click at [62, 386] on div "2 Weight 0.00 Dims Code Length Width Height 0.00 x 0.00 x" at bounding box center [554, 396] width 985 height 38
type input "8"
type input "15"
type input "11"
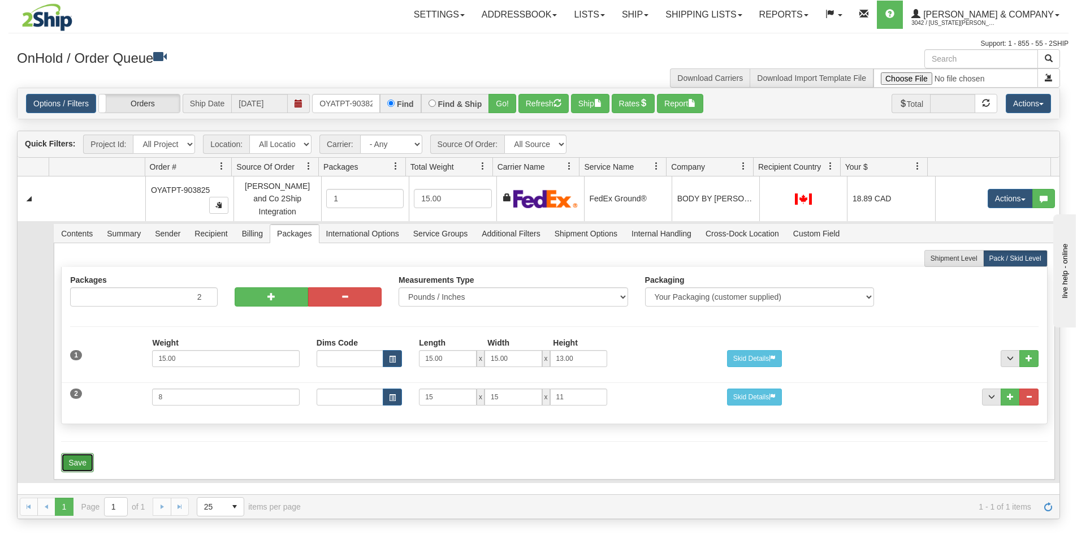
click at [87, 454] on button "Save" at bounding box center [77, 462] width 33 height 19
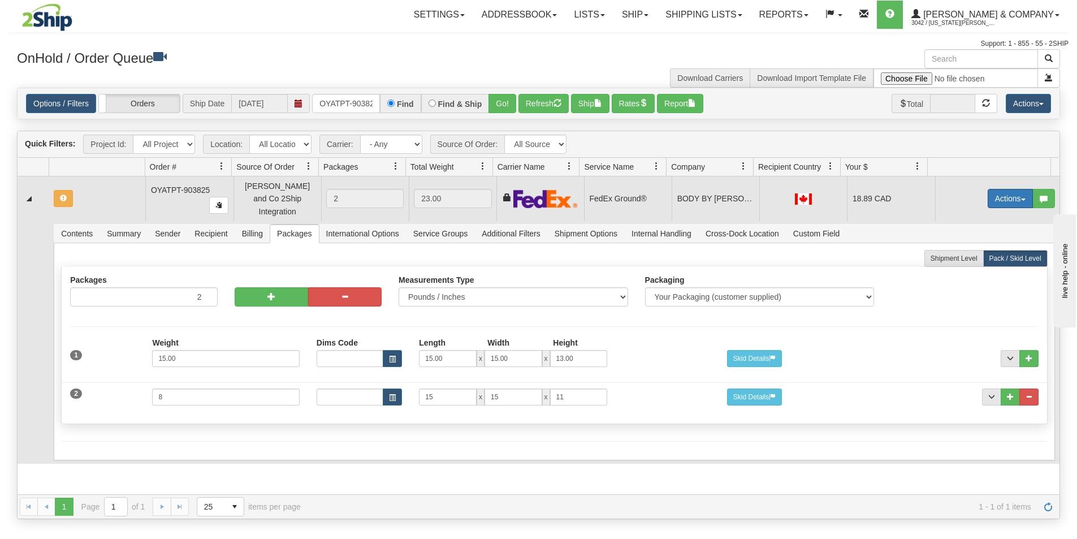
click at [998, 189] on button "Actions" at bounding box center [1010, 198] width 45 height 19
click at [971, 230] on span "Refresh Rates" at bounding box center [983, 234] width 58 height 9
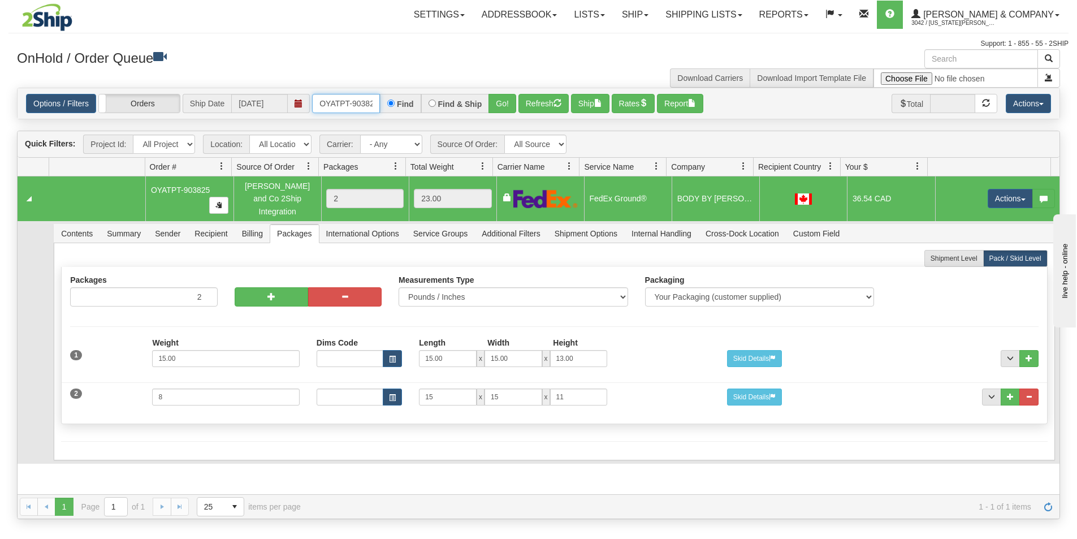
scroll to position [0, 6]
drag, startPoint x: 315, startPoint y: 100, endPoint x: 395, endPoint y: 105, distance: 80.5
click at [395, 105] on div "OYATPT-903825 Find Find & Ship Go!" at bounding box center [414, 103] width 204 height 19
type input "OYATPT-903668"
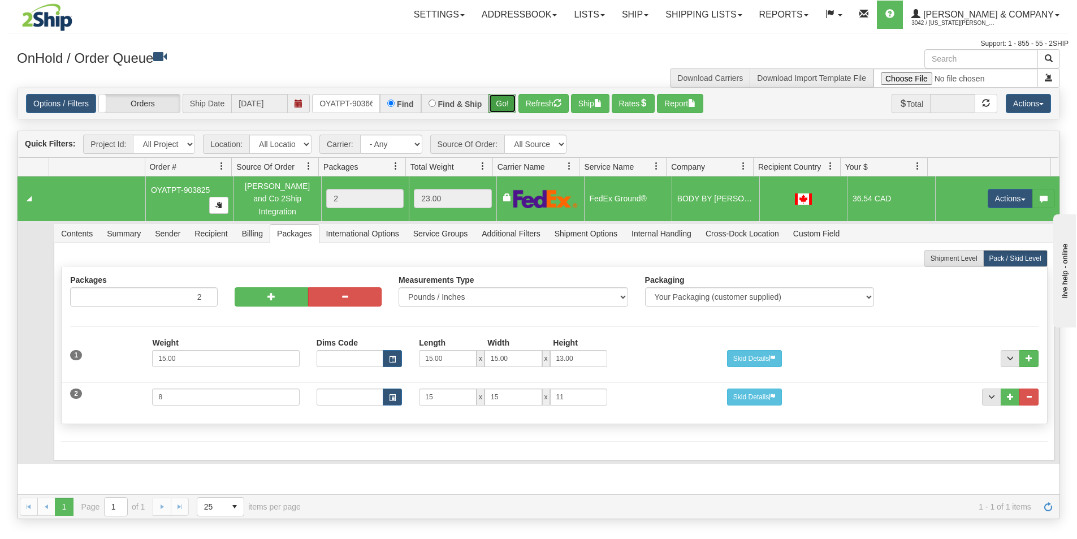
click at [506, 107] on button "Go!" at bounding box center [503, 103] width 28 height 19
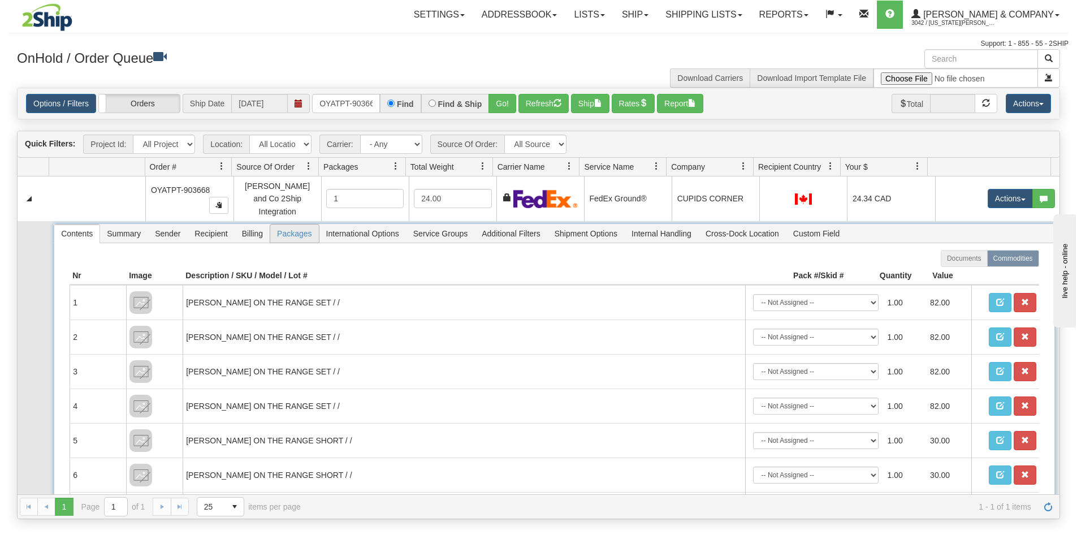
click at [283, 227] on span "Packages" at bounding box center [294, 234] width 48 height 18
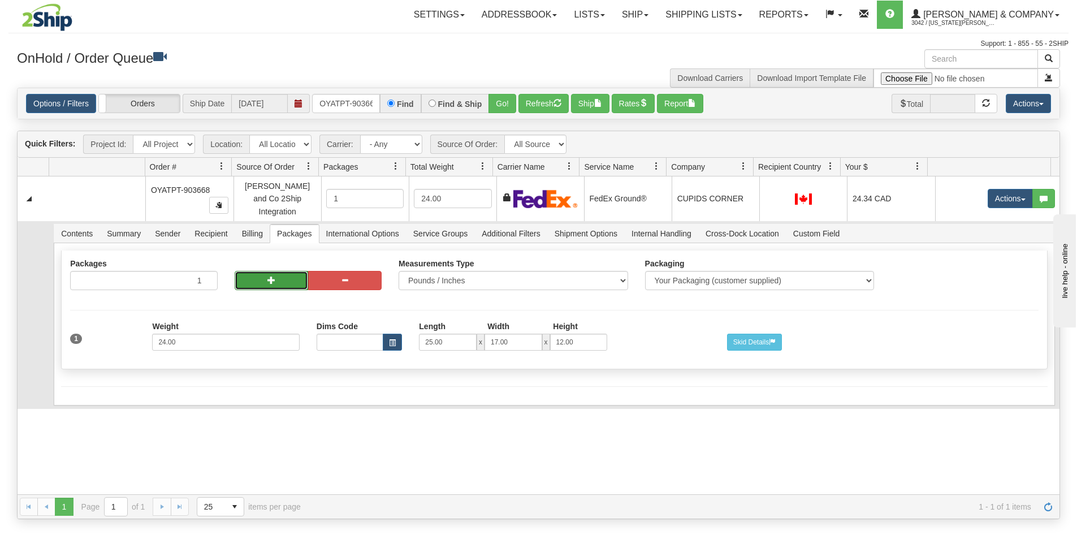
click at [260, 271] on button "button" at bounding box center [272, 280] width 74 height 19
radio input "true"
type input "2"
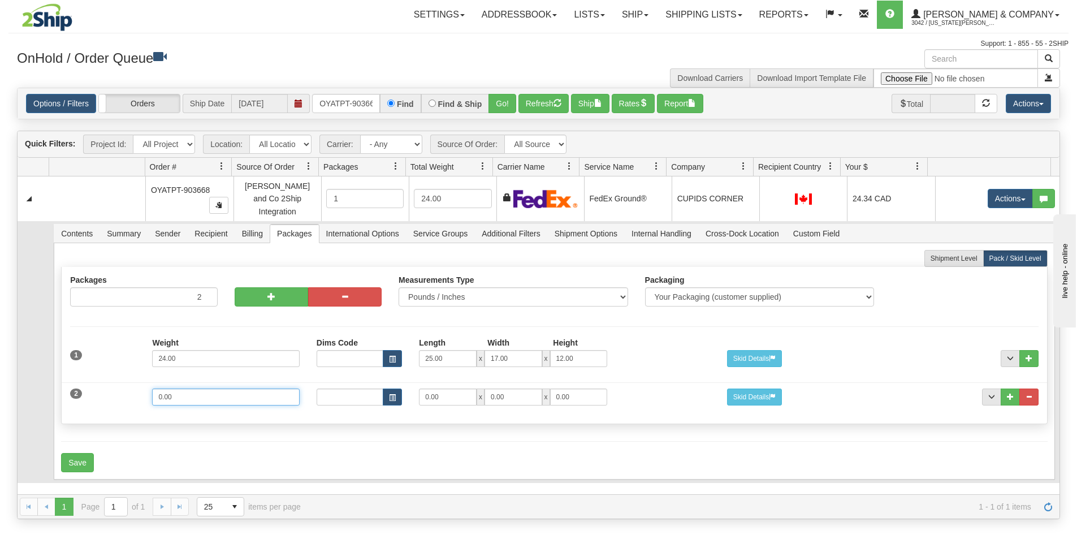
drag, startPoint x: 229, startPoint y: 385, endPoint x: 55, endPoint y: 364, distance: 174.9
click at [58, 374] on div "Shipment Level Pack / Skid Level Packages 2 2 Measurements Type" at bounding box center [554, 361] width 1001 height 236
type input "7"
type input "15"
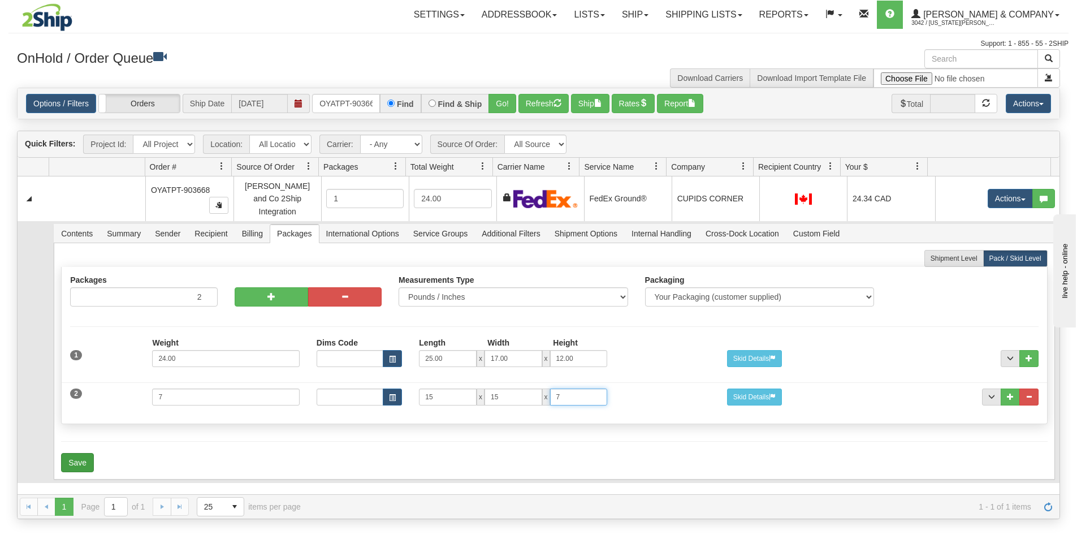
type input "7"
click at [75, 453] on button "Save" at bounding box center [77, 462] width 33 height 19
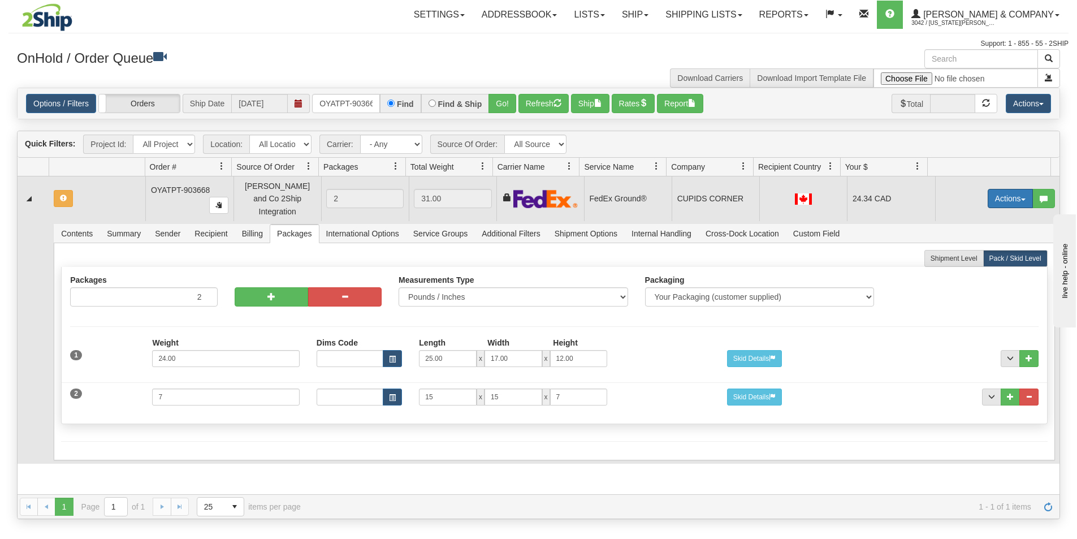
click at [1005, 193] on button "Actions" at bounding box center [1010, 198] width 45 height 19
click at [984, 231] on span "Refresh Rates" at bounding box center [983, 234] width 58 height 9
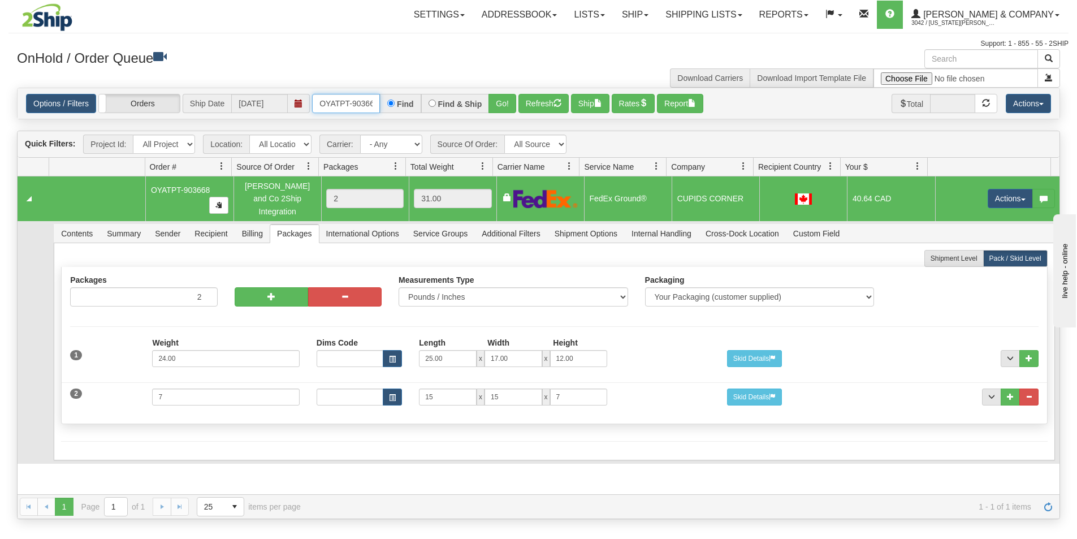
scroll to position [0, 6]
drag, startPoint x: 318, startPoint y: 102, endPoint x: 419, endPoint y: 109, distance: 100.9
click at [419, 109] on div "OYATPT-903668 Find Find & Ship Go!" at bounding box center [414, 103] width 204 height 19
type input "OYATPT-903679"
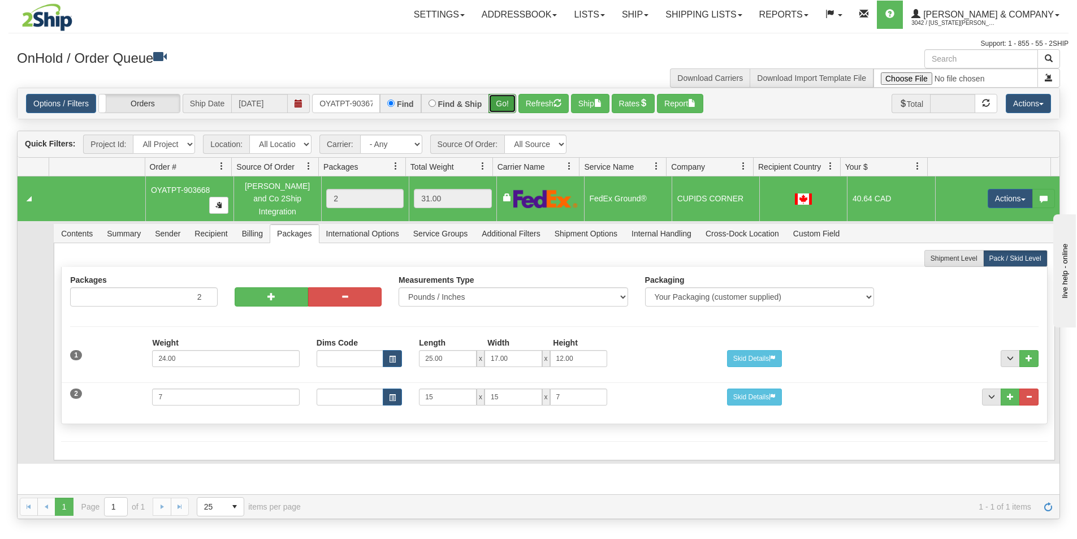
click at [495, 108] on button "Go!" at bounding box center [503, 103] width 28 height 19
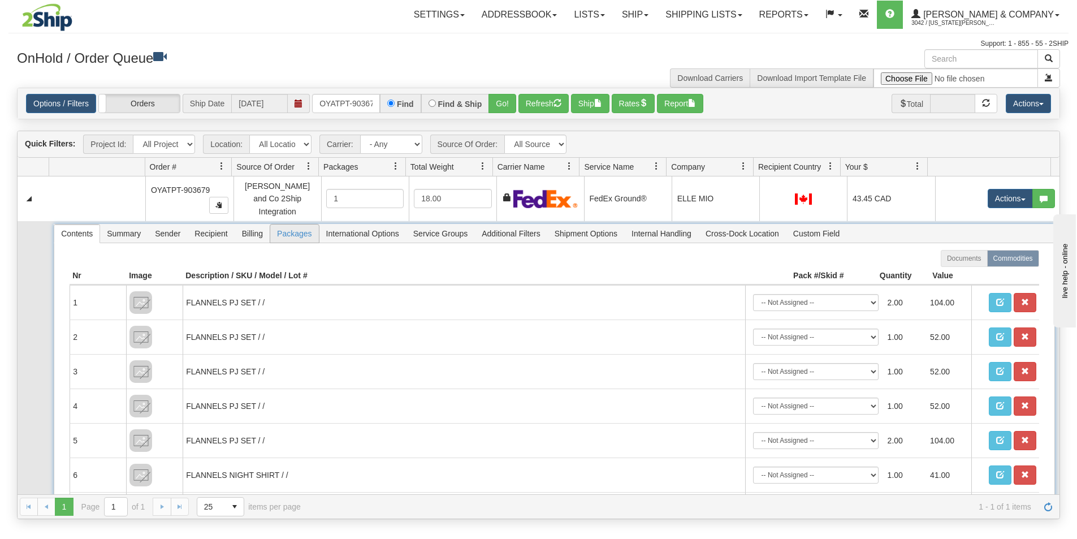
click at [281, 227] on span "Packages" at bounding box center [294, 234] width 48 height 18
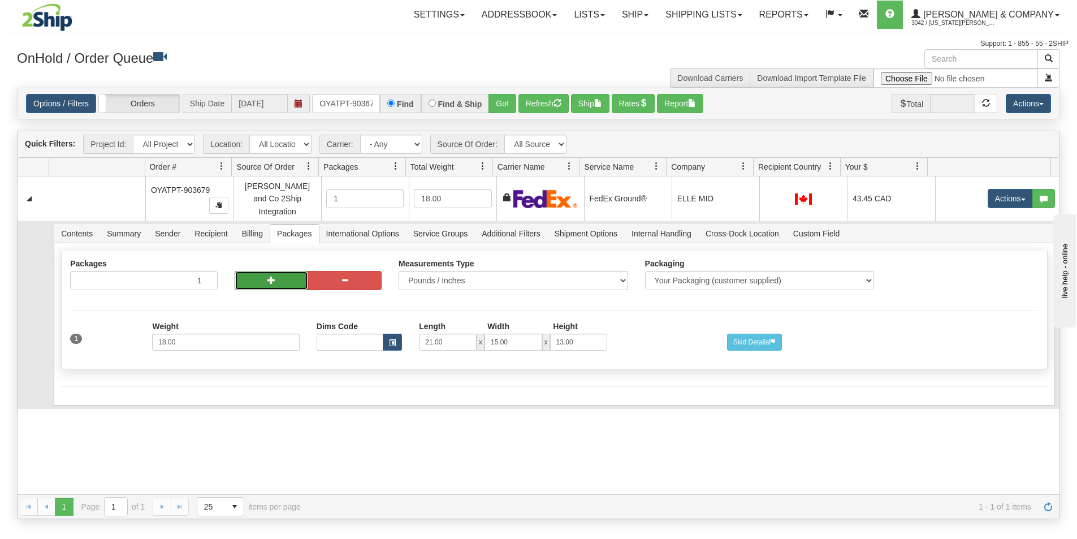
click at [259, 271] on button "button" at bounding box center [272, 280] width 74 height 19
radio input "true"
type input "2"
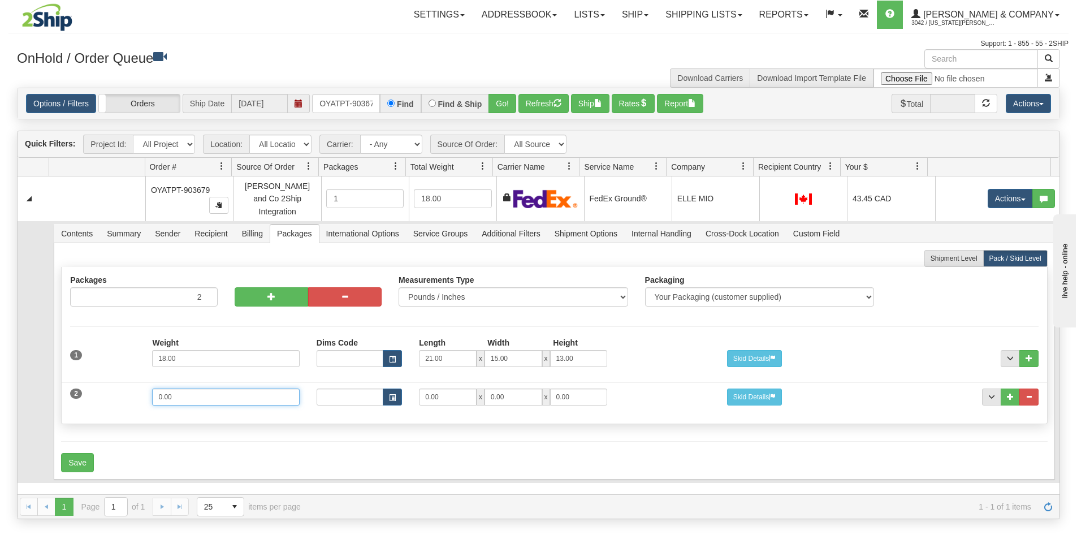
drag, startPoint x: 201, startPoint y: 395, endPoint x: 31, endPoint y: 396, distance: 170.3
click at [31, 396] on tr "Contents Summary Sender Recipient Billing Packages International Options Servic…" at bounding box center [539, 352] width 1042 height 262
type input "11"
type input "15"
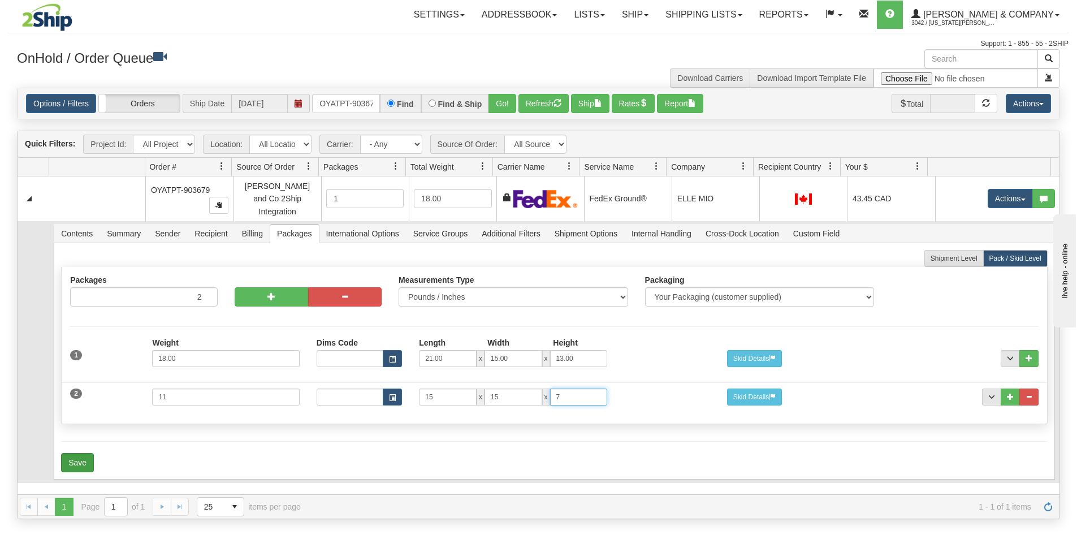
type input "7"
click at [84, 454] on button "Save" at bounding box center [77, 462] width 33 height 19
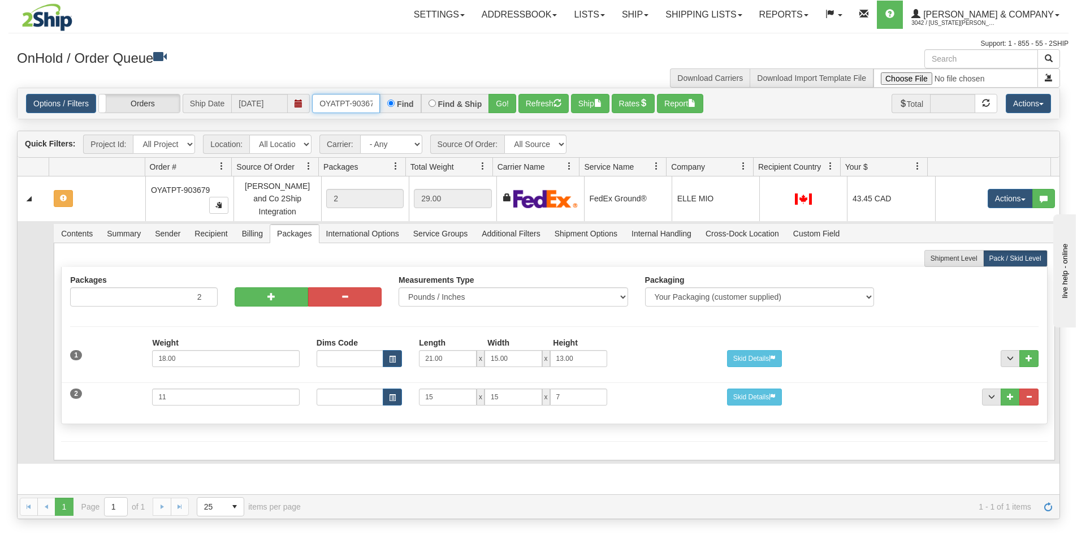
scroll to position [0, 6]
drag, startPoint x: 321, startPoint y: 99, endPoint x: 396, endPoint y: 114, distance: 76.6
click at [396, 114] on div "Options / Filters Group Shipments Orders Ship Date [DATE] OYATPT-903679 Find Fi…" at bounding box center [539, 103] width 1042 height 31
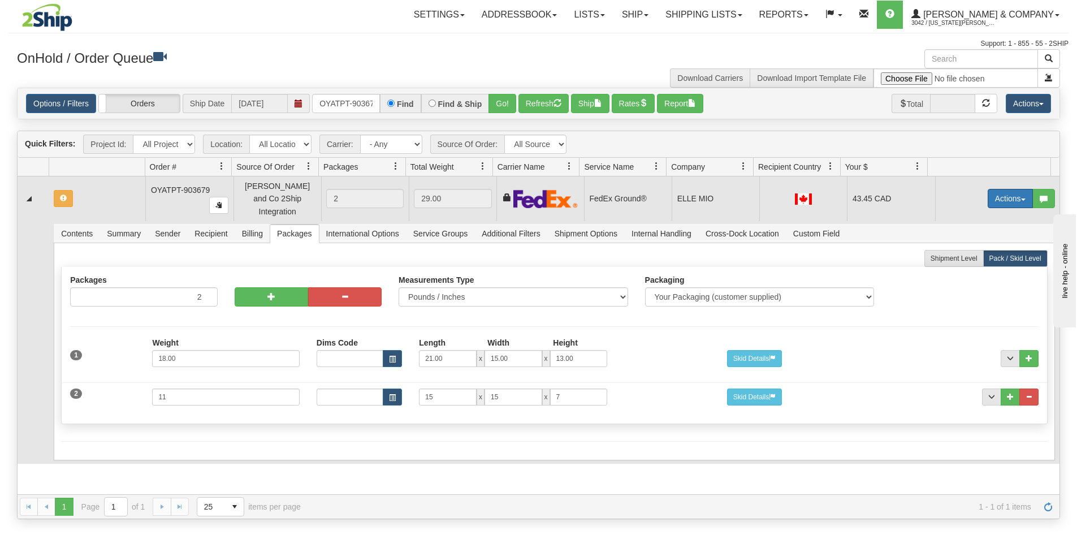
click at [999, 193] on button "Actions" at bounding box center [1010, 198] width 45 height 19
click at [980, 231] on span "Refresh Rates" at bounding box center [983, 234] width 58 height 9
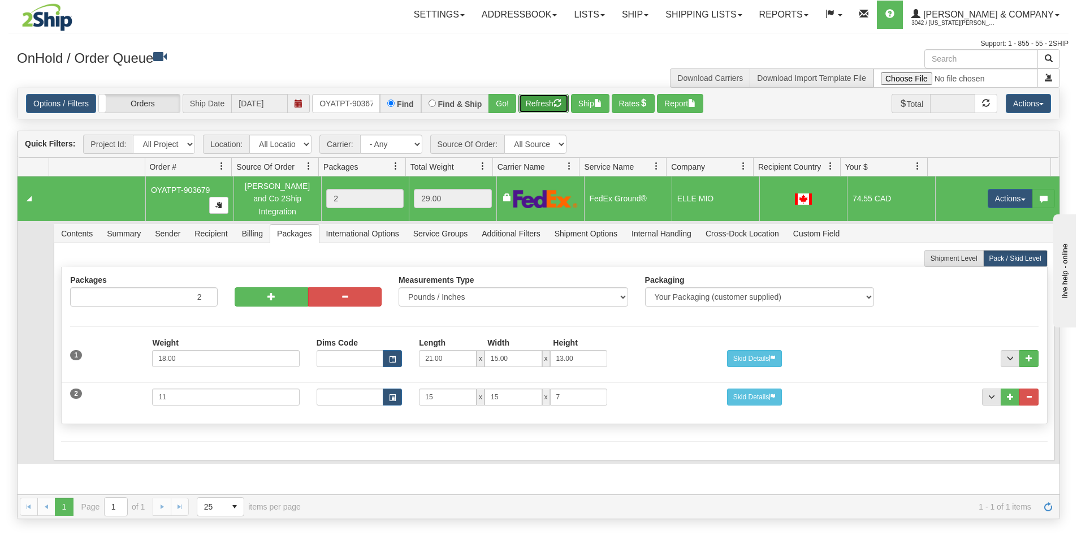
click at [537, 106] on button "Refresh" at bounding box center [544, 103] width 50 height 19
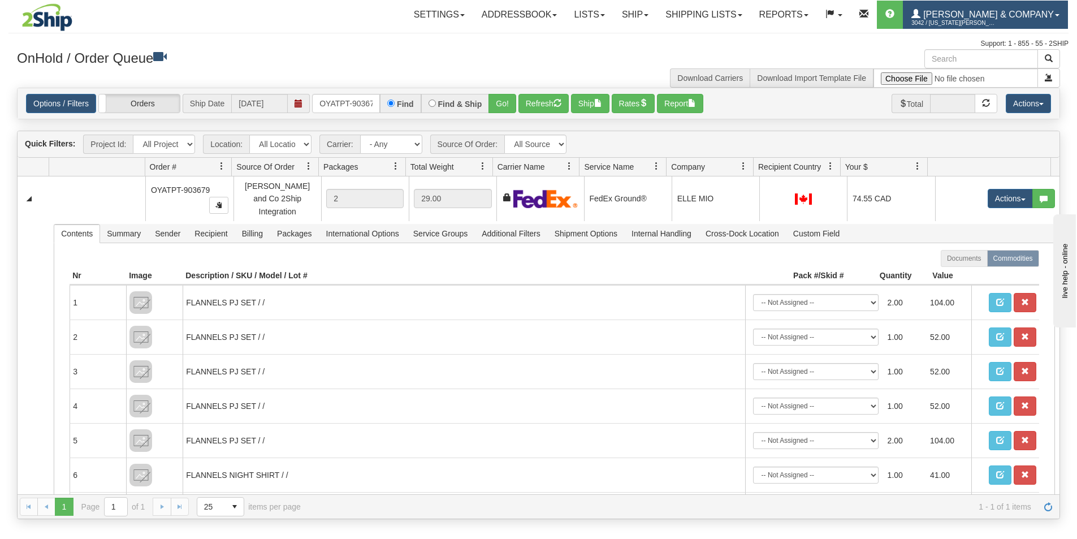
click at [1006, 15] on span "[PERSON_NAME] & Company" at bounding box center [987, 15] width 133 height 10
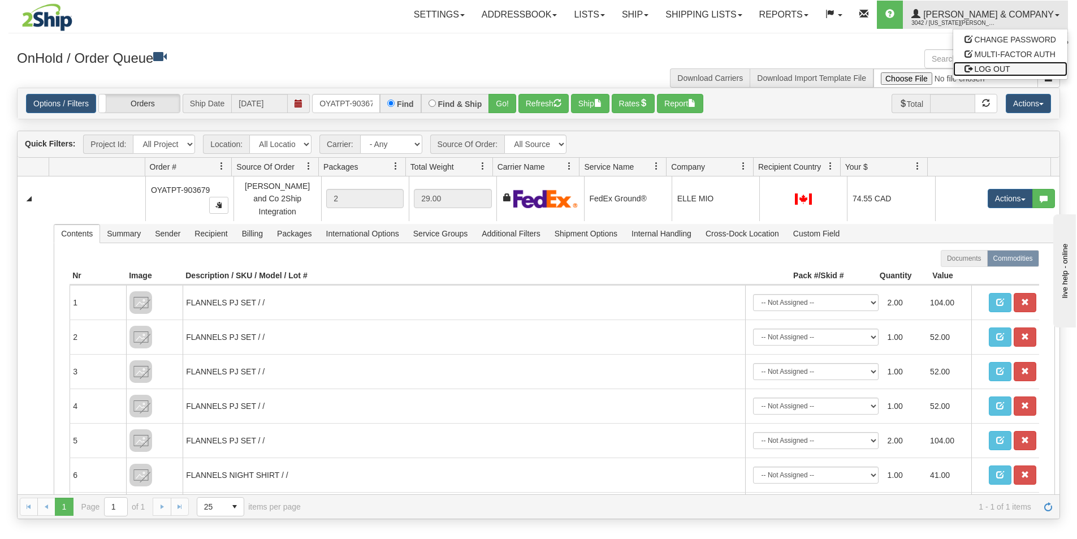
click at [989, 72] on span "LOG OUT" at bounding box center [993, 68] width 36 height 9
